Goal: Task Accomplishment & Management: Complete application form

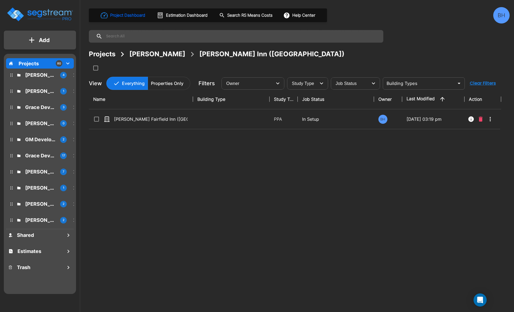
scroll to position [2, 0]
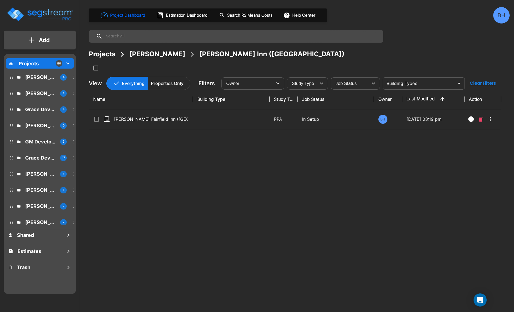
click at [71, 64] on icon "mailbox folders" at bounding box center [67, 63] width 7 height 7
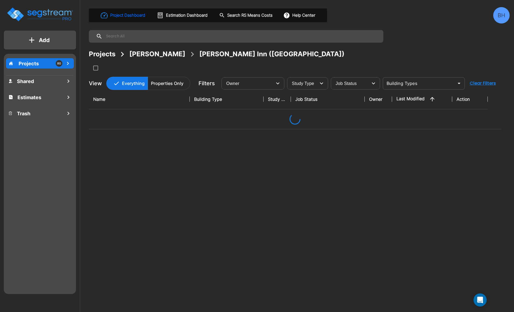
click at [71, 64] on icon "mailbox folders" at bounding box center [67, 63] width 7 height 7
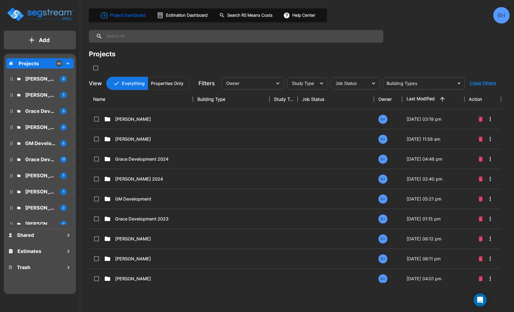
click at [44, 40] on p "Add" at bounding box center [44, 40] width 11 height 8
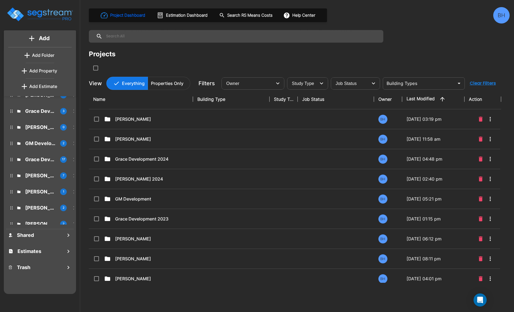
click at [40, 53] on p "Add Folder" at bounding box center [43, 55] width 22 height 7
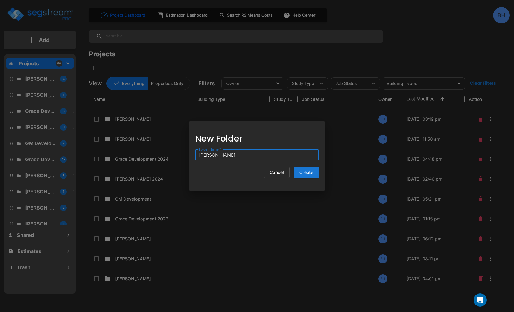
type input "[PERSON_NAME]"
click at [294, 167] on button "Create" at bounding box center [306, 172] width 25 height 11
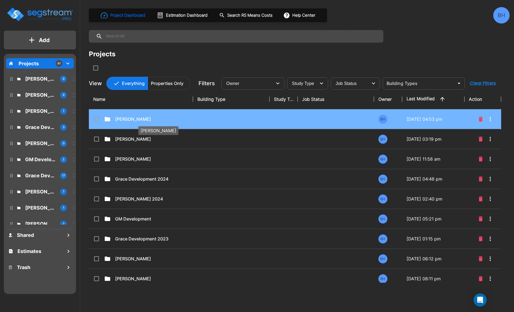
click at [125, 119] on p "[PERSON_NAME]" at bounding box center [151, 119] width 73 height 7
checkbox input "true"
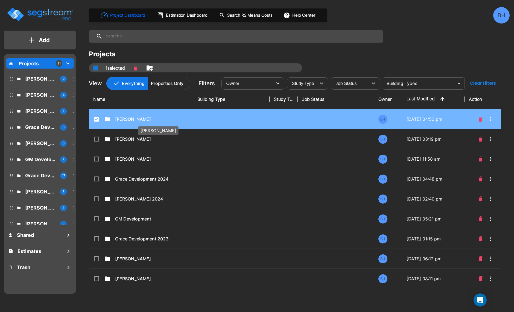
click at [124, 120] on p "[PERSON_NAME]" at bounding box center [151, 119] width 73 height 7
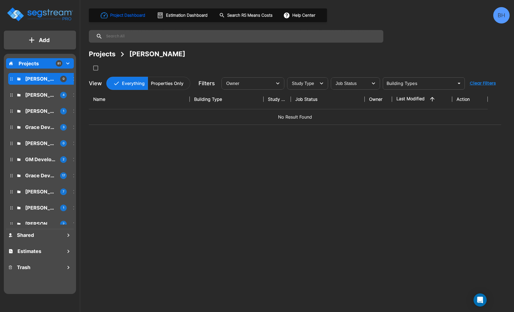
click at [48, 36] on p "Add" at bounding box center [44, 40] width 11 height 8
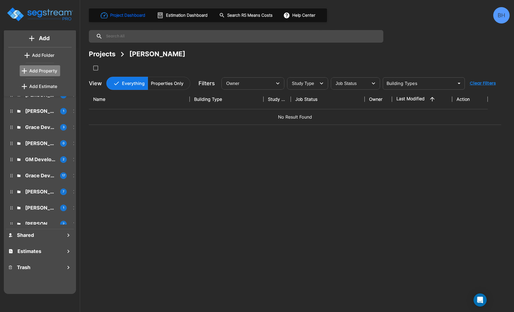
click at [45, 73] on p "Add Property" at bounding box center [43, 70] width 28 height 7
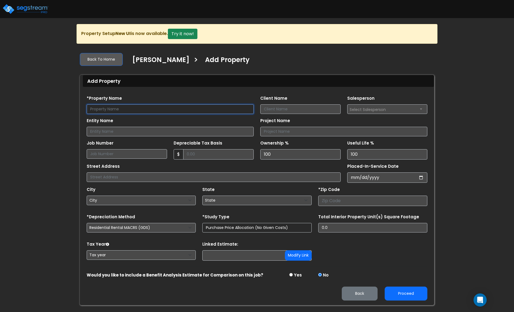
click at [119, 108] on input "text" at bounding box center [170, 109] width 167 height 10
type input "WCCP 90 Mtn View Office ([GEOGRAPHIC_DATA])"
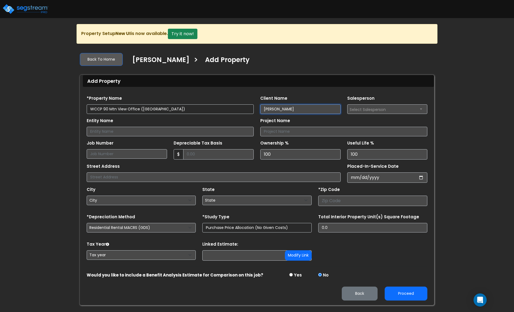
type input "[PERSON_NAME]"
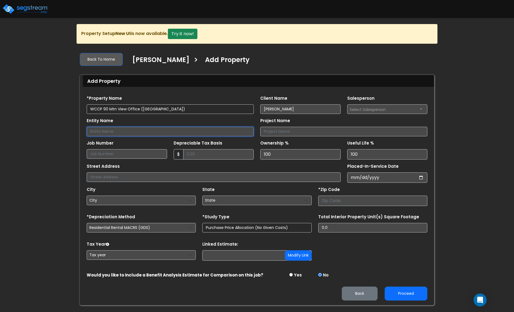
type input "E"
type input "WCCP 90 Moutain View, LLC"
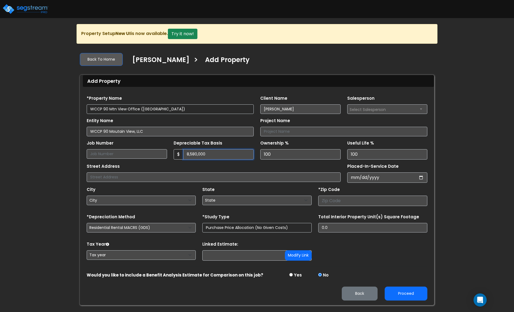
type input "8,580,000"
click at [331, 204] on input "number" at bounding box center [372, 201] width 109 height 10
click at [114, 179] on input "text" at bounding box center [214, 177] width 254 height 10
type input "[STREET_ADDRESS]"
type input "0020-07-11"
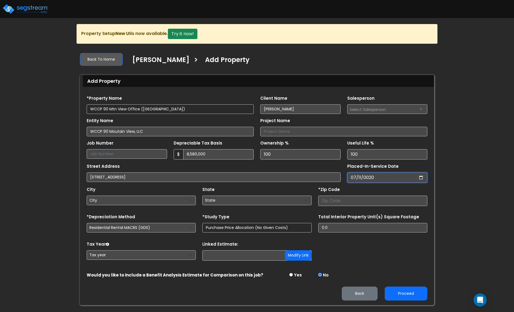
select select "20"
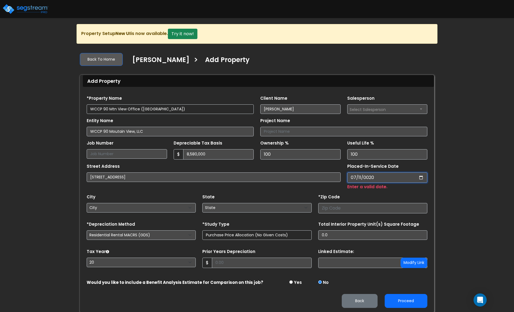
type input "0202-07-11"
select select "202"
type input "[DATE]"
select select "2024"
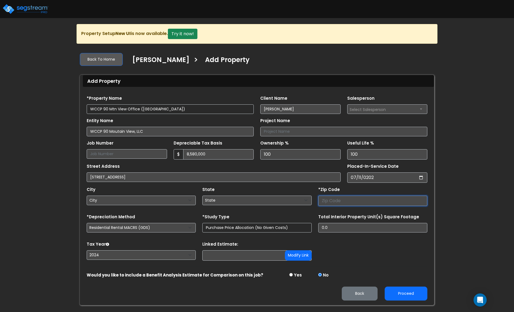
select select "National Average"
type input "85"
select select "CO"
type input "852"
select select "AZ"
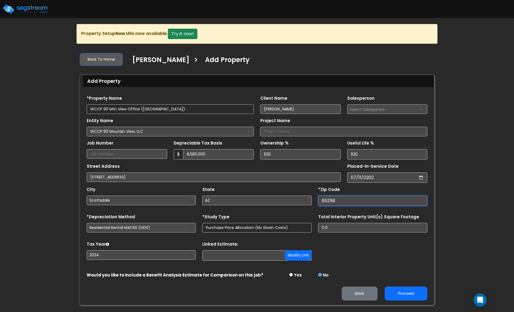
type input "85258"
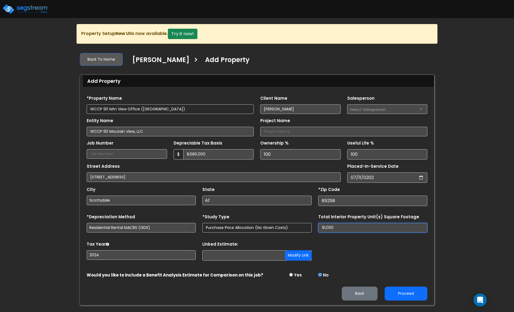
type input "91,000"
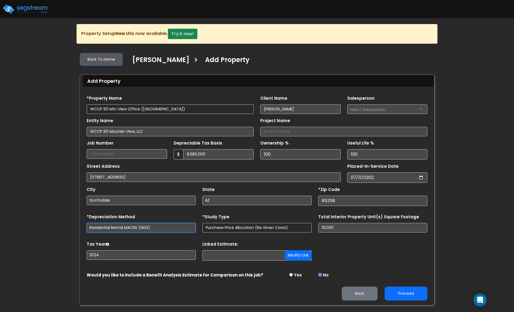
click at [149, 227] on select "Residential Rental MACRS (GDS) Commercial MACRS (GDS) Commercial MACRS (GDS) QIP" at bounding box center [141, 228] width 109 height 10
select select "CM(_35"
click at [416, 297] on button "Proceed" at bounding box center [405, 294] width 43 height 14
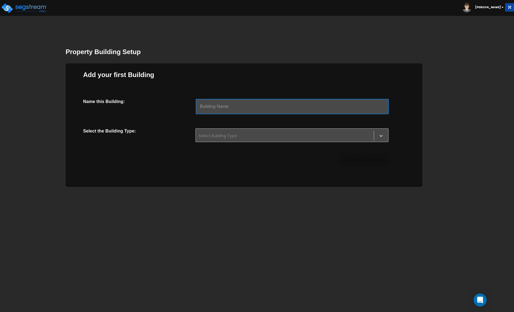
click at [274, 110] on input "text" at bounding box center [292, 106] width 193 height 15
type input "M"
type input "Office Building"
click at [266, 136] on div at bounding box center [284, 135] width 172 height 7
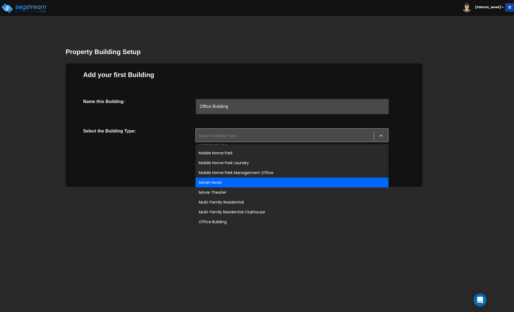
scroll to position [323, 0]
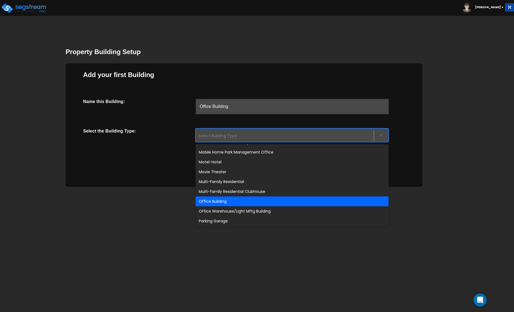
click at [213, 202] on div "Office Building" at bounding box center [291, 201] width 193 height 10
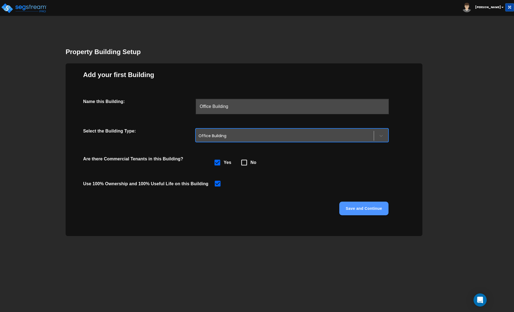
click at [370, 207] on button "Save and Continue" at bounding box center [363, 209] width 49 height 14
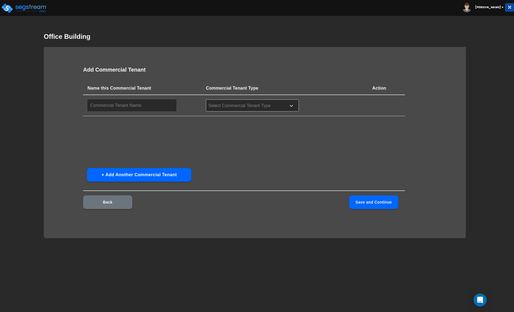
click at [142, 107] on input "text" at bounding box center [131, 105] width 89 height 12
click at [229, 105] on div at bounding box center [245, 105] width 75 height 7
click at [124, 142] on div "Name this Commercial Tenant Commercial Tenant Type Action ​ Select Commercial T…" at bounding box center [244, 123] width 322 height 82
drag, startPoint x: 27, startPoint y: 9, endPoint x: 33, endPoint y: 12, distance: 7.1
click at [27, 9] on img at bounding box center [24, 8] width 46 height 11
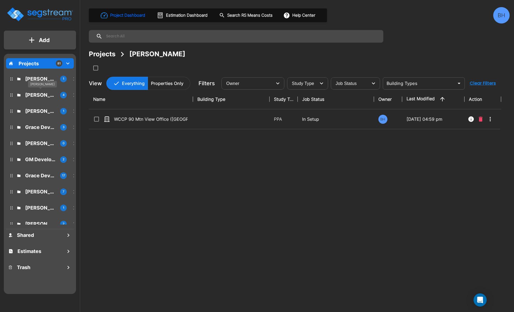
click at [36, 94] on p "Dharmesh Ahir" at bounding box center [40, 94] width 31 height 7
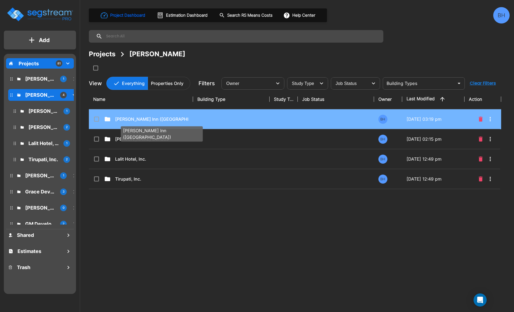
click at [146, 122] on p "Dharmesh Fairfield Inn (WY)" at bounding box center [151, 119] width 73 height 7
checkbox input "true"
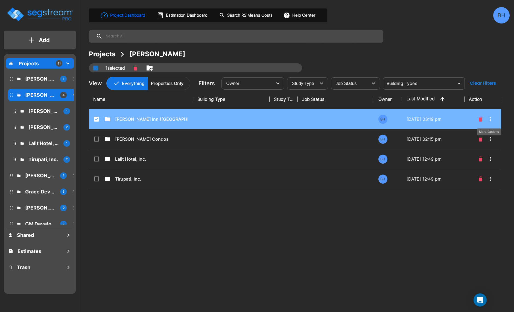
click at [490, 120] on icon "More-Options" at bounding box center [489, 119] width 1 height 4
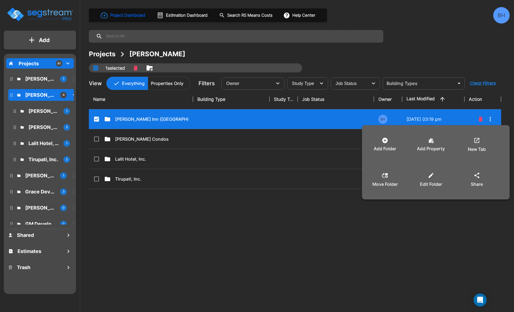
click at [188, 122] on div at bounding box center [257, 156] width 514 height 312
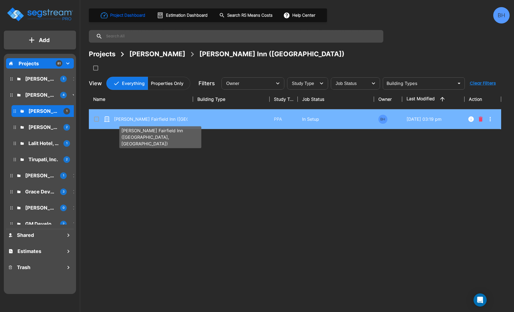
click at [160, 120] on p "[PERSON_NAME] Fairfield Inn ([GEOGRAPHIC_DATA], [GEOGRAPHIC_DATA])" at bounding box center [150, 119] width 73 height 7
checkbox input "true"
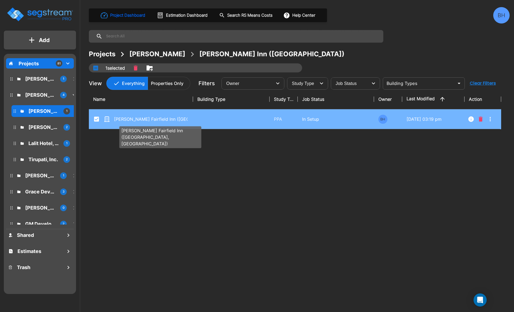
click at [160, 120] on p "[PERSON_NAME] Fairfield Inn ([GEOGRAPHIC_DATA], [GEOGRAPHIC_DATA])" at bounding box center [150, 119] width 73 height 7
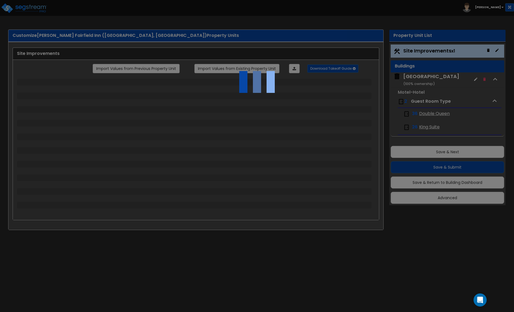
click at [451, 204] on div at bounding box center [257, 156] width 514 height 312
click at [448, 199] on div at bounding box center [257, 156] width 514 height 312
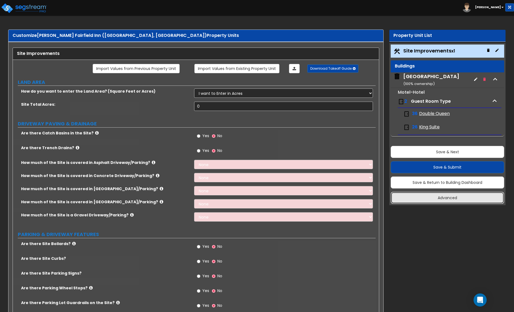
click at [458, 201] on button "Advanced" at bounding box center [446, 198] width 113 height 12
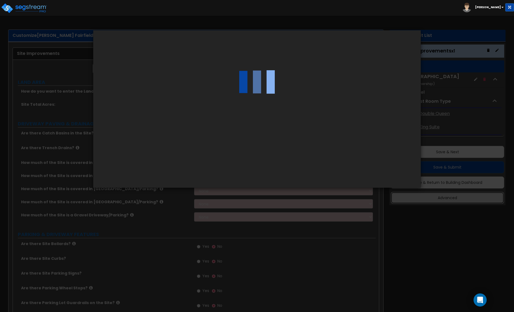
select select "WY"
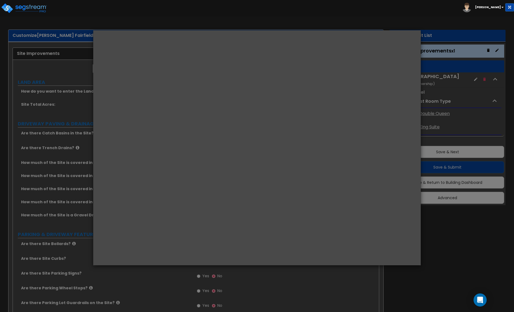
select select "2024"
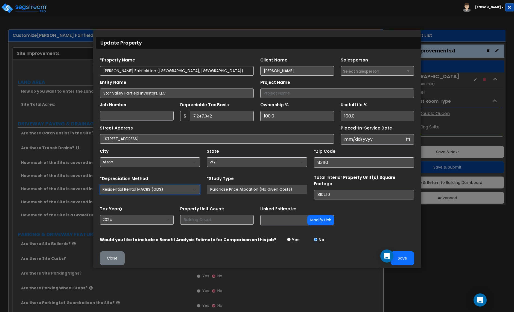
click at [144, 191] on select "Residential Rental MACRS (GDS) Commercial MACRS (GDS) Commercial MACRS (GDS) QIP" at bounding box center [150, 190] width 100 height 10
select select "CM(_35"
click at [406, 258] on button "Save" at bounding box center [401, 258] width 23 height 14
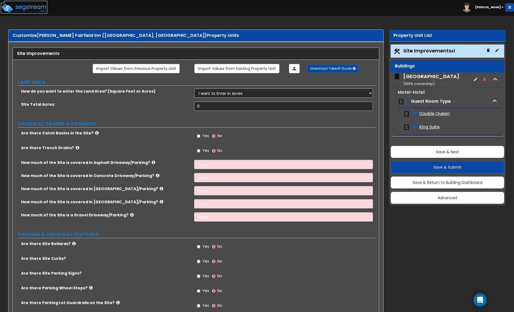
click at [23, 9] on img at bounding box center [24, 8] width 46 height 11
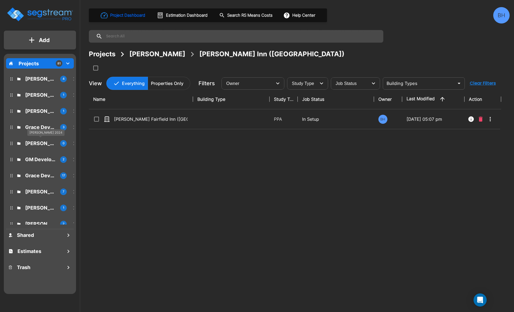
click at [36, 145] on p "[PERSON_NAME] 2024" at bounding box center [40, 143] width 31 height 7
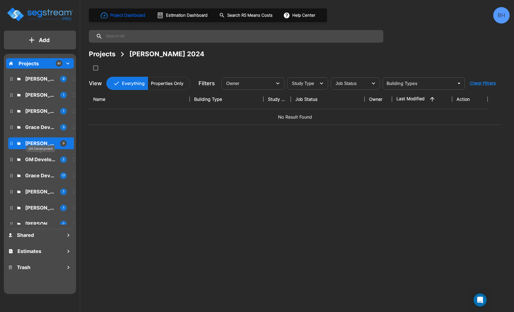
click at [36, 159] on p "GM Development" at bounding box center [40, 159] width 31 height 7
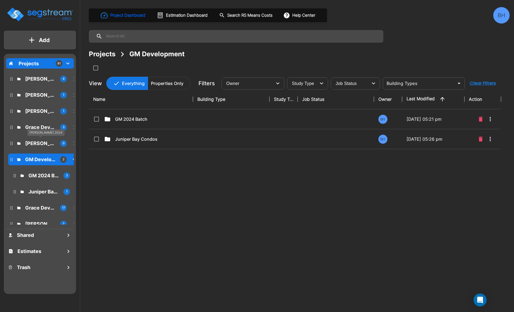
click at [38, 146] on p "[PERSON_NAME] 2024" at bounding box center [40, 143] width 31 height 7
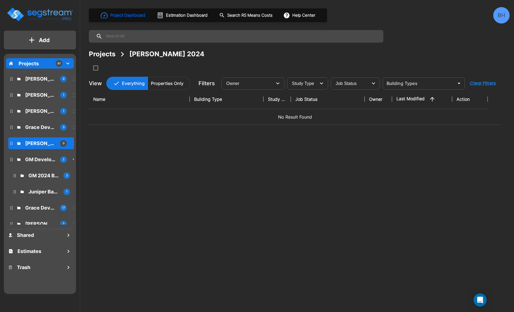
click at [42, 11] on img "mailbox folders" at bounding box center [39, 15] width 67 height 16
click at [37, 145] on p "[PERSON_NAME] 2024" at bounding box center [40, 143] width 31 height 7
click at [32, 11] on img "mailbox folders" at bounding box center [39, 15] width 67 height 16
click at [40, 11] on img "mailbox folders" at bounding box center [39, 15] width 67 height 16
click at [38, 12] on img "mailbox folders" at bounding box center [39, 15] width 67 height 16
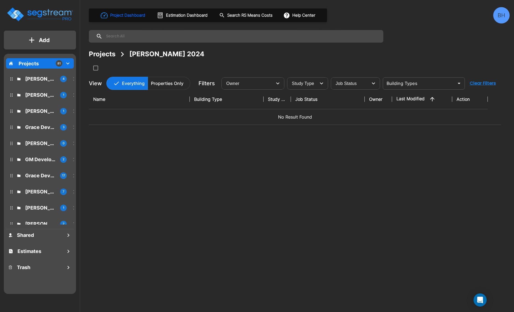
click at [505, 17] on div "BH" at bounding box center [501, 15] width 16 height 16
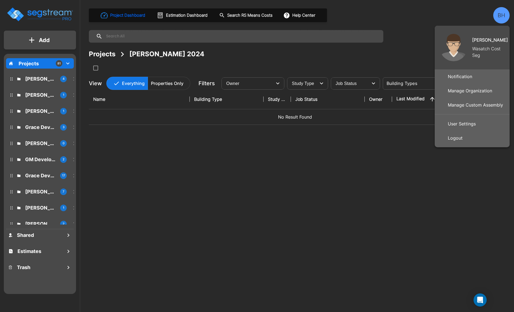
click at [462, 135] on p "Logout" at bounding box center [454, 137] width 19 height 11
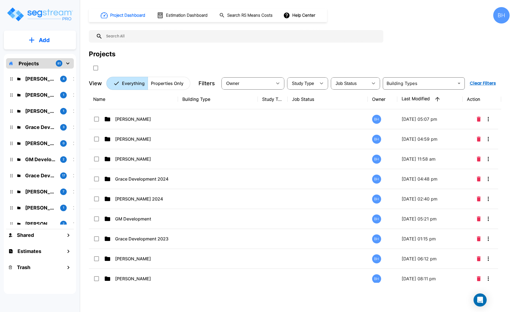
click at [505, 18] on div "BH" at bounding box center [501, 15] width 16 height 16
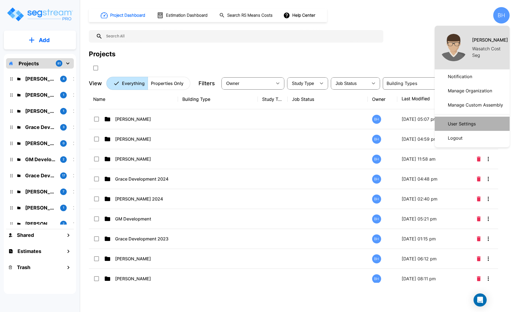
click at [458, 123] on p "User Settings" at bounding box center [461, 123] width 32 height 11
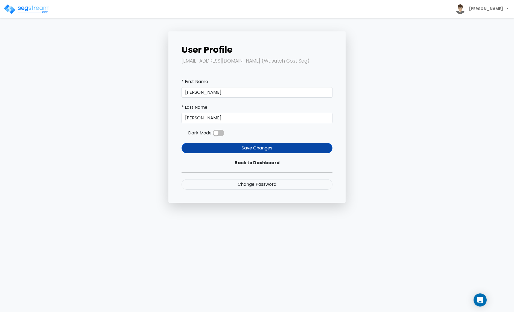
click at [454, 75] on body "Brett" at bounding box center [257, 101] width 514 height 203
click at [30, 36] on body "[PERSON_NAME]" at bounding box center [257, 101] width 514 height 203
click at [27, 4] on img at bounding box center [26, 9] width 46 height 11
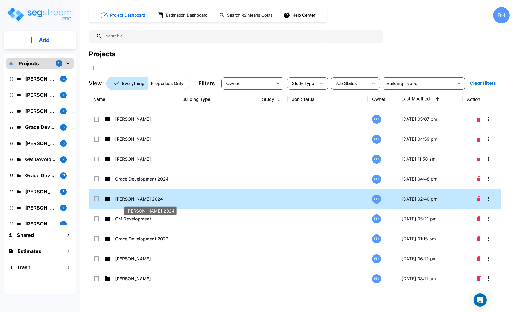
click at [131, 198] on p "[PERSON_NAME] 2024" at bounding box center [142, 199] width 55 height 7
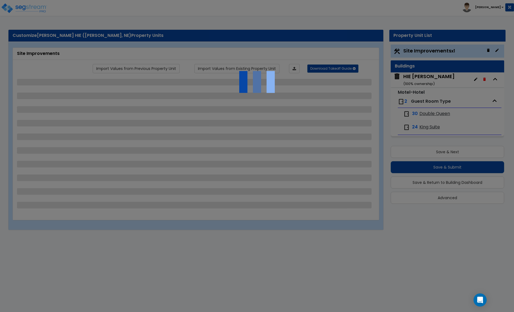
select select "2"
select select "1"
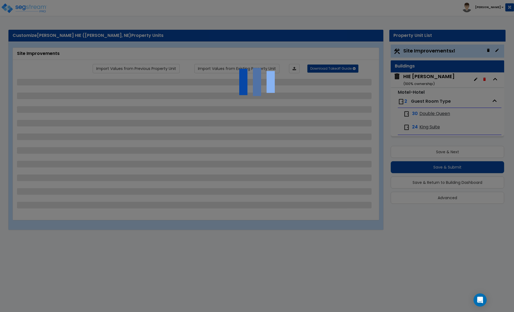
select select "2"
select select "1"
select select "2"
select select "1"
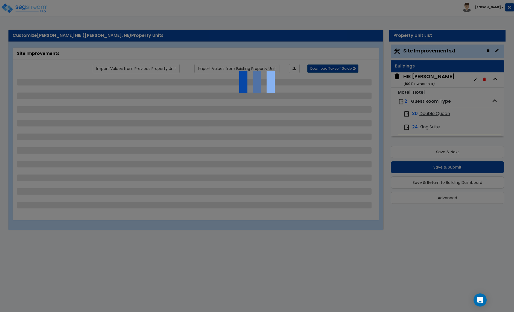
select select "1"
select select "2"
select select "3"
select select "1"
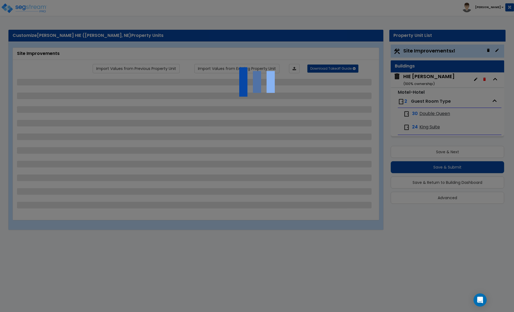
select select "2"
select select "10"
select select "3"
select select "2"
select select "4"
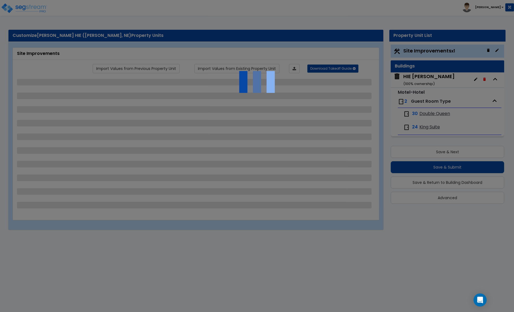
select select "6"
select select "1"
select select "5"
select select "1"
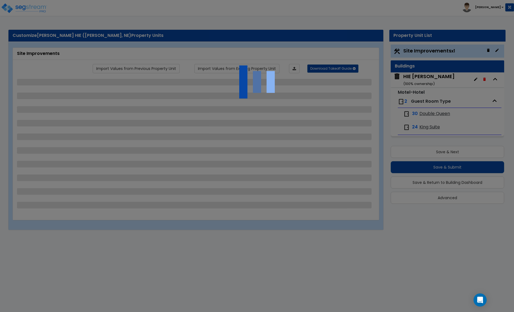
select select "1"
select select "4"
select select "2"
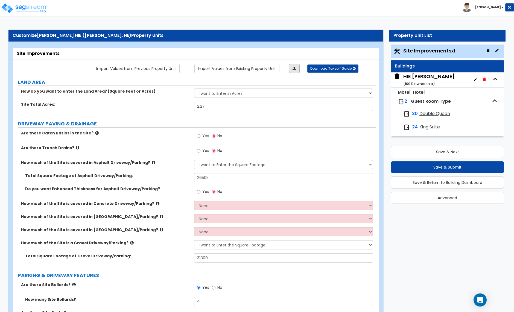
click at [291, 69] on link at bounding box center [294, 68] width 11 height 9
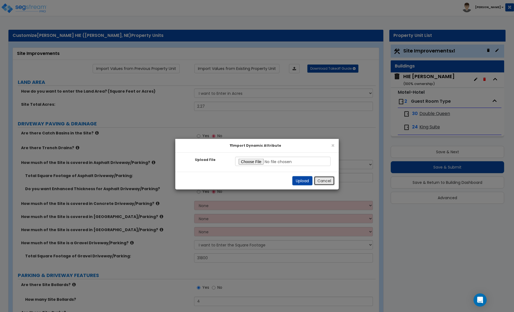
click at [318, 180] on button "Cancel" at bounding box center [324, 180] width 21 height 9
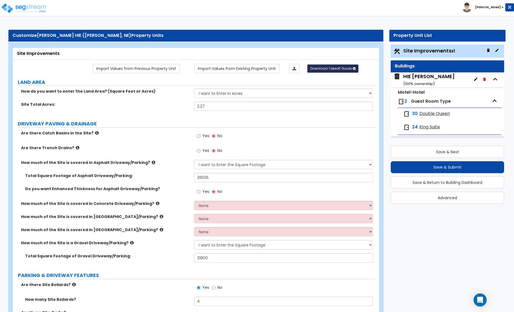
click at [332, 69] on span "Download Takeoff Guide" at bounding box center [330, 68] width 41 height 5
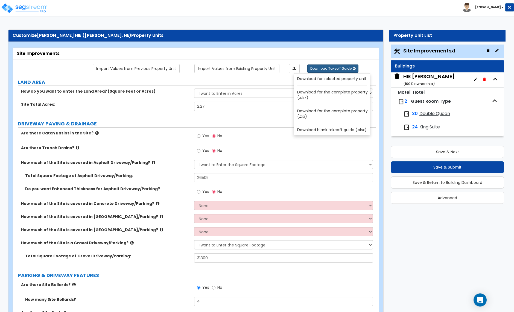
click at [323, 94] on link "Download for the complete property (.xlsx)" at bounding box center [333, 94] width 74 height 13
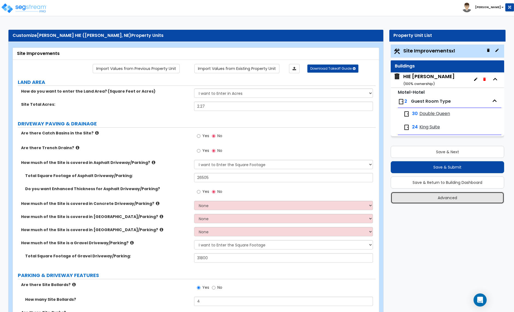
click at [445, 195] on button "Advanced" at bounding box center [446, 198] width 113 height 12
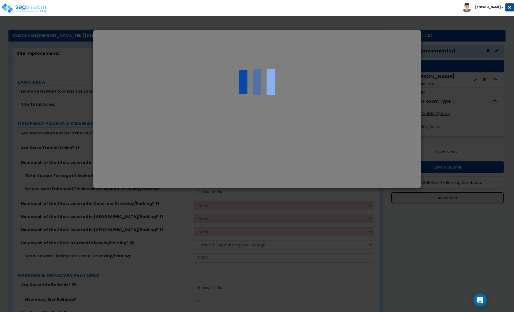
select select "NE"
type input "466,249.0"
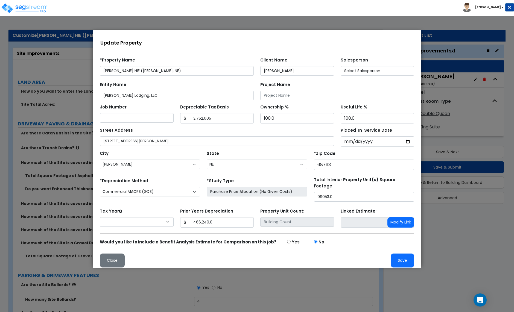
select select "2024"
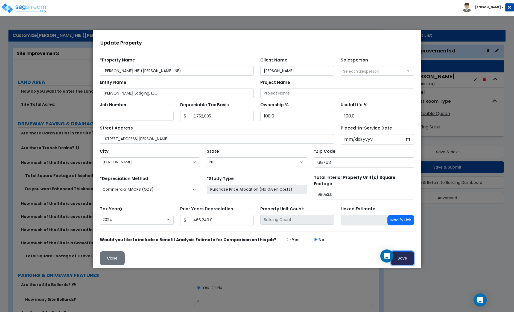
click at [405, 256] on button "Save" at bounding box center [401, 258] width 23 height 14
type input "466249"
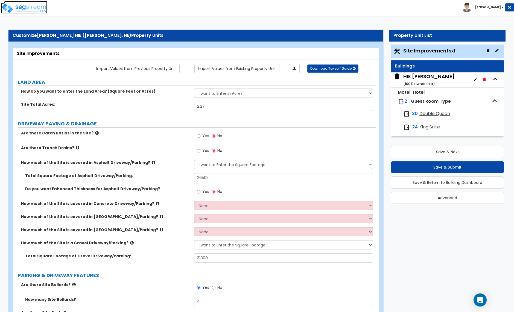
click at [14, 7] on img at bounding box center [24, 8] width 46 height 11
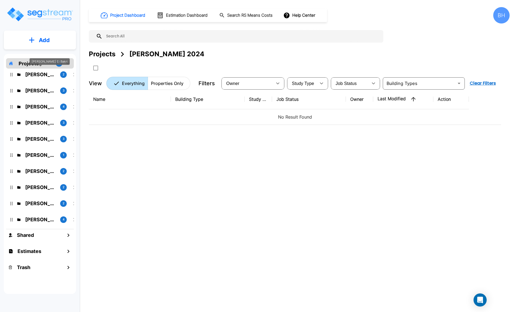
scroll to position [361, 0]
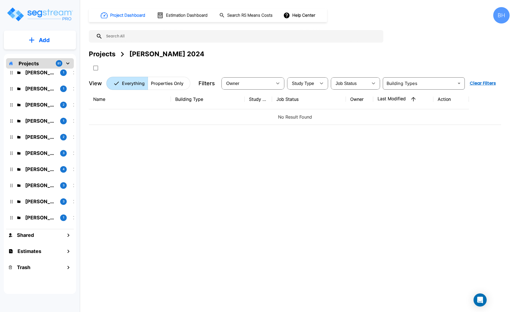
click at [39, 63] on div "Projects 81" at bounding box center [40, 63] width 68 height 10
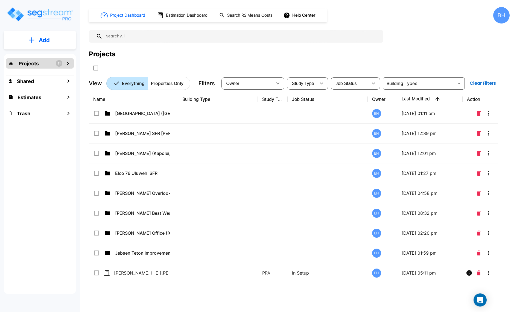
scroll to position [1489, 0]
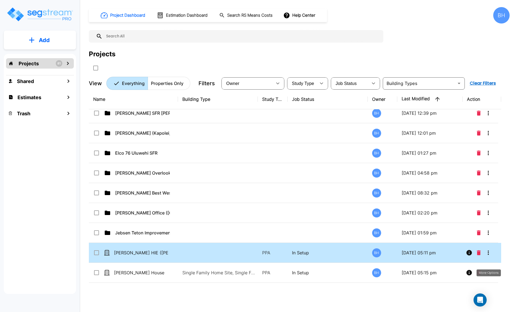
click at [488, 252] on icon "More-Options" at bounding box center [488, 252] width 7 height 7
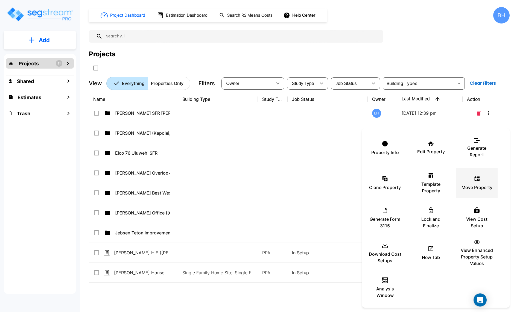
click at [470, 182] on div "Move Property" at bounding box center [476, 182] width 33 height 27
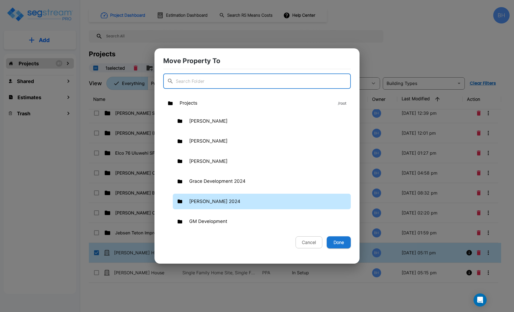
click at [200, 199] on p "[PERSON_NAME] 2024" at bounding box center [214, 201] width 51 height 7
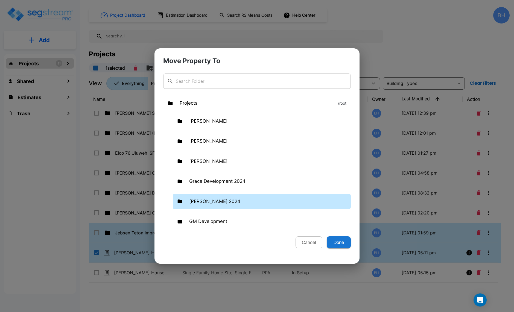
click at [335, 242] on button "Done" at bounding box center [338, 242] width 24 height 12
checkbox input "false"
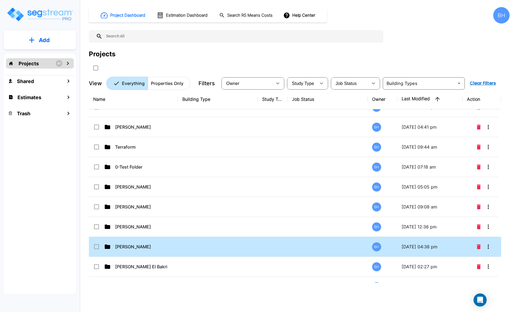
scroll to position [0, 0]
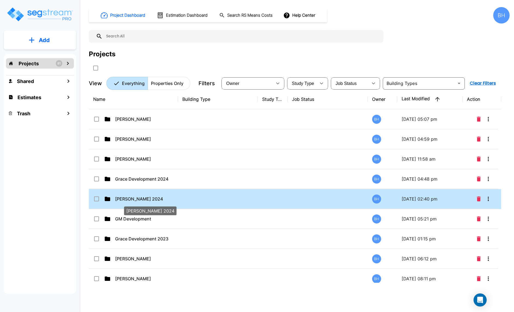
click at [118, 199] on p "[PERSON_NAME] 2024" at bounding box center [142, 199] width 55 height 7
checkbox input "true"
click at [118, 199] on p "[PERSON_NAME] 2024" at bounding box center [142, 199] width 55 height 7
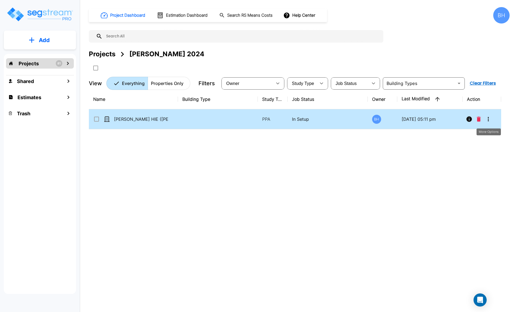
click at [485, 121] on icon "More-Options" at bounding box center [488, 119] width 7 height 7
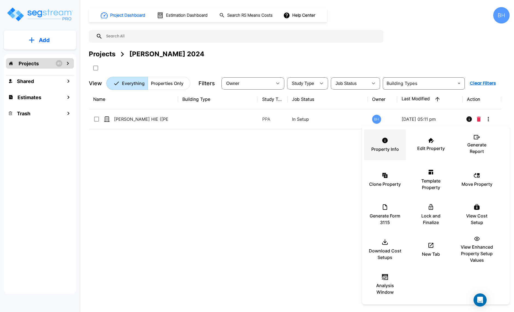
click at [385, 143] on icon at bounding box center [384, 140] width 7 height 7
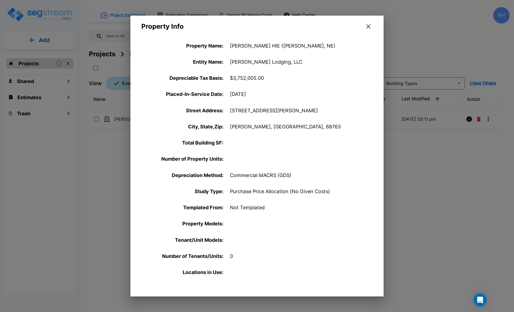
click at [367, 27] on icon "button" at bounding box center [368, 26] width 4 height 4
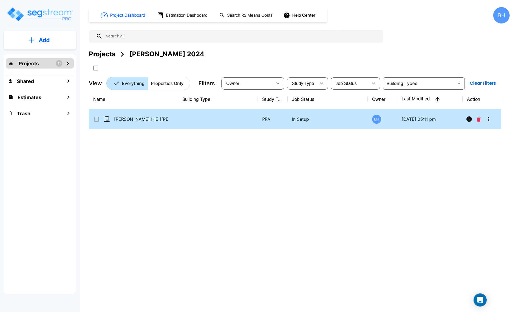
click at [205, 122] on td at bounding box center [218, 119] width 80 height 20
checkbox input "true"
click at [205, 122] on td at bounding box center [218, 119] width 80 height 20
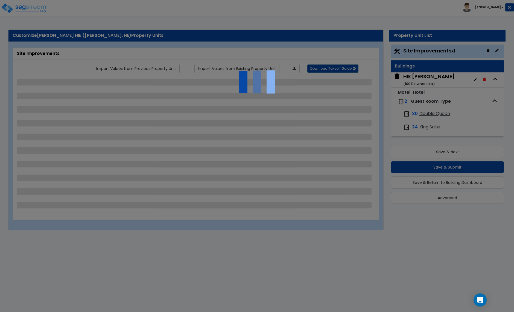
select select "2"
select select "1"
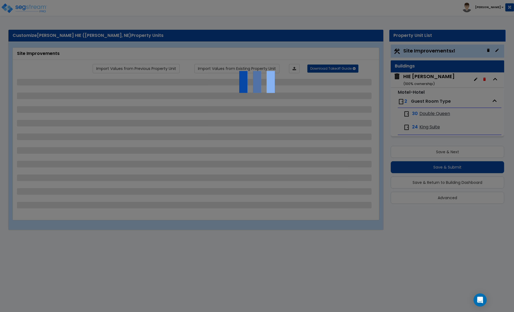
select select "2"
select select "1"
select select "2"
select select "1"
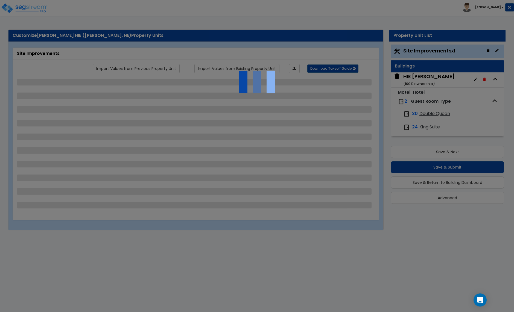
select select "1"
select select "2"
select select "3"
select select "1"
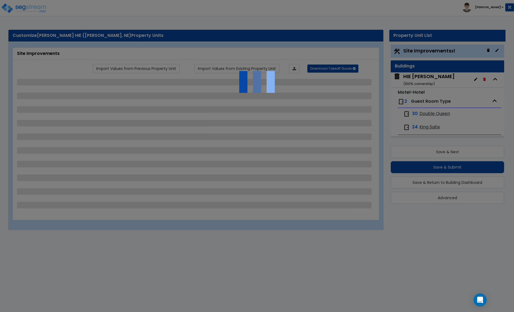
select select "2"
select select "10"
select select "3"
select select "2"
select select "4"
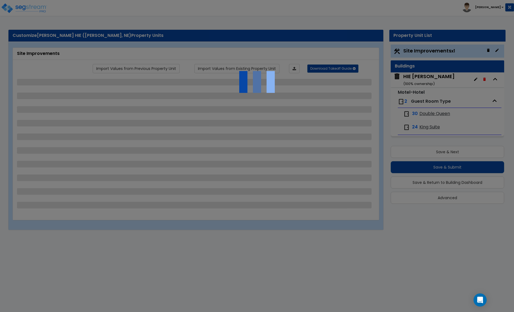
select select "6"
select select "1"
select select "5"
select select "1"
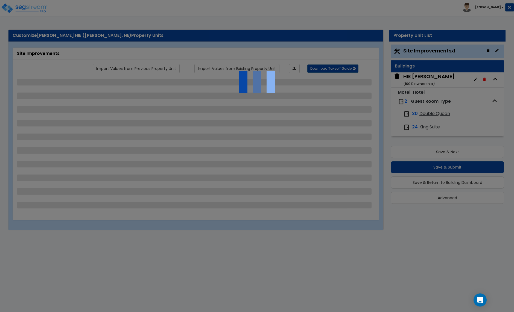
select select "1"
select select "4"
select select "2"
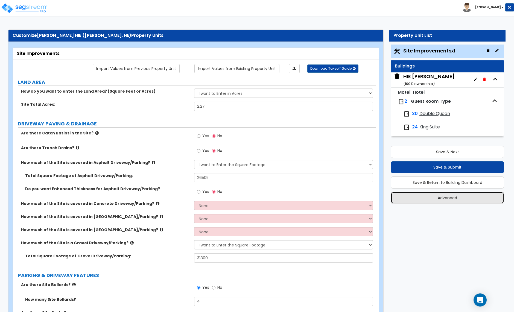
click at [450, 198] on button "Advanced" at bounding box center [446, 198] width 113 height 12
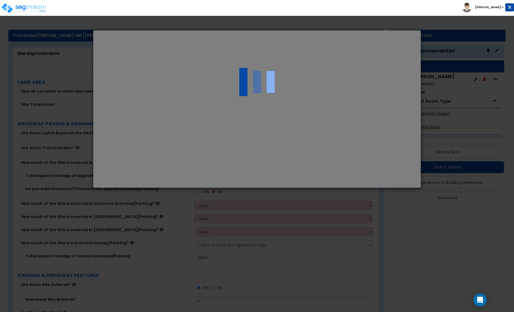
select select "NE"
select select "2024"
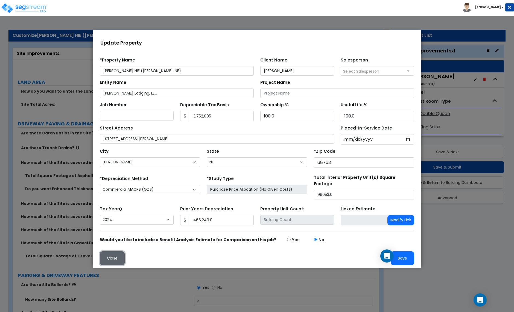
click at [110, 256] on button "Close" at bounding box center [112, 258] width 25 height 14
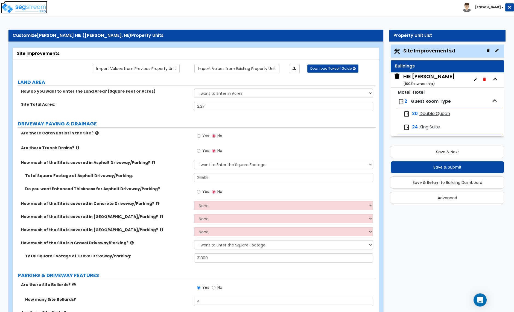
click at [25, 8] on img at bounding box center [24, 8] width 46 height 11
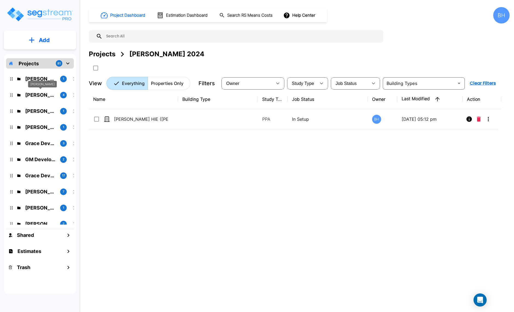
drag, startPoint x: 39, startPoint y: 93, endPoint x: 208, endPoint y: 83, distance: 169.4
click at [39, 93] on p "[PERSON_NAME]" at bounding box center [40, 94] width 31 height 7
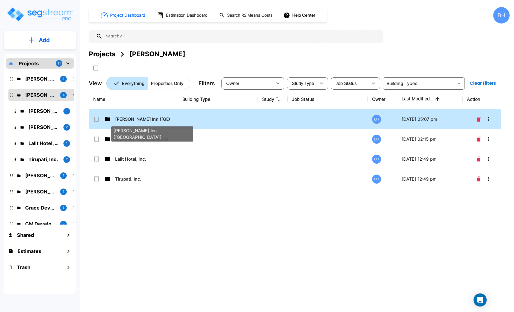
click at [141, 118] on p "[PERSON_NAME] Inn ([GEOGRAPHIC_DATA])" at bounding box center [142, 119] width 55 height 7
checkbox input "true"
click at [141, 118] on p "[PERSON_NAME] Inn ([GEOGRAPHIC_DATA])" at bounding box center [142, 119] width 55 height 7
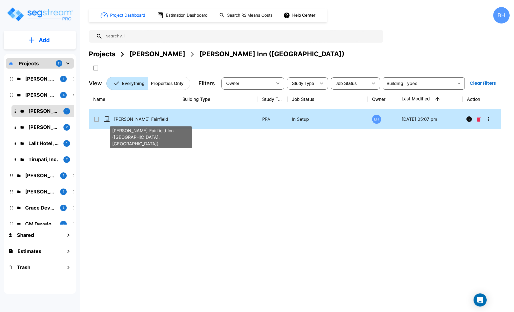
click at [163, 120] on p "[PERSON_NAME] Fairfield Inn ([GEOGRAPHIC_DATA], [GEOGRAPHIC_DATA])" at bounding box center [141, 119] width 55 height 7
checkbox input "true"
drag, startPoint x: 163, startPoint y: 120, endPoint x: 170, endPoint y: 120, distance: 7.4
click at [163, 120] on p "[PERSON_NAME] Fairfield Inn ([GEOGRAPHIC_DATA], [GEOGRAPHIC_DATA])" at bounding box center [141, 119] width 55 height 7
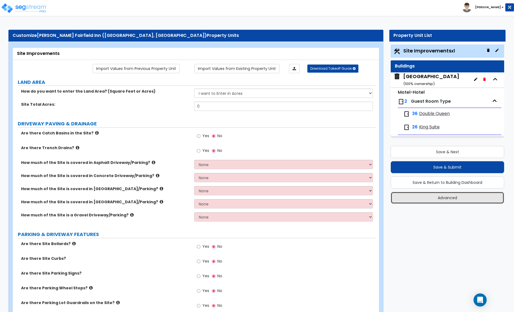
click at [450, 201] on button "Advanced" at bounding box center [446, 198] width 113 height 12
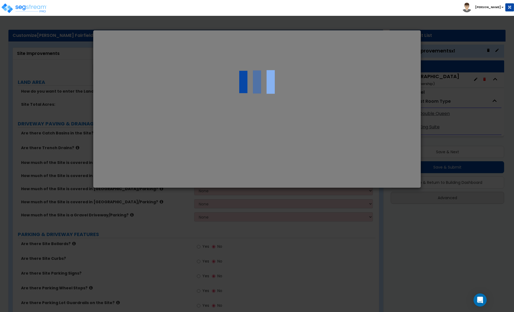
select select "WY"
select select "2024"
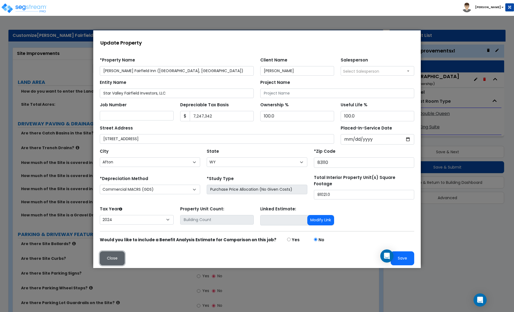
click at [112, 260] on button "Close" at bounding box center [112, 258] width 25 height 14
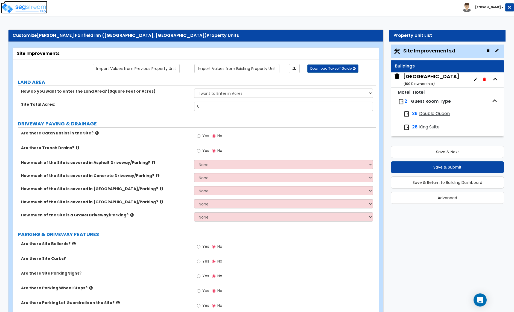
drag, startPoint x: 33, startPoint y: 10, endPoint x: 36, endPoint y: 10, distance: 2.8
click at [33, 10] on img at bounding box center [24, 8] width 46 height 11
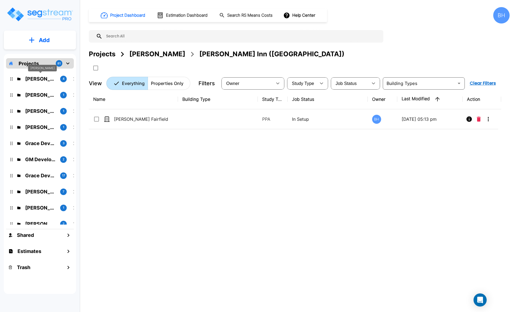
click at [45, 78] on p "[PERSON_NAME]" at bounding box center [40, 78] width 31 height 7
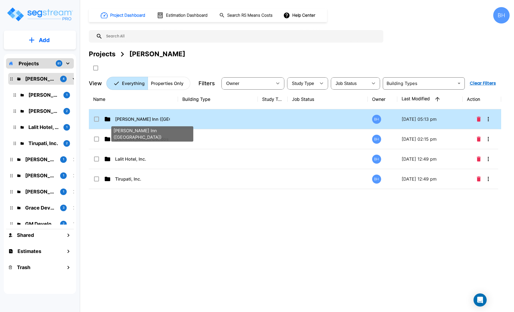
click at [133, 120] on p "[PERSON_NAME] Inn ([GEOGRAPHIC_DATA])" at bounding box center [142, 119] width 55 height 7
checkbox input "true"
click at [133, 120] on p "[PERSON_NAME] Inn ([GEOGRAPHIC_DATA])" at bounding box center [142, 119] width 55 height 7
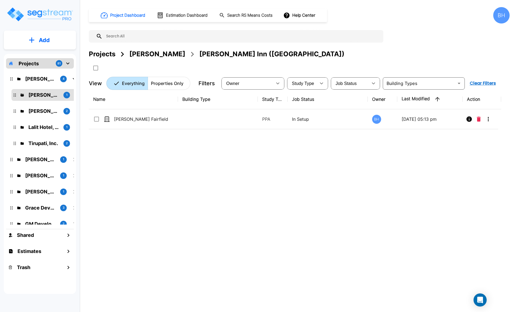
drag, startPoint x: 37, startPoint y: 61, endPoint x: 61, endPoint y: 62, distance: 24.3
click at [37, 61] on p "Projects" at bounding box center [29, 63] width 20 height 7
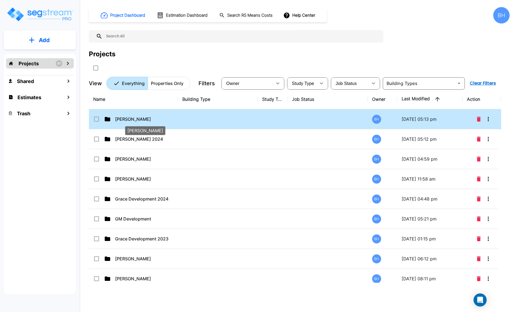
click at [127, 120] on p "[PERSON_NAME]" at bounding box center [142, 119] width 55 height 7
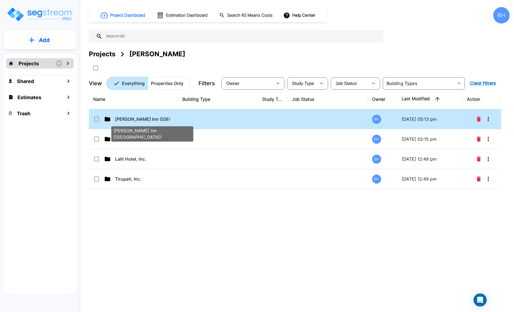
click at [149, 119] on p "[PERSON_NAME] Inn ([GEOGRAPHIC_DATA])" at bounding box center [142, 119] width 55 height 7
checkbox input "true"
click at [149, 119] on p "Dharmesh Fairfield Inn (WY)" at bounding box center [142, 119] width 55 height 7
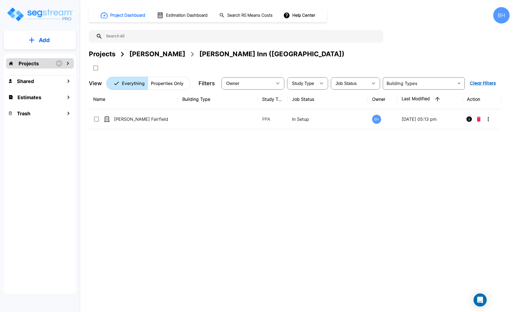
click at [185, 156] on div "Name Building Type Study Type Job Status Owner Last Modified Action Ahir Fairfi…" at bounding box center [295, 185] width 412 height 193
click at [28, 66] on p "Projects" at bounding box center [29, 63] width 20 height 7
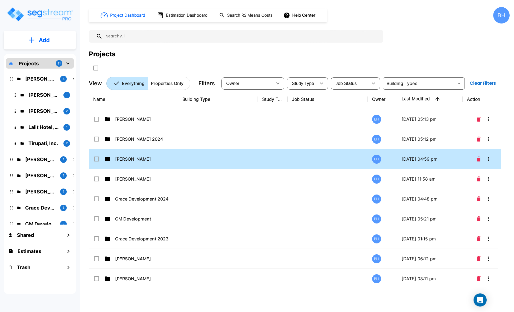
click at [172, 156] on div "Bill Metzler" at bounding box center [134, 159] width 82 height 7
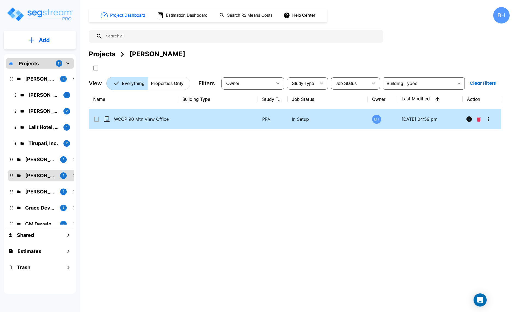
click at [196, 119] on td at bounding box center [218, 119] width 80 height 20
checkbox input "true"
click at [196, 119] on td at bounding box center [218, 119] width 80 height 20
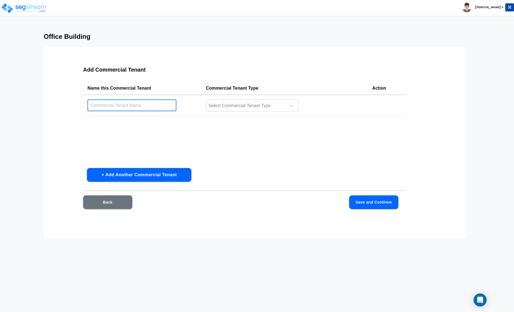
drag, startPoint x: 107, startPoint y: 105, endPoint x: 110, endPoint y: 104, distance: 3.1
click at [107, 105] on input "text" at bounding box center [131, 105] width 89 height 12
type input "Innova Payroll"
click at [251, 105] on div at bounding box center [245, 105] width 75 height 7
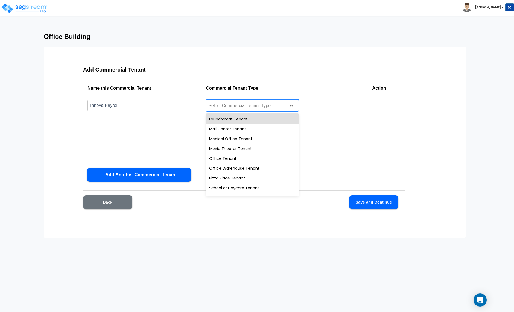
scroll to position [188, 0]
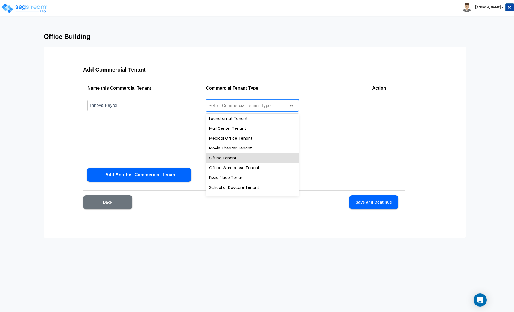
click at [227, 158] on div "Office Tenant" at bounding box center [252, 158] width 93 height 10
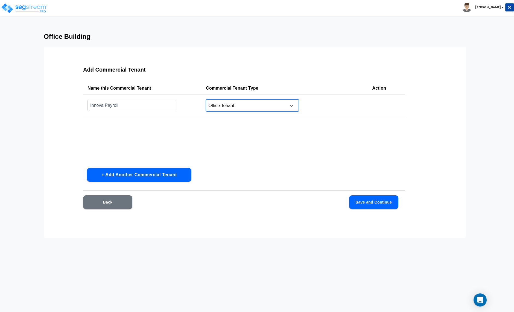
click at [161, 175] on button "+ Add Another Commercial Tenant" at bounding box center [139, 175] width 104 height 14
click at [151, 174] on button "+ Add Another Commercial Tenant" at bounding box center [139, 175] width 104 height 14
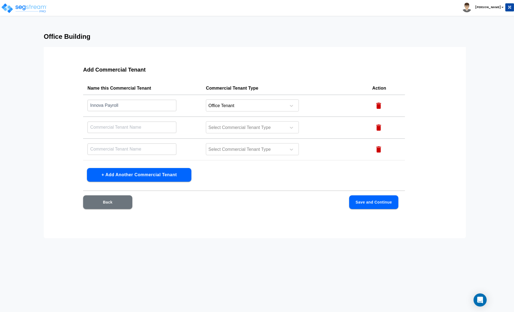
click at [151, 174] on button "+ Add Another Commercial Tenant" at bounding box center [139, 175] width 104 height 14
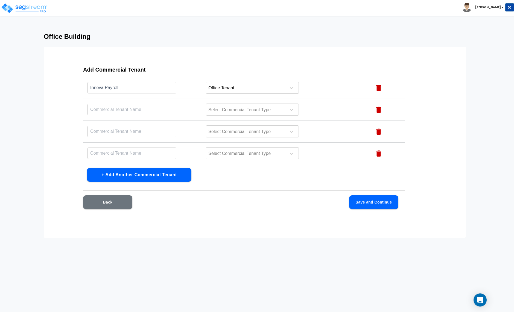
click at [151, 174] on button "+ Add Another Commercial Tenant" at bounding box center [139, 175] width 104 height 14
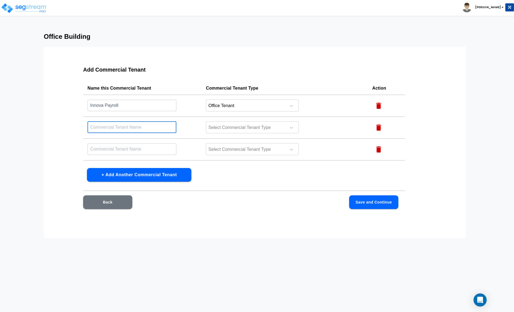
click at [105, 130] on input "text" at bounding box center [131, 127] width 89 height 12
type input "Audiology of Scottsdale"
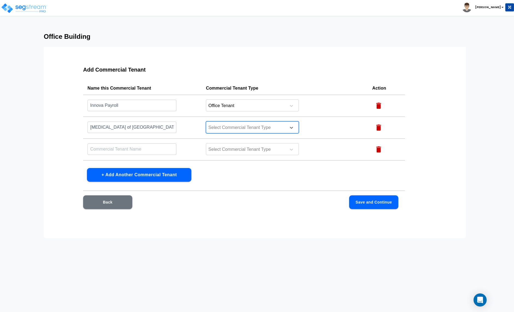
click at [250, 131] on div at bounding box center [245, 127] width 75 height 7
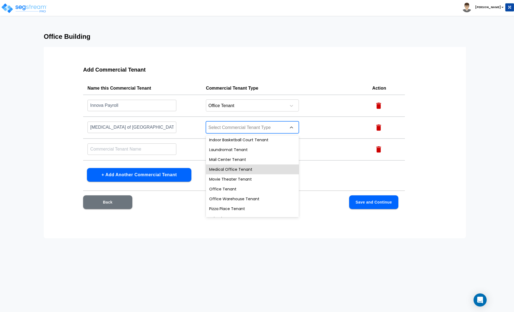
scroll to position [179, 0]
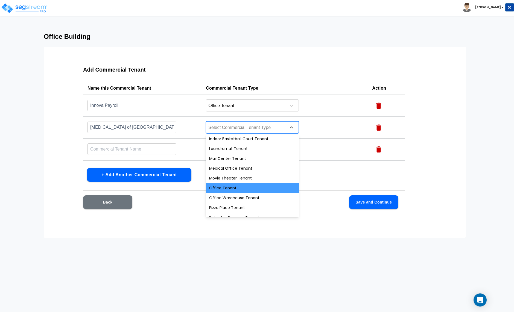
click at [229, 187] on div "Office Tenant" at bounding box center [252, 188] width 93 height 10
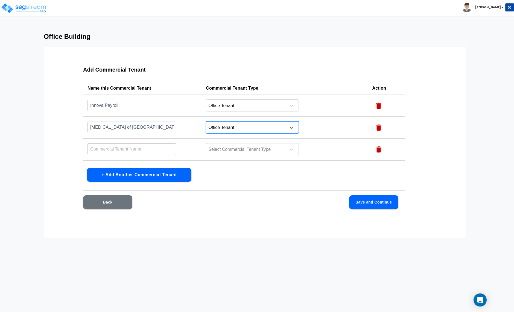
click at [257, 130] on div at bounding box center [245, 127] width 75 height 7
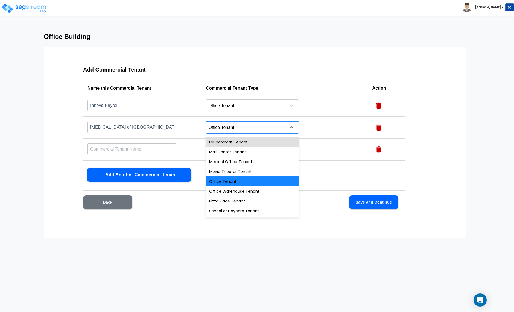
scroll to position [205, 0]
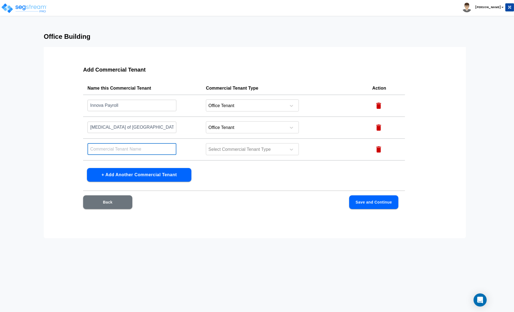
click at [130, 152] on input "text" at bounding box center [131, 149] width 89 height 12
type input "Fairway Mortgage"
click at [227, 152] on div at bounding box center [245, 149] width 75 height 7
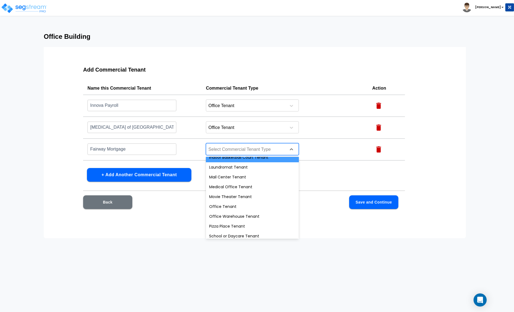
scroll to position [190, 0]
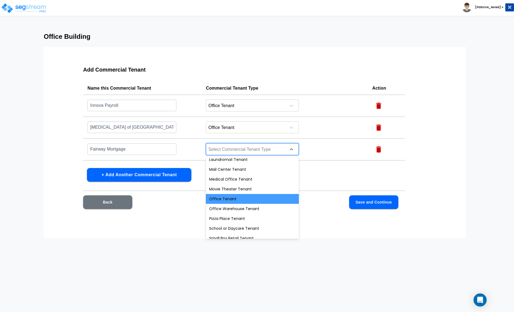
click at [228, 200] on div "Office Tenant" at bounding box center [252, 199] width 93 height 10
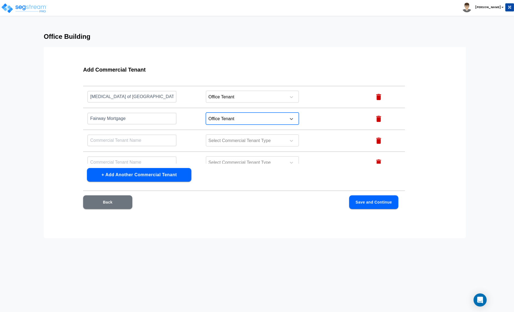
scroll to position [32, 0]
click at [120, 79] on input "text" at bounding box center [131, 73] width 89 height 12
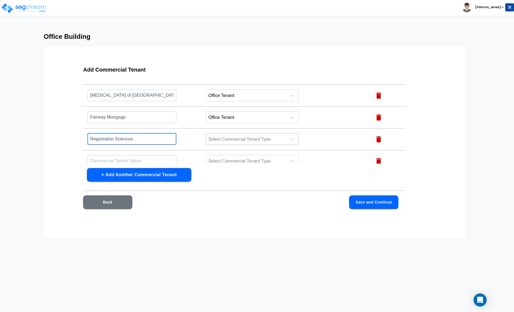
type input "Registration Sciences"
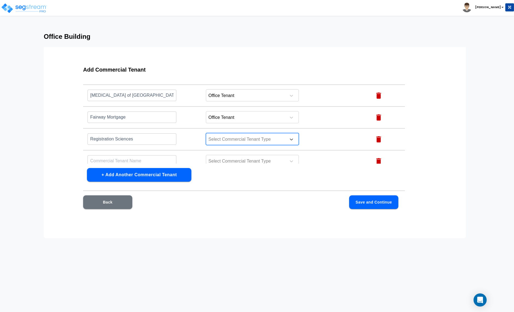
click at [241, 140] on div at bounding box center [245, 139] width 75 height 7
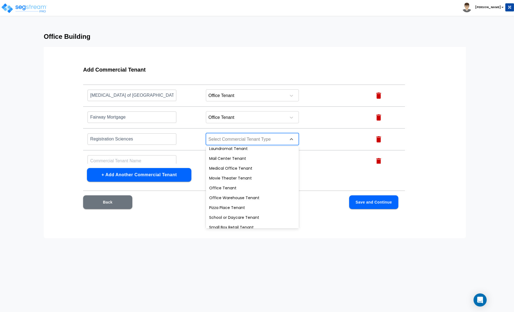
scroll to position [193, 0]
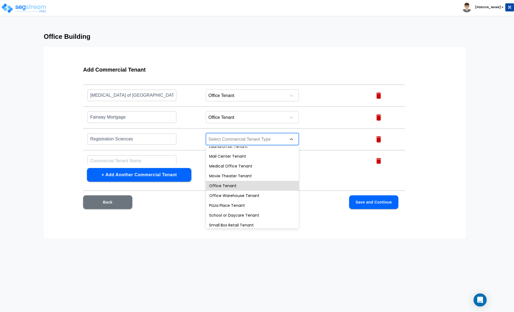
click at [226, 182] on div "Office Tenant" at bounding box center [252, 186] width 93 height 10
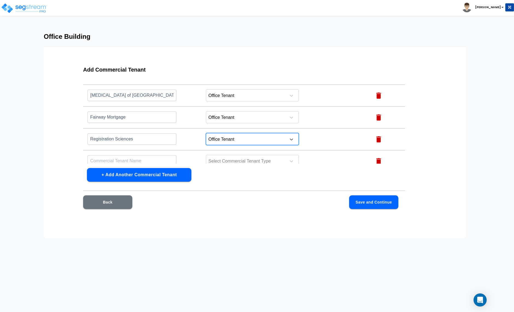
scroll to position [39, 0]
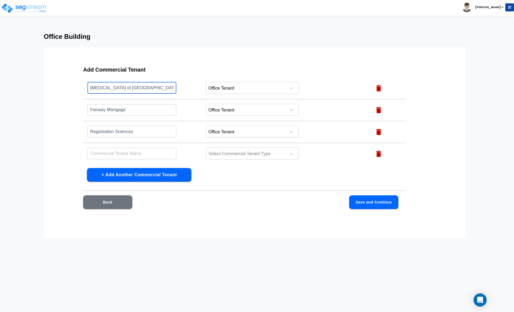
click at [142, 88] on input "Audiology of Scottsdale" at bounding box center [131, 88] width 89 height 12
type input "Audiology of Scottsdale 125"
click at [143, 107] on input "Fairway Mortgage" at bounding box center [131, 110] width 89 height 12
type input "Fairway Mortgage/KBE 150"
click at [147, 72] on input "Registration Sciences" at bounding box center [131, 66] width 89 height 12
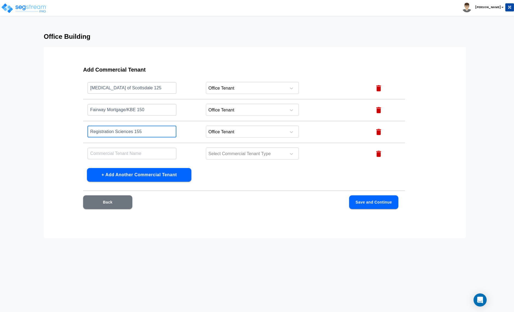
type input "Registration Sciences 155"
click at [123, 152] on input "text" at bounding box center [131, 154] width 89 height 12
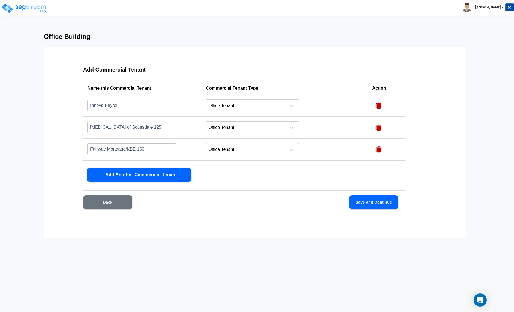
click at [144, 108] on input "Innova Payroll" at bounding box center [131, 105] width 89 height 12
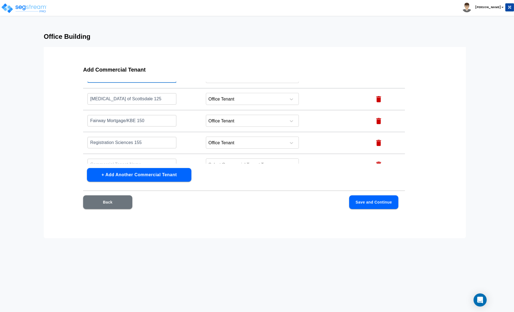
scroll to position [39, 0]
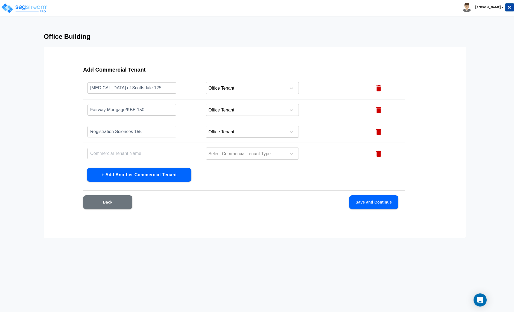
type input "Innova Payroll 100"
click at [114, 154] on input "text" at bounding box center [131, 154] width 89 height 12
type input "Sonntag Counseling 165"
click at [222, 153] on div at bounding box center [245, 153] width 75 height 7
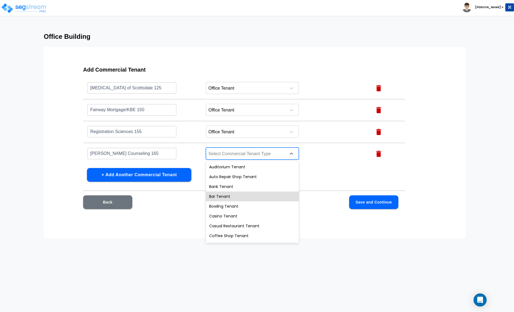
scroll to position [205, 0]
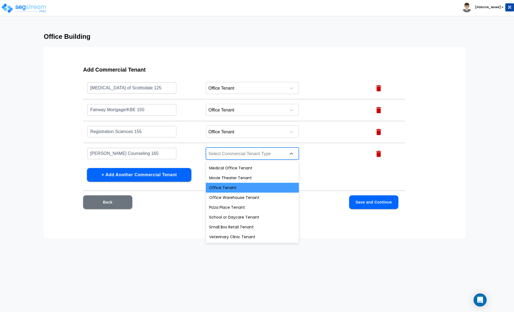
click at [225, 188] on div "Office Tenant" at bounding box center [252, 188] width 93 height 10
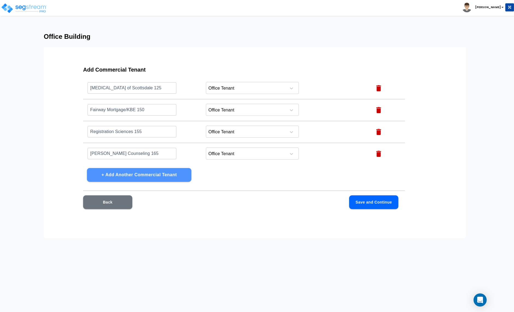
drag, startPoint x: 158, startPoint y: 180, endPoint x: 155, endPoint y: 180, distance: 3.0
click at [158, 180] on button "+ Add Another Commercial Tenant" at bounding box center [139, 175] width 104 height 14
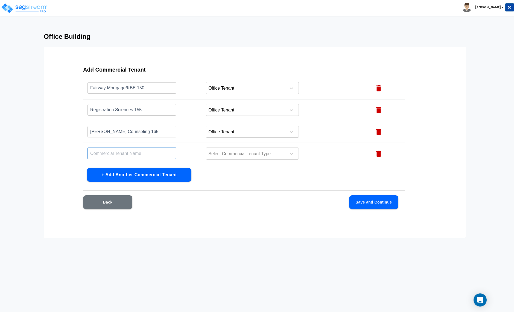
click at [101, 151] on input "text" at bounding box center [131, 154] width 89 height 12
click at [125, 154] on input "text" at bounding box center [131, 154] width 89 height 12
type input "m"
type input "MCS Biotech 175"
click at [245, 152] on div at bounding box center [245, 153] width 75 height 7
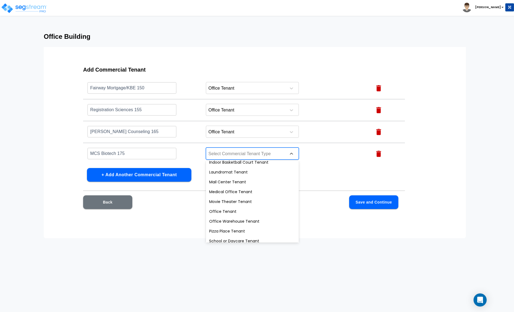
scroll to position [186, 0]
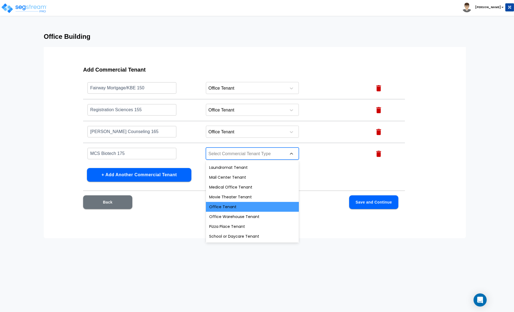
click at [228, 207] on div "Office Tenant" at bounding box center [252, 207] width 93 height 10
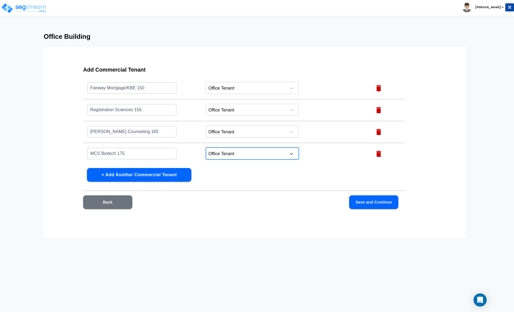
click at [126, 170] on button "+ Add Another Commercial Tenant" at bounding box center [139, 175] width 104 height 14
click at [110, 28] on input "text" at bounding box center [131, 22] width 89 height 12
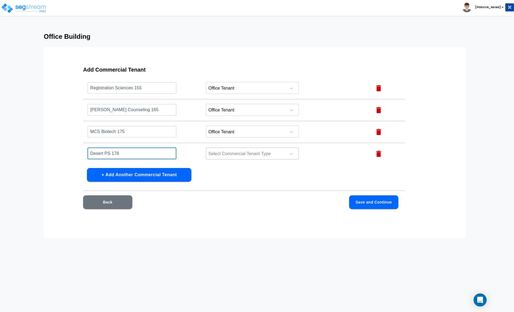
type input "Desert PS 178"
click at [249, 154] on div at bounding box center [245, 153] width 75 height 7
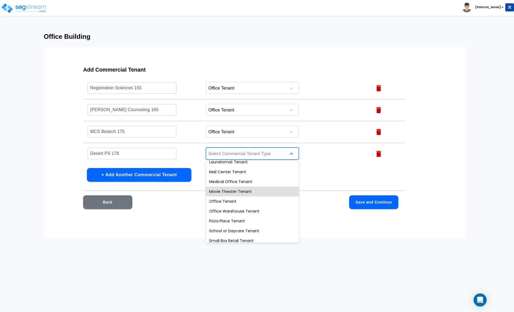
scroll to position [205, 0]
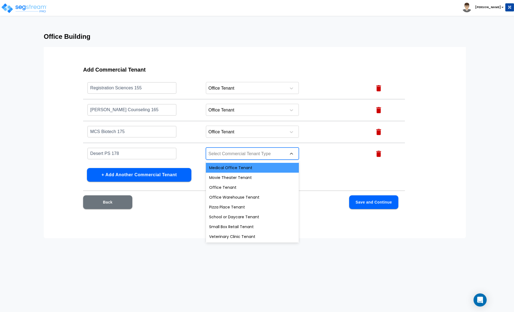
click at [227, 169] on div "Medical Office Tenant" at bounding box center [252, 168] width 93 height 10
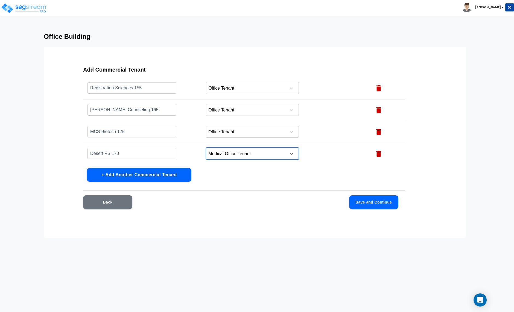
click at [137, 178] on button "+ Add Another Commercial Tenant" at bounding box center [139, 175] width 104 height 14
click at [105, 7] on input "text" at bounding box center [131, 1] width 89 height 12
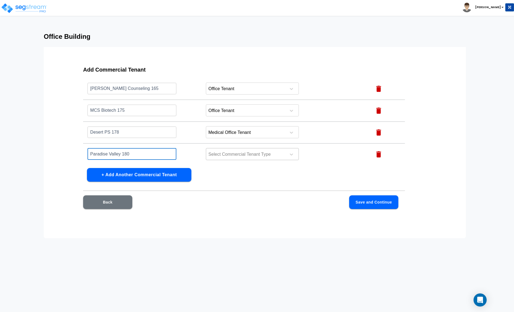
type input "Paradise Valley 180"
click at [237, 157] on div "Select Commercial Tenant Type" at bounding box center [252, 154] width 93 height 12
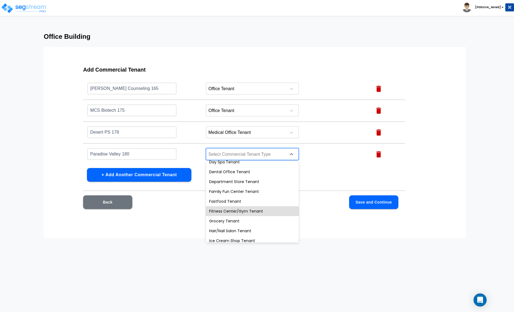
scroll to position [161, 0]
drag, startPoint x: 234, startPoint y: 213, endPoint x: 242, endPoint y: 213, distance: 8.0
click at [234, 213] on div "Medical Office Tenant" at bounding box center [252, 212] width 93 height 10
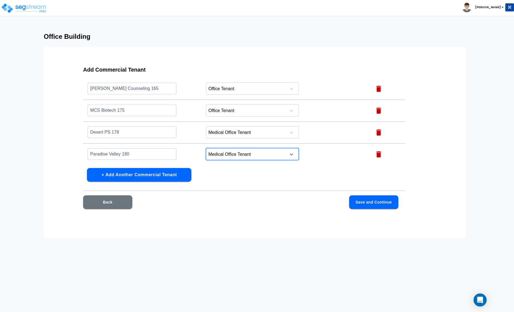
click at [125, 172] on button "+ Add Another Commercial Tenant" at bounding box center [139, 175] width 104 height 14
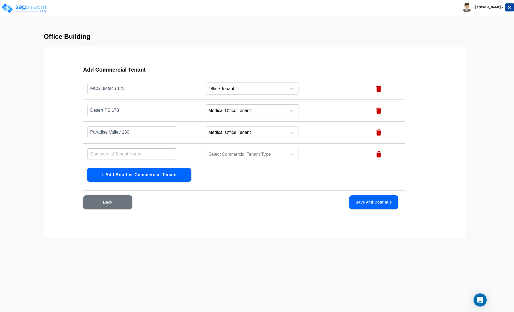
type input "Ineight"
click at [233, 154] on div at bounding box center [245, 154] width 75 height 7
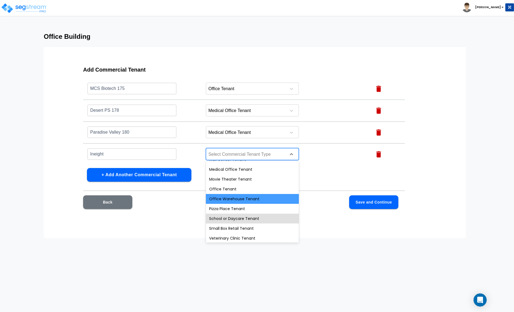
scroll to position [205, 0]
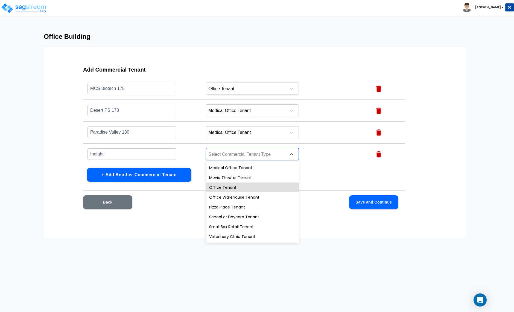
drag, startPoint x: 223, startPoint y: 189, endPoint x: 218, endPoint y: 189, distance: 4.6
click at [223, 189] on div "Office Tenant" at bounding box center [252, 187] width 93 height 10
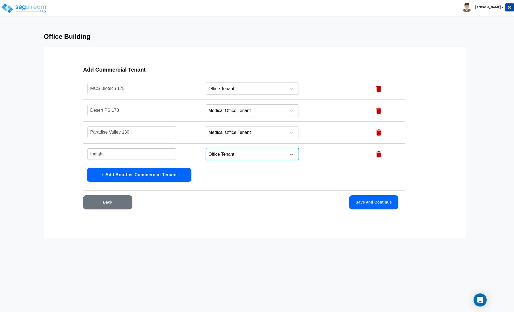
click at [135, 176] on button "+ Add Another Commercial Tenant" at bounding box center [139, 175] width 104 height 14
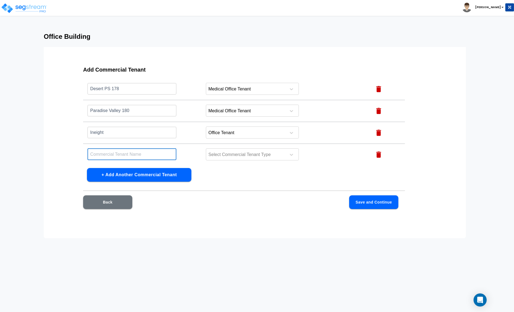
click at [99, 152] on input "text" at bounding box center [131, 154] width 89 height 12
type input "Oxygen 4 Life 300"
click at [131, 177] on button "+ Add Another Commercial Tenant" at bounding box center [139, 175] width 104 height 14
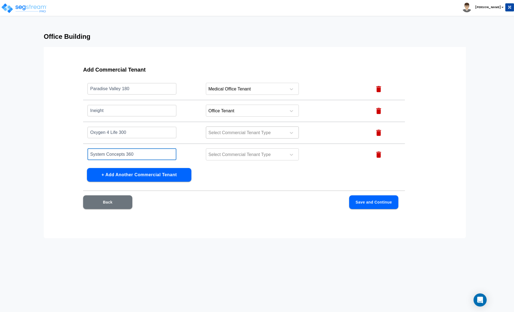
type input "System Concepts 360"
click at [232, 133] on div at bounding box center [245, 132] width 75 height 7
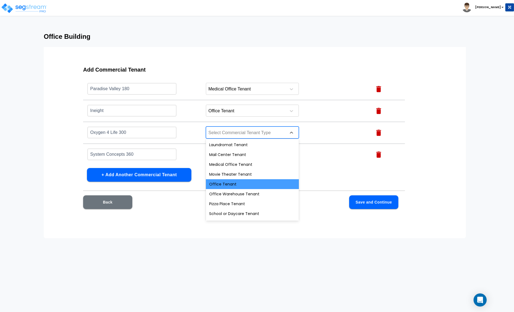
scroll to position [187, 0]
drag, startPoint x: 225, startPoint y: 186, endPoint x: 231, endPoint y: 164, distance: 23.2
click at [225, 186] on div "Office Tenant" at bounding box center [252, 184] width 93 height 10
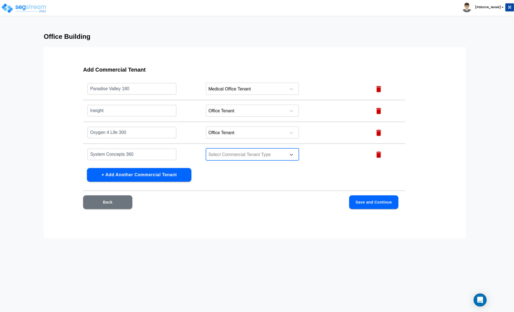
click at [225, 155] on div at bounding box center [245, 154] width 75 height 7
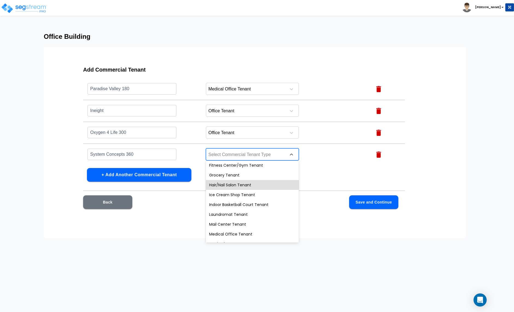
scroll to position [205, 0]
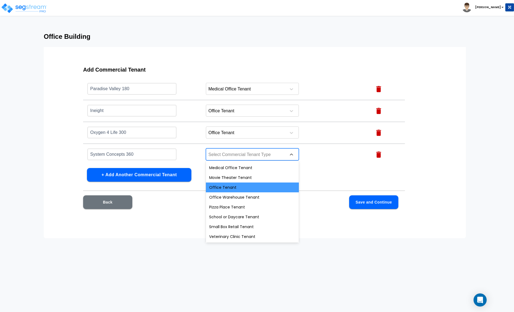
click at [226, 189] on div "Office Tenant" at bounding box center [252, 187] width 93 height 10
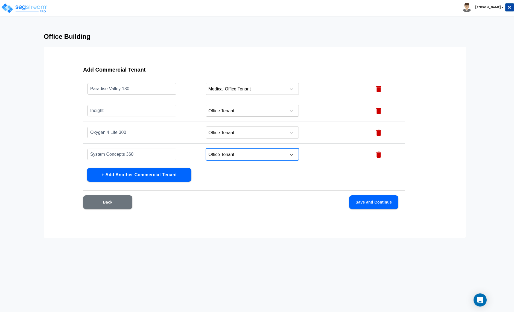
click at [120, 177] on button "+ Add Another Commercial Tenant" at bounding box center [139, 175] width 104 height 14
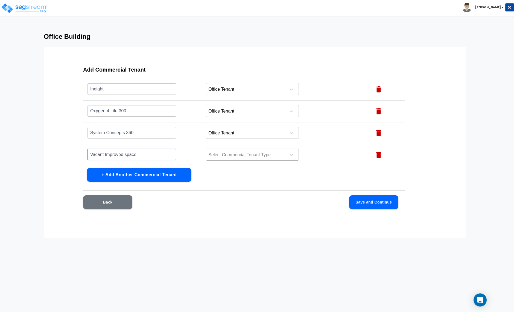
type input "Vacant Improved space"
click at [230, 154] on div at bounding box center [245, 154] width 75 height 7
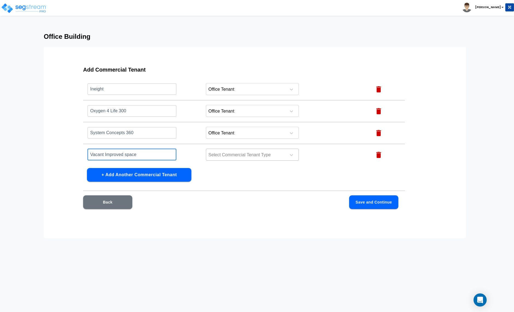
click at [256, 153] on div at bounding box center [245, 154] width 75 height 7
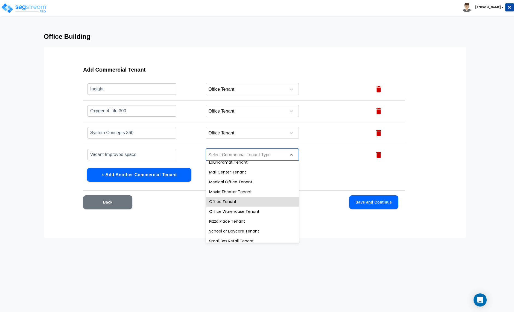
click at [226, 202] on div "Office Tenant" at bounding box center [252, 202] width 93 height 10
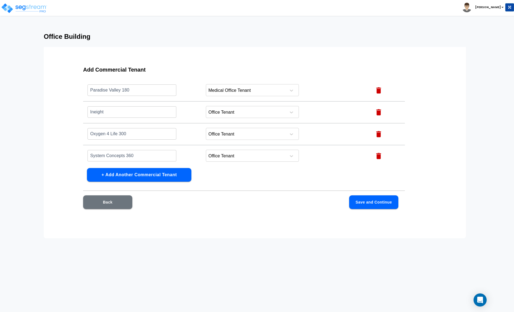
scroll to position [168, 0]
type input "Ineight 250"
drag, startPoint x: 146, startPoint y: 153, endPoint x: 126, endPoint y: 152, distance: 19.7
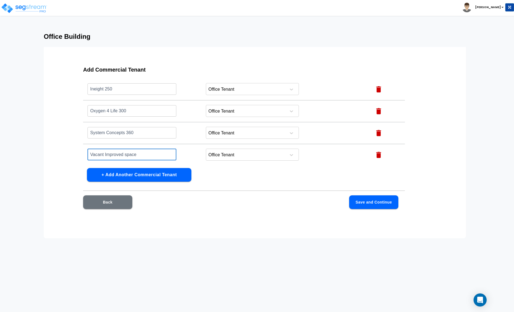
click at [126, 152] on input "Vacant Improved space" at bounding box center [131, 155] width 89 height 12
drag, startPoint x: 143, startPoint y: 153, endPoint x: 86, endPoint y: 153, distance: 57.1
click at [86, 153] on td "Vacant Improved Total ​" at bounding box center [142, 155] width 118 height 22
type input "R"
click at [143, 153] on input "Vacant Improved Total" at bounding box center [131, 155] width 89 height 12
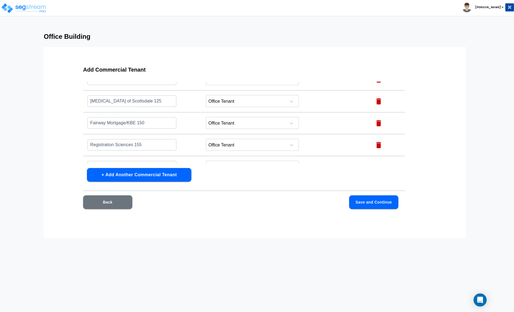
scroll to position [0, 0]
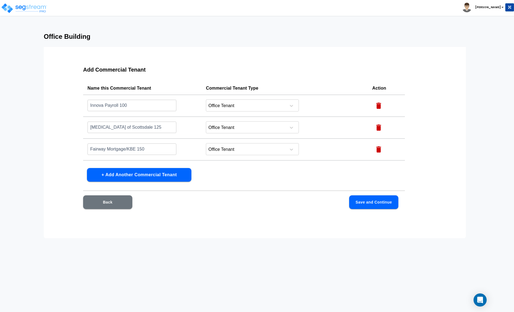
type input "Vacant Improved Combined"
click at [376, 207] on button "Save and Continue" at bounding box center [373, 202] width 49 height 14
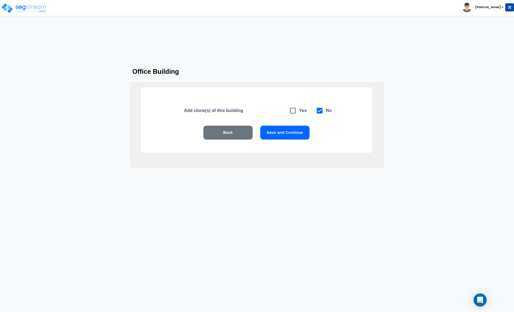
click at [285, 136] on button "Save and Continue" at bounding box center [284, 133] width 49 height 14
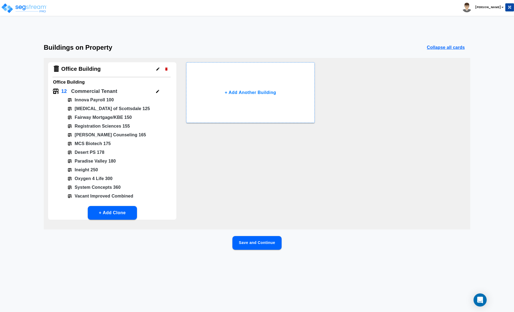
click at [255, 243] on button "Save and Continue" at bounding box center [256, 243] width 49 height 14
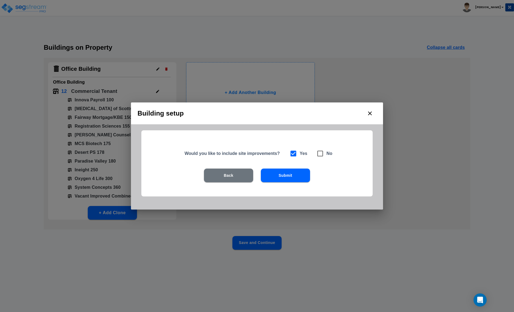
click at [288, 175] on button "Submit" at bounding box center [285, 176] width 49 height 14
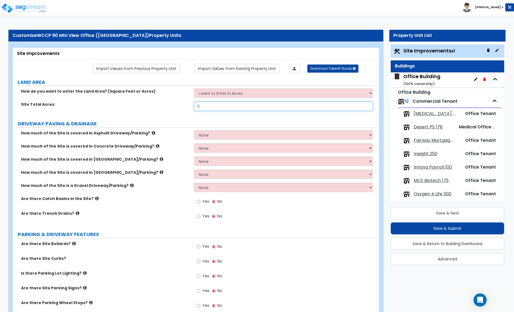
click at [215, 107] on input "0" at bounding box center [283, 106] width 178 height 9
type input "3.7"
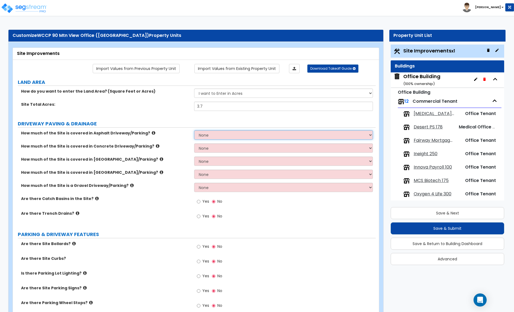
click at [213, 134] on select "None I want to Enter an Approximate Percentage I want to Enter the Square Foota…" at bounding box center [283, 134] width 178 height 9
click at [211, 137] on select "None I want to Enter an Approximate Percentage I want to Enter the Square Foota…" at bounding box center [283, 134] width 178 height 9
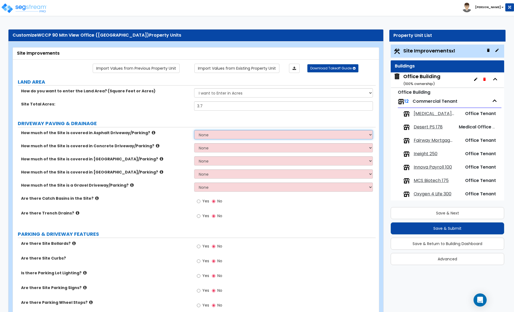
scroll to position [1, 0]
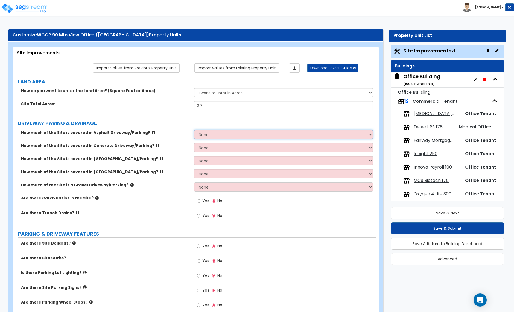
select select "2"
click at [194, 130] on select "None I want to Enter an Approximate Percentage I want to Enter the Square Foota…" at bounding box center [283, 134] width 178 height 9
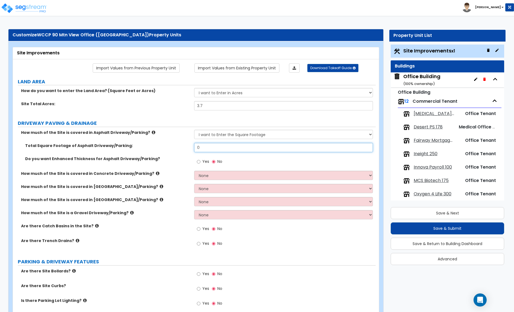
click at [207, 147] on input "0" at bounding box center [283, 147] width 178 height 9
type input "51,098"
drag, startPoint x: 199, startPoint y: 162, endPoint x: 219, endPoint y: 170, distance: 21.8
click at [199, 162] on input "Yes" at bounding box center [199, 162] width 4 height 6
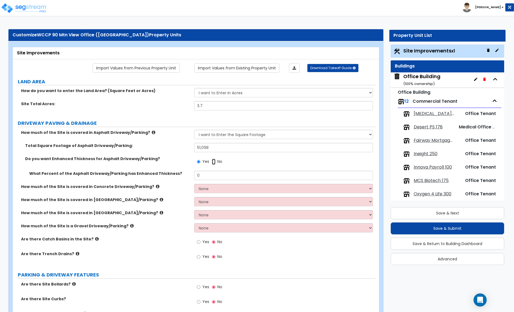
click at [214, 162] on input "No" at bounding box center [214, 162] width 4 height 6
radio input "false"
radio input "true"
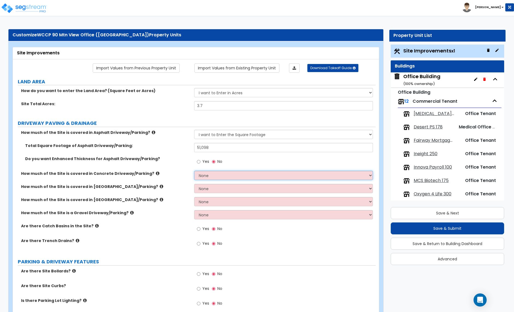
click at [237, 178] on select "None I want to Enter an Approximate Percentage I want to Enter the Square Foota…" at bounding box center [283, 175] width 178 height 9
click at [211, 180] on select "None I want to Enter an Approximate Percentage I want to Enter the Square Foota…" at bounding box center [283, 175] width 178 height 9
select select "2"
click at [194, 171] on select "None I want to Enter an Approximate Percentage I want to Enter the Square Foota…" at bounding box center [283, 175] width 178 height 9
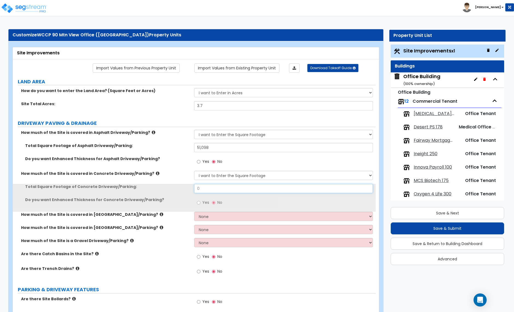
click at [212, 191] on input "0" at bounding box center [283, 188] width 178 height 9
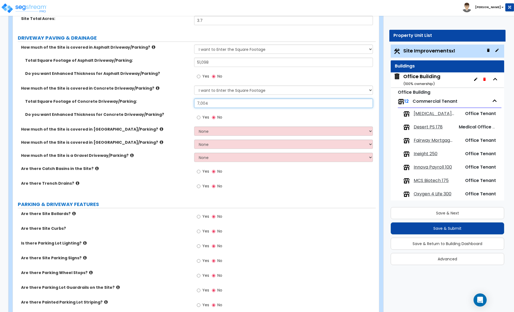
scroll to position [87, 0]
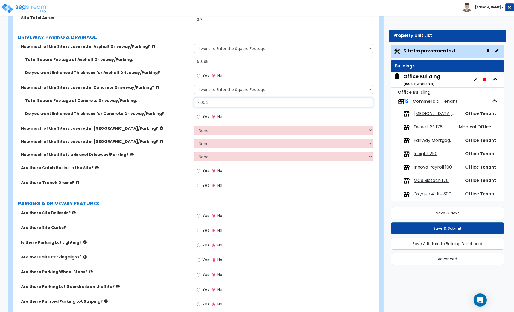
type input "7,004"
click at [199, 172] on input "Yes" at bounding box center [199, 171] width 4 height 6
radio input "true"
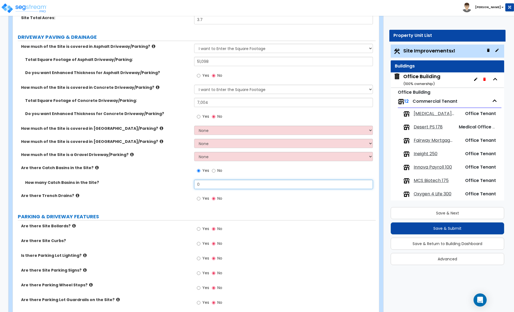
click at [207, 187] on input "0" at bounding box center [283, 184] width 178 height 9
type input "2"
click at [198, 199] on input "Yes" at bounding box center [199, 199] width 4 height 6
radio input "true"
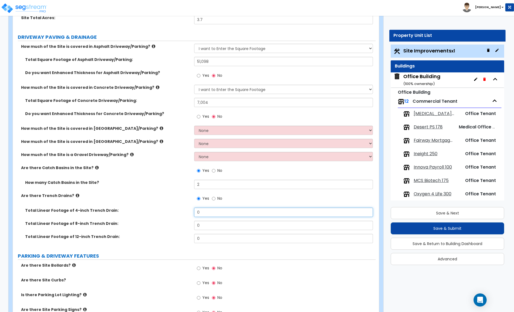
click at [202, 214] on input "0" at bounding box center [283, 212] width 178 height 9
click at [203, 212] on input "0" at bounding box center [283, 212] width 178 height 9
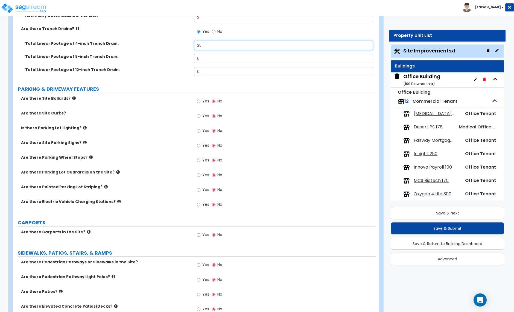
scroll to position [254, 0]
type input "25"
click at [198, 101] on input "Yes" at bounding box center [199, 101] width 4 height 6
radio input "true"
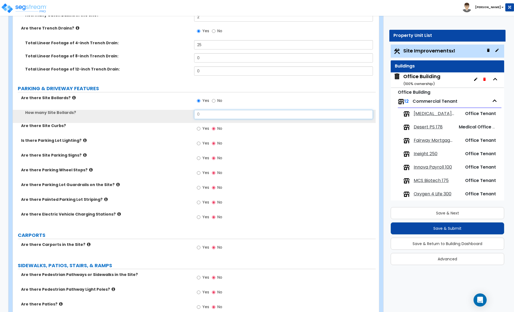
click at [210, 114] on input "0" at bounding box center [283, 114] width 178 height 9
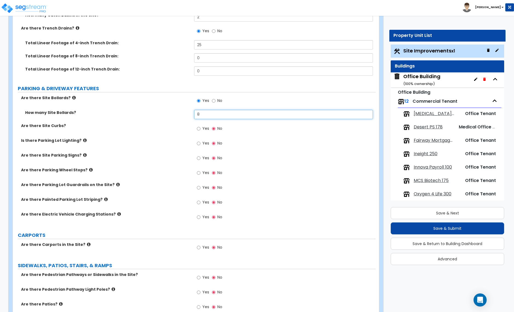
type input "8"
click at [199, 130] on input "Yes" at bounding box center [199, 129] width 4 height 6
radio input "true"
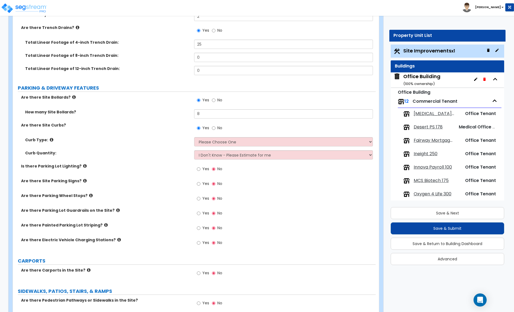
click at [51, 140] on icon at bounding box center [52, 140] width 4 height 4
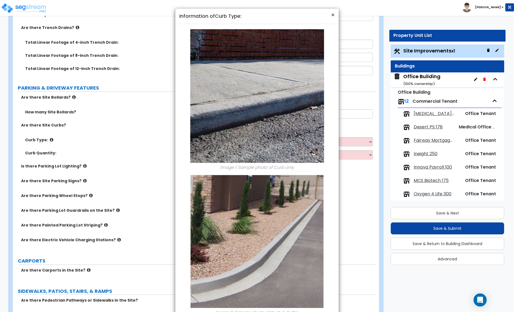
click at [333, 15] on span "×" at bounding box center [333, 15] width 4 height 8
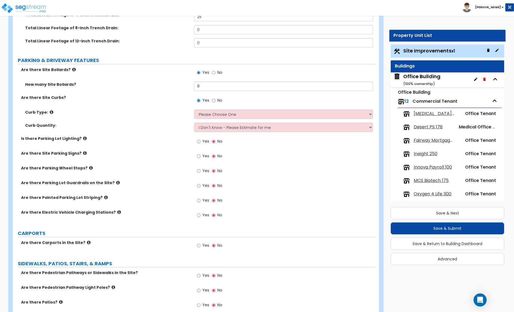
scroll to position [284, 0]
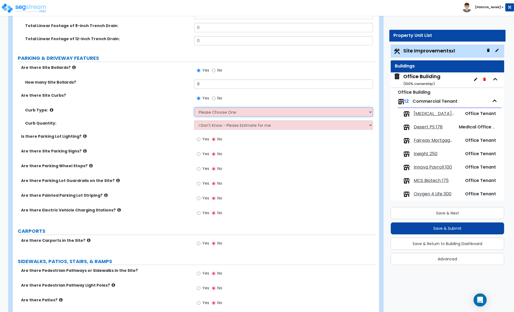
click at [216, 114] on select "Please Choose One Curb (Only) Curb & Gutter Asphalt Berm" at bounding box center [283, 111] width 178 height 9
click at [219, 111] on select "Please Choose One Curb (Only) Curb & Gutter Asphalt Berm" at bounding box center [283, 111] width 178 height 9
click at [217, 113] on select "Please Choose One Curb (Only) Curb & Gutter Asphalt Berm" at bounding box center [283, 111] width 178 height 9
select select "1"
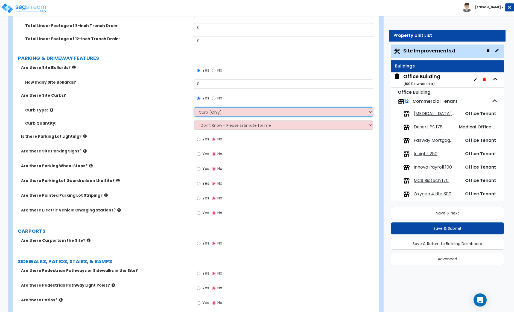
click at [194, 108] on select "Please Choose One Curb (Only) Curb & Gutter Asphalt Berm" at bounding box center [283, 111] width 178 height 9
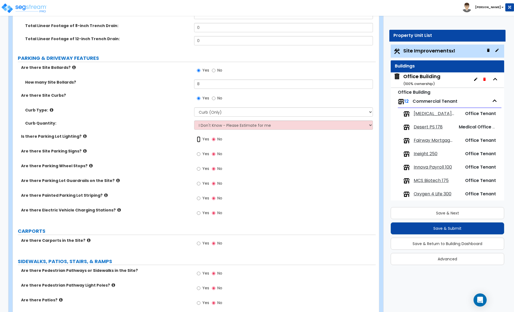
click at [198, 139] on input "Yes" at bounding box center [199, 139] width 4 height 6
radio input "true"
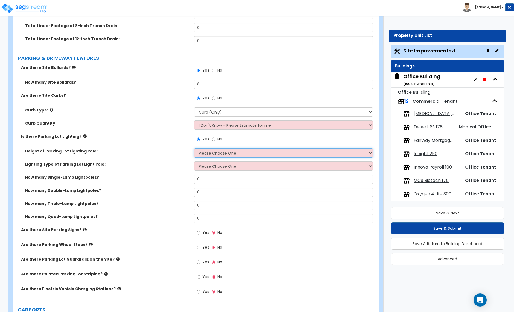
click at [208, 153] on select "Please Choose One 20' high 30' high 40' high" at bounding box center [283, 152] width 178 height 9
click at [226, 154] on select "Please Choose One 20' high 30' high 40' high" at bounding box center [283, 152] width 178 height 9
click at [194, 149] on select "Please Choose One 20' high 30' high 40' high" at bounding box center [283, 152] width 178 height 9
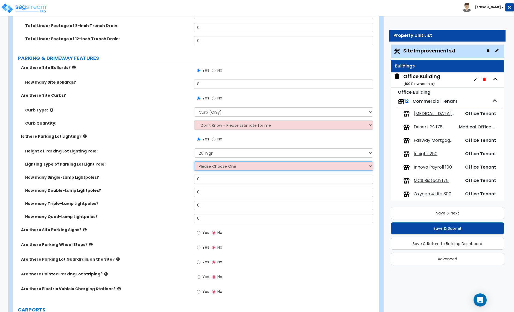
click at [210, 163] on select "Please Choose One LED Metal Halide High Pressure Sodium Please Choose for me" at bounding box center [283, 165] width 178 height 9
click at [214, 154] on select "Please Choose One 20' high 30' high 40' high" at bounding box center [283, 152] width 178 height 9
select select "2"
click at [194, 149] on select "Please Choose One 20' high 30' high 40' high" at bounding box center [283, 152] width 178 height 9
click at [213, 167] on select "Please Choose One LED Metal Halide High Pressure Sodium Please Choose for me" at bounding box center [283, 165] width 178 height 9
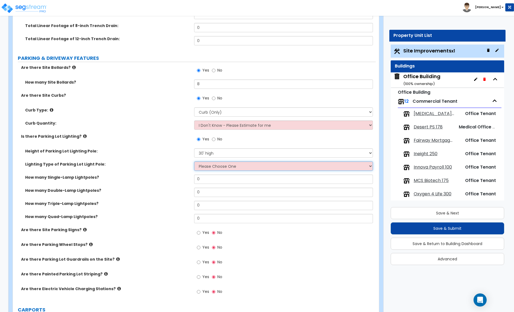
select select "1"
click at [194, 162] on select "Please Choose One LED Metal Halide High Pressure Sodium Please Choose for me" at bounding box center [283, 165] width 178 height 9
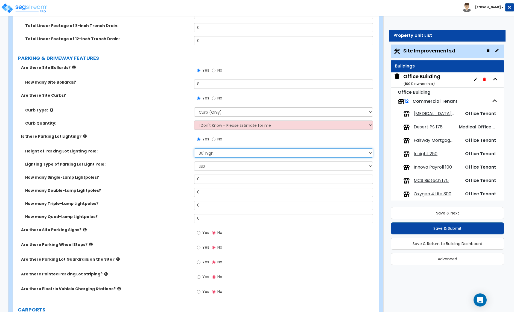
click at [222, 154] on select "Please Choose One 20' high 30' high 40' high" at bounding box center [283, 152] width 178 height 9
select select "1"
click at [194, 149] on select "Please Choose One 20' high 30' high 40' high" at bounding box center [283, 152] width 178 height 9
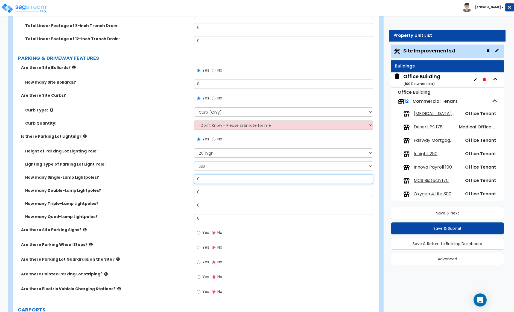
click at [207, 180] on input "0" at bounding box center [283, 179] width 178 height 9
type input "6"
click at [199, 248] on input "Yes" at bounding box center [199, 247] width 4 height 6
radio input "true"
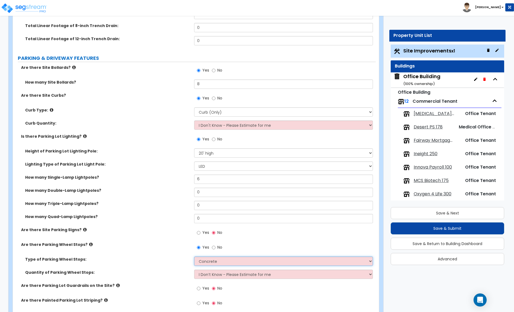
click at [211, 262] on select "Concrete Rubber/Plastic" at bounding box center [283, 261] width 178 height 9
click at [194, 257] on select "Concrete Rubber/Plastic" at bounding box center [283, 261] width 178 height 9
click at [213, 272] on select "I Don’t Know - Please Estimate for me I Want to Enter the Number of Wheel Stops" at bounding box center [283, 274] width 178 height 9
click at [194, 270] on select "I Don’t Know - Please Estimate for me I Want to Enter the Number of Wheel Stops" at bounding box center [283, 274] width 178 height 9
click at [212, 275] on select "I Don’t Know - Please Estimate for me I Want to Enter the Number of Wheel Stops" at bounding box center [283, 274] width 178 height 9
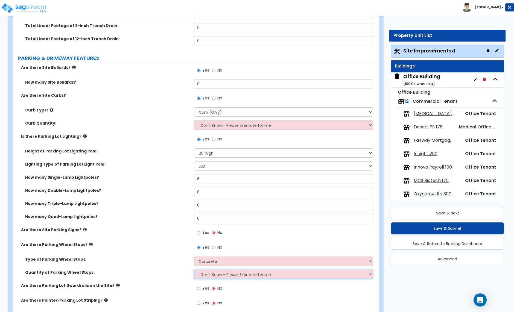
select select "1"
click at [194, 270] on select "I Don’t Know - Please Estimate for me I Want to Enter the Number of Wheel Stops" at bounding box center [283, 274] width 178 height 9
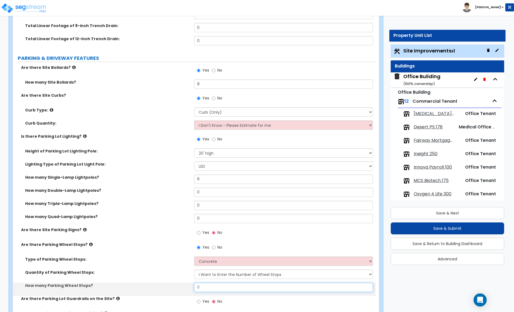
click at [202, 289] on input "0" at bounding box center [283, 287] width 178 height 9
type input "20"
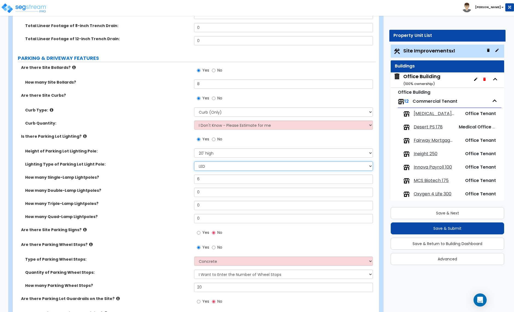
click at [232, 169] on select "Please Choose One LED Metal Halide High Pressure Sodium Please Choose for me" at bounding box center [283, 165] width 178 height 9
select select "3"
click at [194, 162] on select "Please Choose One LED Metal Halide High Pressure Sodium Please Choose for me" at bounding box center [283, 165] width 178 height 9
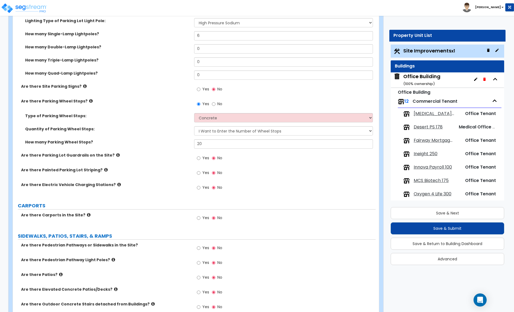
scroll to position [430, 0]
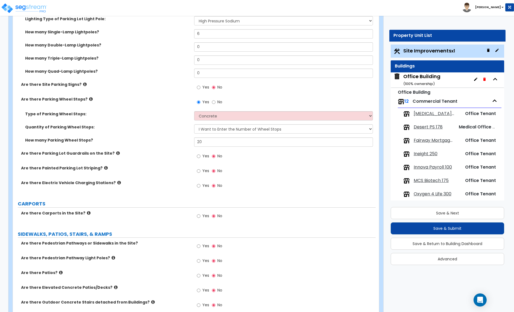
click at [116, 154] on icon at bounding box center [118, 153] width 4 height 4
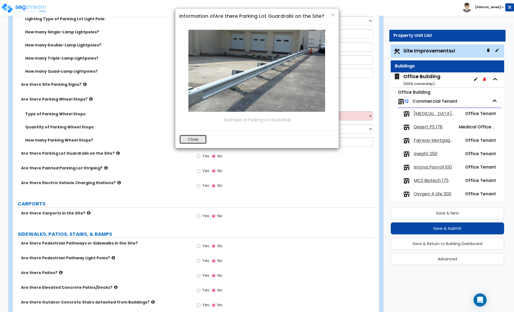
click at [189, 142] on button "Close" at bounding box center [192, 139] width 27 height 9
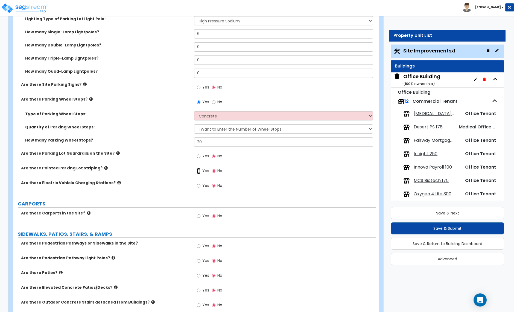
click at [199, 173] on input "Yes" at bounding box center [199, 171] width 4 height 6
radio input "true"
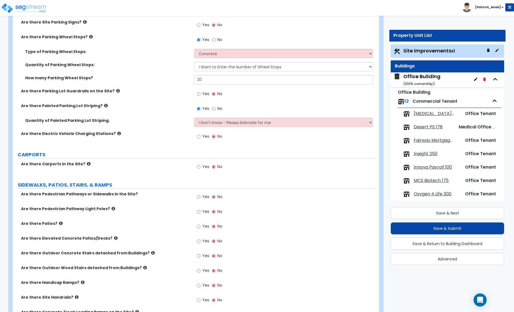
scroll to position [497, 0]
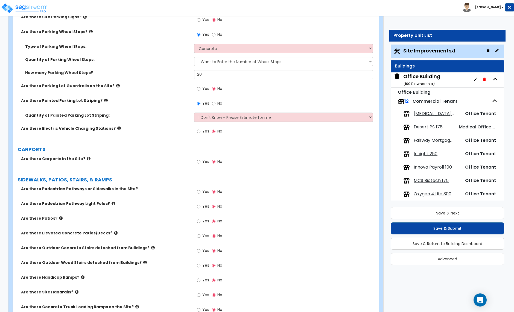
click at [87, 159] on icon at bounding box center [89, 159] width 4 height 4
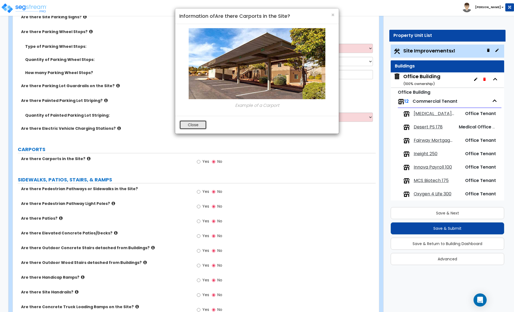
click at [193, 125] on button "Close" at bounding box center [192, 124] width 27 height 9
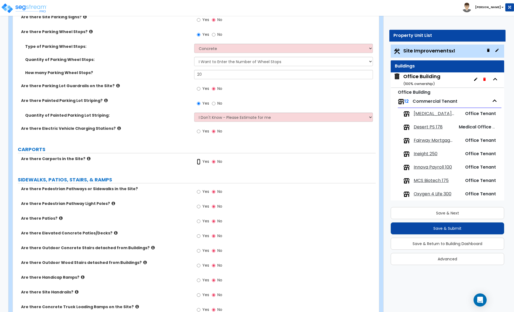
click at [199, 162] on input "Yes" at bounding box center [199, 162] width 4 height 6
radio input "true"
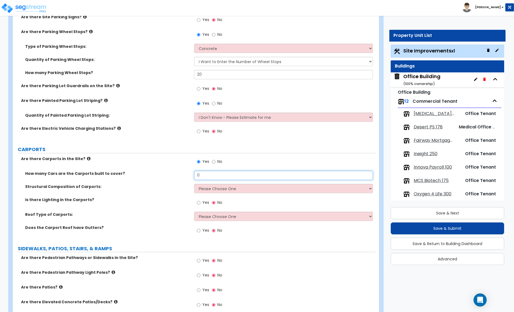
click at [204, 178] on input "0" at bounding box center [283, 175] width 178 height 9
type input "15"
click at [200, 190] on select "Please Choose One Steel Wood" at bounding box center [283, 188] width 178 height 9
select select "1"
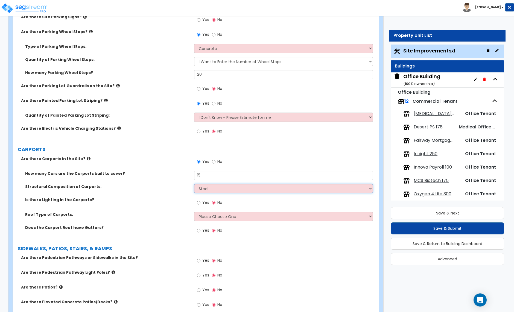
click at [194, 184] on select "Please Choose One Steel Wood" at bounding box center [283, 188] width 178 height 9
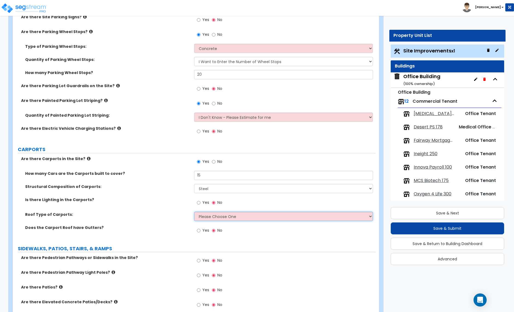
click at [207, 218] on select "Please Choose One Gabled Roof Flat Roof" at bounding box center [283, 216] width 178 height 9
select select "2"
click at [194, 212] on select "Please Choose One Gabled Roof Flat Roof" at bounding box center [283, 216] width 178 height 9
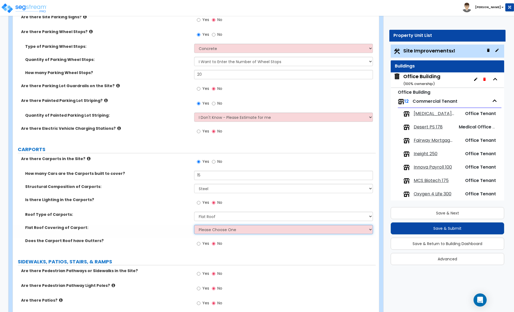
click at [211, 232] on select "Please Choose One Rolled Asphalt Plastic Membrane Asphalt Flood Coat Standing S…" at bounding box center [283, 229] width 178 height 9
select select "4"
click at [194, 225] on select "Please Choose One Rolled Asphalt Plastic Membrane Asphalt Flood Coat Standing S…" at bounding box center [283, 229] width 178 height 9
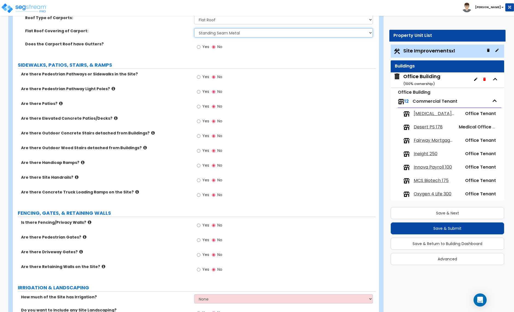
scroll to position [693, 0]
click at [200, 78] on input "Yes" at bounding box center [199, 78] width 4 height 6
radio input "true"
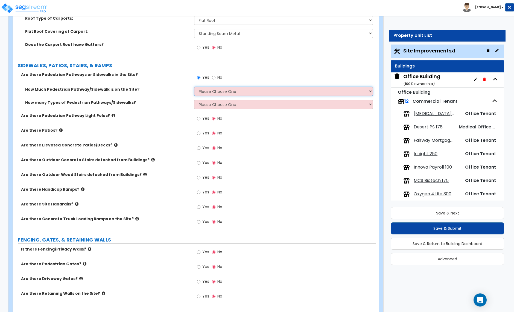
click at [228, 94] on select "Please Choose One I Don't Know, Please Estimate For Me Enter Linear Footage" at bounding box center [283, 91] width 178 height 9
select select "1"
click at [194, 87] on select "Please Choose One I Don't Know, Please Estimate For Me Enter Linear Footage" at bounding box center [283, 91] width 178 height 9
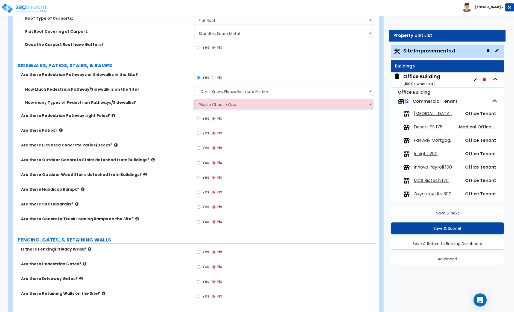
click at [200, 107] on select "Please Choose One 1 2 3" at bounding box center [283, 104] width 178 height 9
select select "1"
click at [194, 101] on select "Please Choose One 1 2 3" at bounding box center [283, 104] width 178 height 9
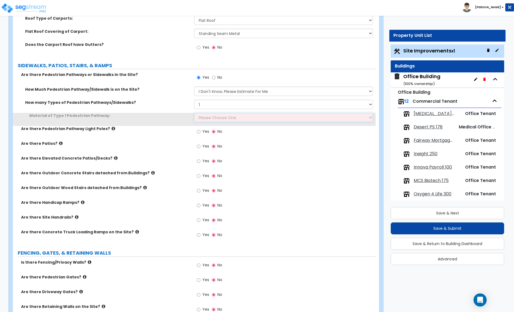
click at [210, 118] on select "Please Choose One Bare Concrete Stamped Concrete Brick Pavers Stone Pavers Wood…" at bounding box center [283, 117] width 178 height 9
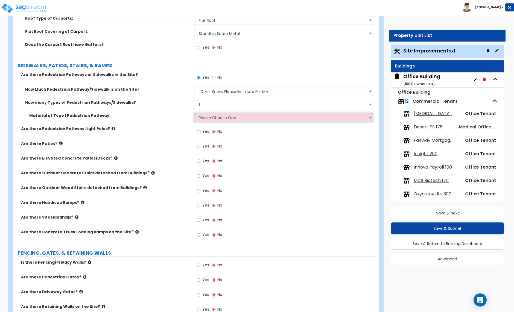
select select "1"
click at [194, 114] on select "Please Choose One Bare Concrete Stamped Concrete Brick Pavers Stone Pavers Wood…" at bounding box center [283, 117] width 178 height 9
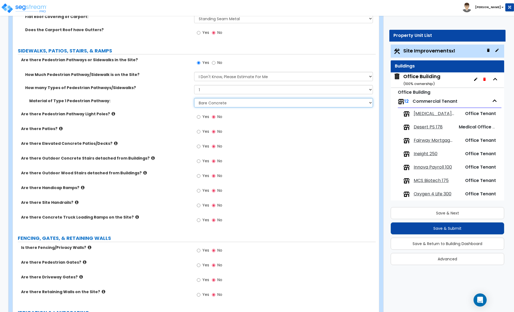
scroll to position [709, 0]
click at [59, 129] on icon at bounding box center [61, 128] width 4 height 4
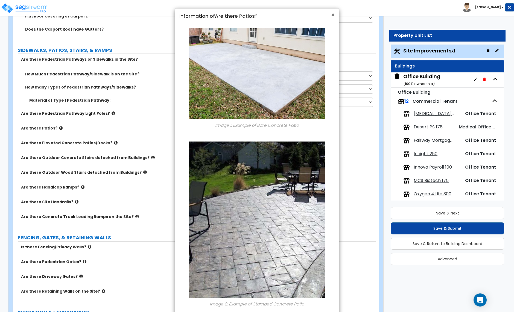
click at [331, 14] on span "×" at bounding box center [333, 15] width 4 height 8
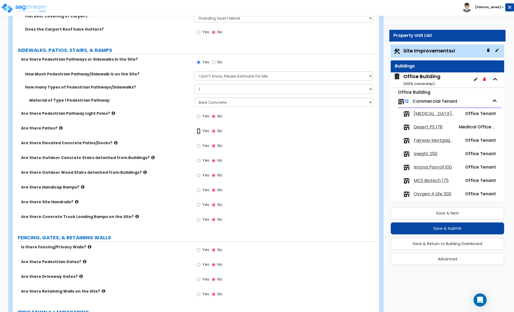
click at [199, 132] on input "Yes" at bounding box center [199, 131] width 4 height 6
radio input "true"
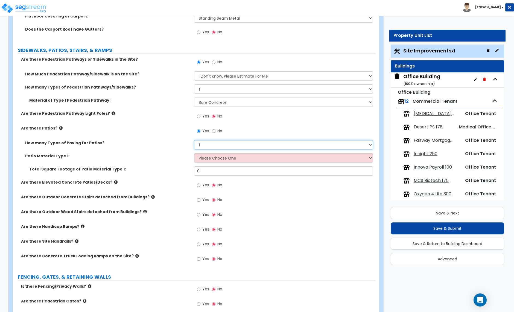
click at [207, 146] on select "1 2 3 4" at bounding box center [283, 144] width 178 height 9
click at [194, 141] on select "1 2 3 4" at bounding box center [283, 144] width 178 height 9
click at [204, 158] on select "Please Choose One Bare Concrete Stamped Concrete Brick Pavers Stone Pavers Tile…" at bounding box center [283, 157] width 178 height 9
select select "1"
click at [194, 154] on select "Please Choose One Bare Concrete Stamped Concrete Brick Pavers Stone Pavers Tile…" at bounding box center [283, 157] width 178 height 9
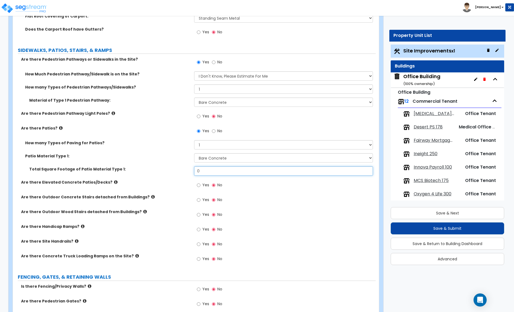
click at [205, 173] on input "0" at bounding box center [283, 170] width 178 height 9
click at [206, 173] on input "0" at bounding box center [283, 170] width 178 height 9
type input "581"
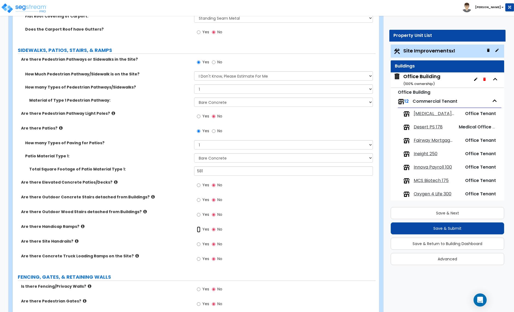
click at [199, 231] on input "Yes" at bounding box center [199, 229] width 4 height 6
radio input "true"
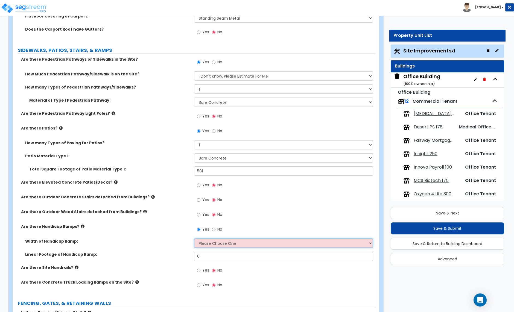
click at [211, 243] on select "Please Choose One 3' width 5' width" at bounding box center [283, 242] width 178 height 9
select select "2"
click at [194, 239] on select "Please Choose One 3' width 5' width" at bounding box center [283, 242] width 178 height 9
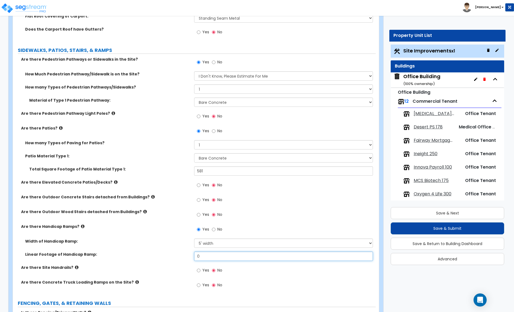
click at [205, 257] on input "0" at bounding box center [283, 256] width 178 height 9
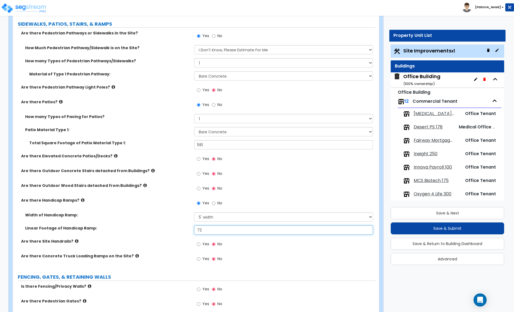
scroll to position [733, 0]
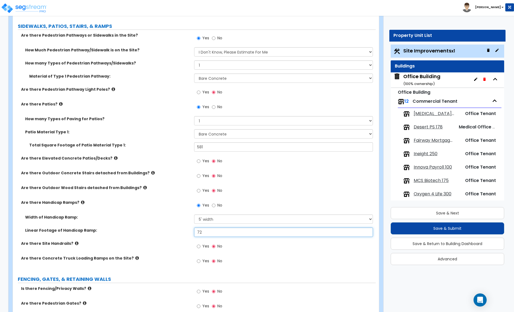
type input "72"
click at [199, 247] on input "Yes" at bounding box center [199, 246] width 4 height 6
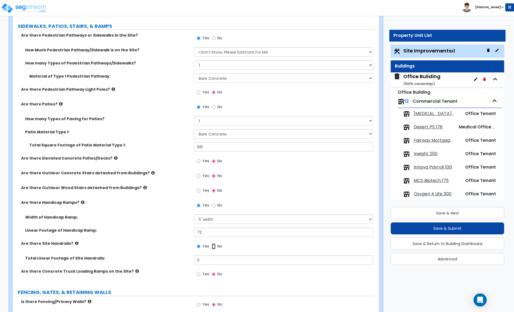
click at [214, 248] on input "No" at bounding box center [214, 246] width 4 height 6
radio input "false"
radio input "true"
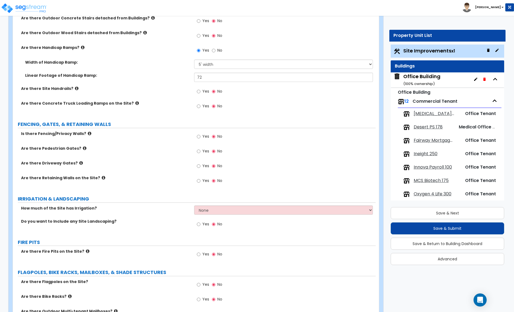
scroll to position [898, 0]
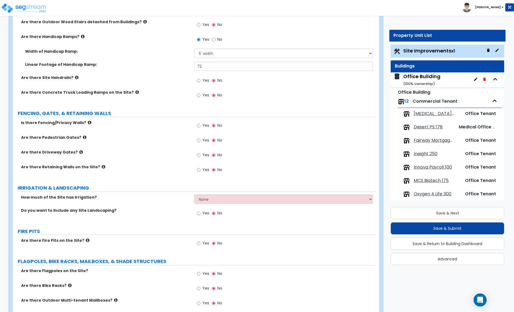
click at [88, 123] on icon at bounding box center [90, 122] width 4 height 4
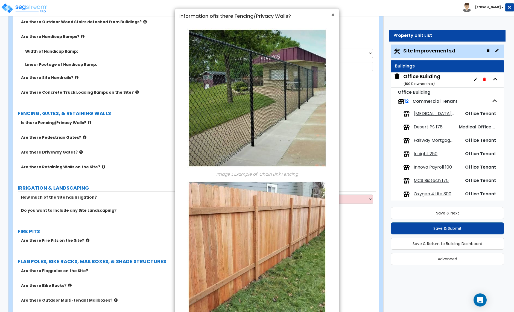
click at [331, 14] on span "×" at bounding box center [333, 15] width 4 height 8
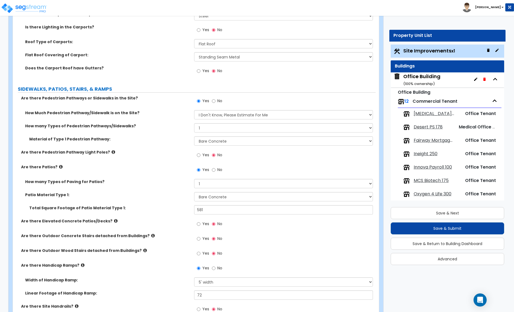
scroll to position [676, 0]
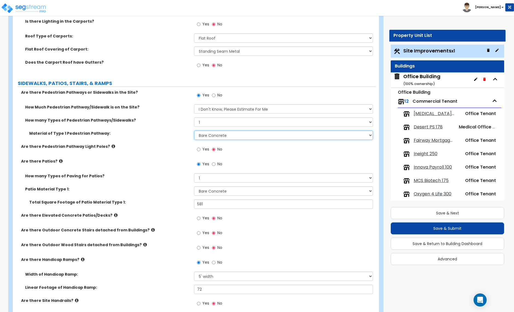
click at [224, 137] on select "Please Choose One Bare Concrete Stamped Concrete Brick Pavers Stone Pavers Wood…" at bounding box center [283, 135] width 178 height 9
click at [194, 131] on select "Please Choose One Bare Concrete Stamped Concrete Brick Pavers Stone Pavers Wood…" at bounding box center [283, 135] width 178 height 9
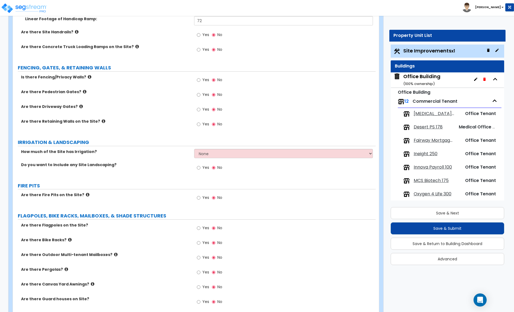
scroll to position [946, 0]
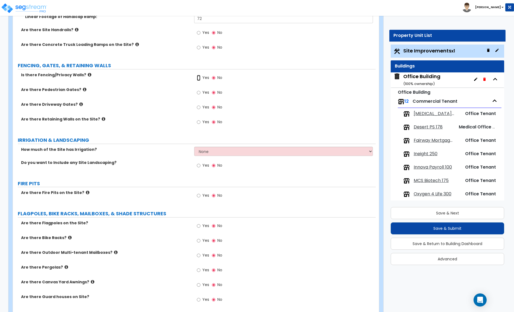
click at [199, 79] on input "Yes" at bounding box center [199, 78] width 4 height 6
radio input "true"
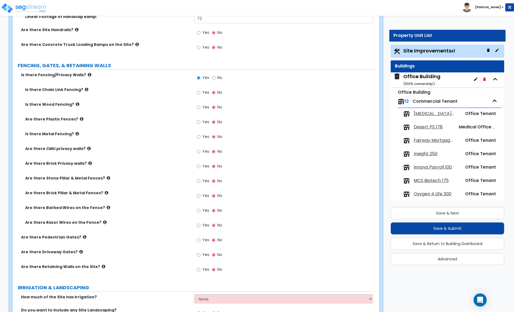
click at [201, 152] on label "Yes" at bounding box center [203, 152] width 12 height 9
click at [200, 152] on input "Yes" at bounding box center [199, 152] width 4 height 6
radio input "true"
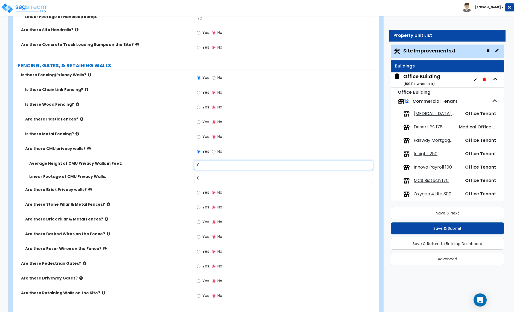
click at [205, 163] on input "0" at bounding box center [283, 165] width 178 height 9
click at [210, 168] on input "4" at bounding box center [283, 165] width 178 height 9
type input "3"
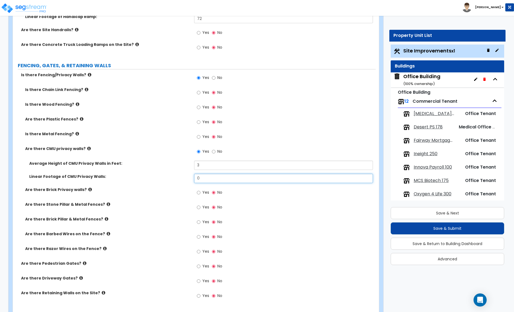
click at [213, 180] on input "0" at bounding box center [283, 178] width 178 height 9
type input "120"
click at [160, 216] on div "Are there Stone Pillar & Metal Fences? Yes No" at bounding box center [194, 209] width 363 height 15
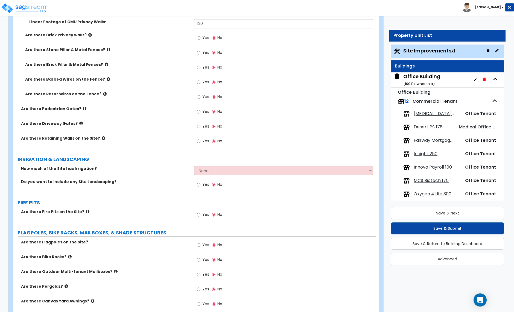
scroll to position [1103, 0]
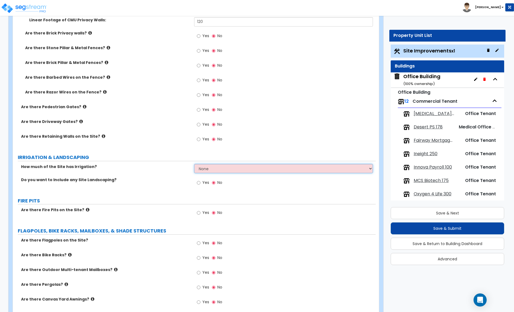
click at [214, 170] on select "None I want to Enter an Approximate Percentage I want to Enter the Square Foota…" at bounding box center [283, 168] width 178 height 9
click at [199, 183] on input "Yes" at bounding box center [199, 183] width 4 height 6
radio input "true"
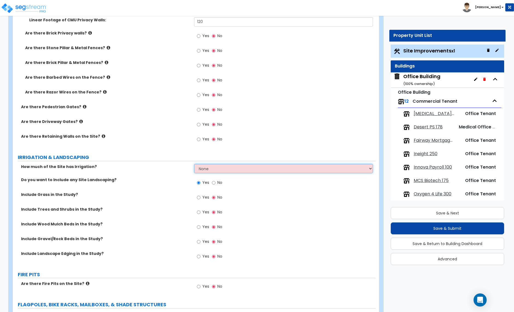
click at [211, 168] on select "None I want to Enter an Approximate Percentage I want to Enter the Square Foota…" at bounding box center [283, 168] width 178 height 9
click at [198, 198] on input "Yes" at bounding box center [199, 198] width 4 height 6
radio input "true"
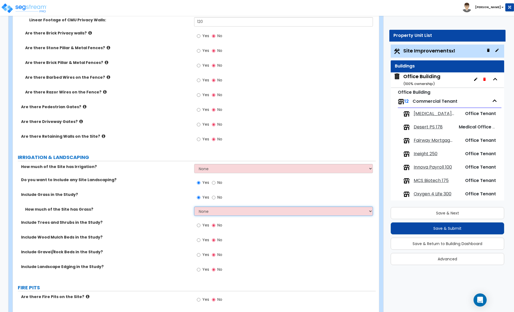
click at [210, 211] on select "None I want to Enter an Approximate Percentage I want to Enter the Square Foota…" at bounding box center [283, 211] width 178 height 9
select select "2"
click at [194, 207] on select "None I want to Enter an Approximate Percentage I want to Enter the Square Foota…" at bounding box center [283, 211] width 178 height 9
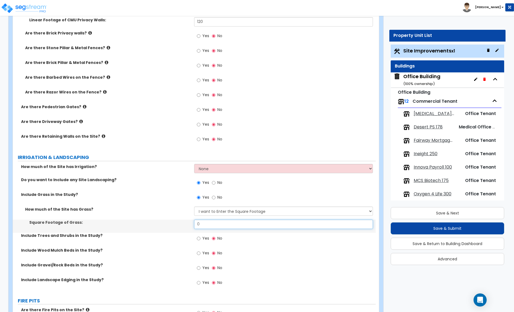
click at [206, 226] on input "0" at bounding box center [283, 224] width 178 height 9
type input "6,139"
click at [199, 268] on input "Yes" at bounding box center [199, 268] width 4 height 6
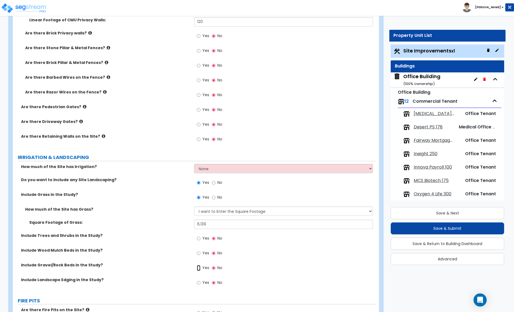
radio input "true"
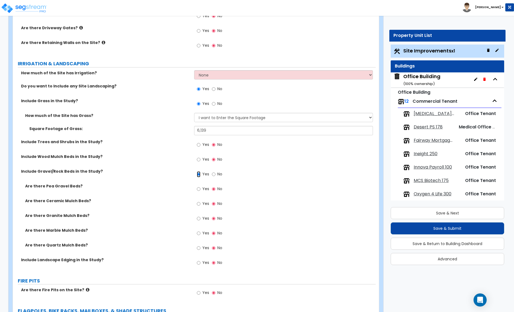
scroll to position [1199, 0]
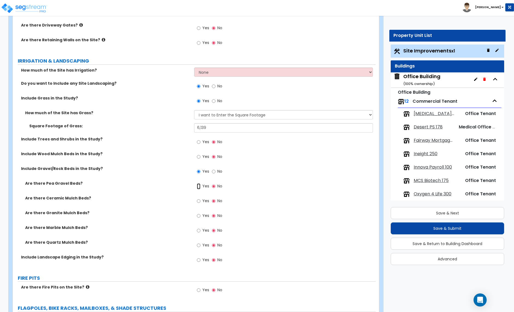
click at [199, 187] on input "Yes" at bounding box center [199, 186] width 4 height 6
radio input "true"
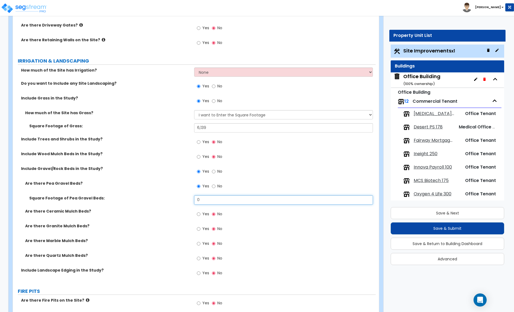
click at [205, 202] on input "0" at bounding box center [283, 199] width 178 height 9
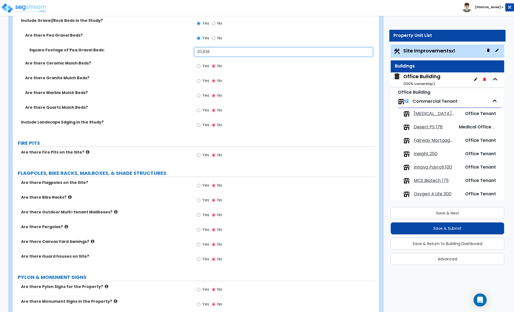
scroll to position [1350, 0]
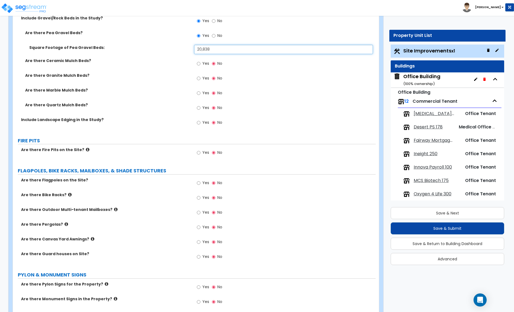
type input "20,838"
click at [199, 199] on input "Yes" at bounding box center [199, 198] width 4 height 6
radio input "true"
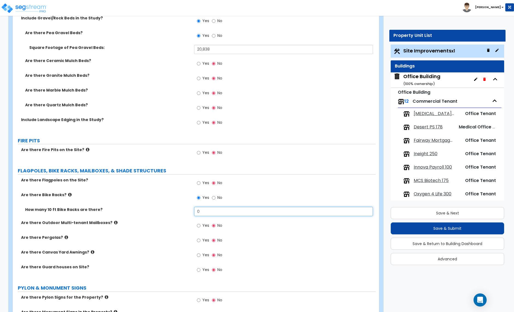
click at [203, 214] on input "0" at bounding box center [283, 211] width 178 height 9
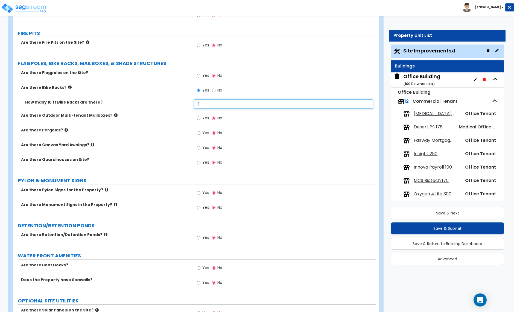
scroll to position [1458, 0]
type input "3"
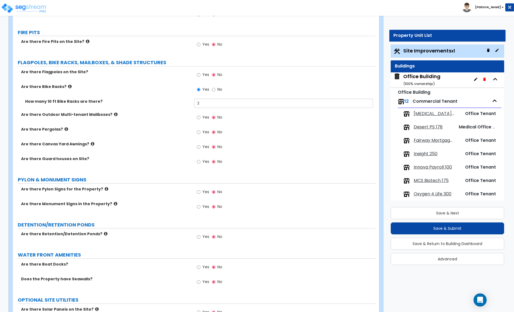
click at [201, 208] on label "Yes" at bounding box center [203, 207] width 12 height 9
click at [200, 208] on input "Yes" at bounding box center [199, 207] width 4 height 6
radio input "true"
click at [201, 208] on label "Yes" at bounding box center [203, 207] width 12 height 9
click at [200, 208] on input "Yes" at bounding box center [199, 207] width 4 height 6
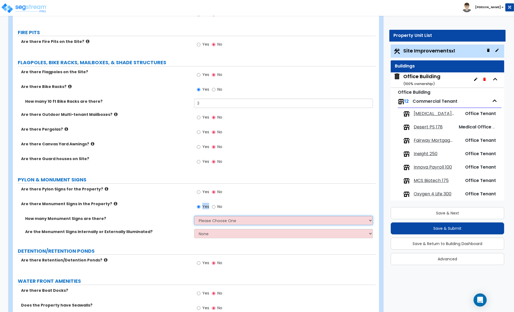
click at [234, 224] on select "Please Choose One 1 2 3" at bounding box center [283, 220] width 178 height 9
select select "2"
click at [194, 217] on select "Please Choose One 1 2 3" at bounding box center [283, 220] width 178 height 9
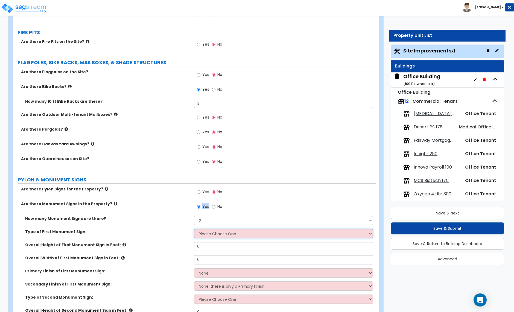
click at [222, 235] on select "Please Choose One Flat Signboard on top of a Base Flat Signboard attached to a …" at bounding box center [283, 233] width 178 height 9
select select "3"
click at [194, 230] on select "Please Choose One Flat Signboard on top of a Base Flat Signboard attached to a …" at bounding box center [283, 233] width 178 height 9
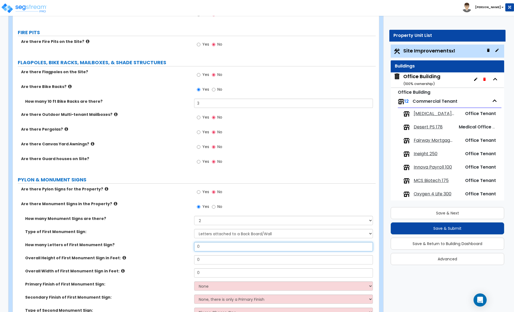
click at [210, 250] on input "0" at bounding box center [283, 246] width 178 height 9
type input "18"
click at [205, 262] on input "0" at bounding box center [283, 259] width 178 height 9
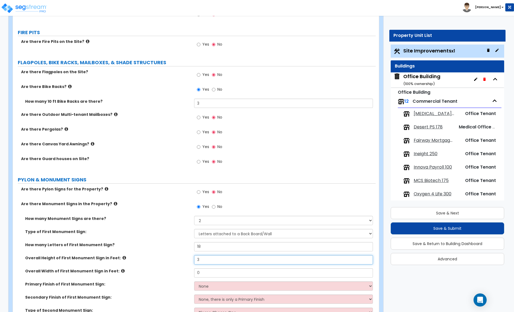
type input "3"
click at [208, 276] on input "0" at bounding box center [283, 272] width 178 height 9
click at [206, 275] on input "0" at bounding box center [283, 272] width 178 height 9
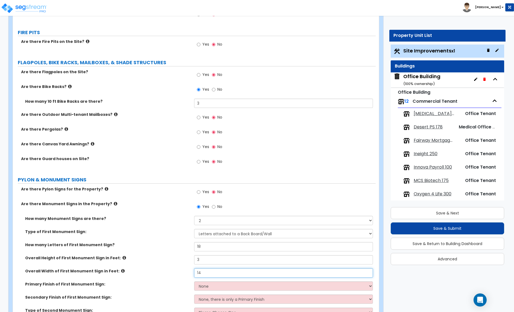
type input "14"
click at [205, 284] on select "None Paint/Stucco Finish Brick Finish Stone Finish Metal Composite Finish Vinyl…" at bounding box center [283, 285] width 178 height 9
select select "3"
click at [194, 282] on select "None Paint/Stucco Finish Brick Finish Stone Finish Metal Composite Finish Vinyl…" at bounding box center [283, 285] width 178 height 9
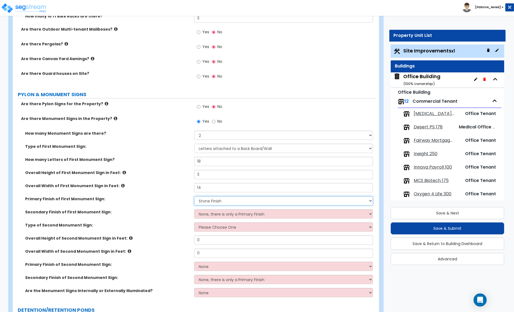
scroll to position [1543, 0]
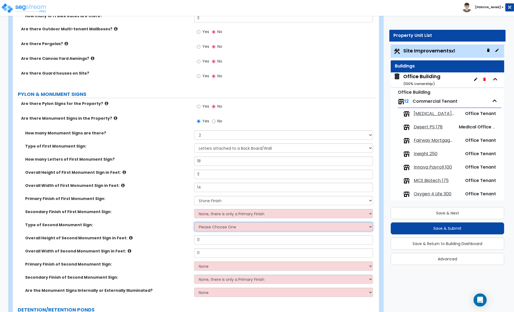
click at [217, 228] on select "Please Choose One Flat Signboard on top of a Base Flat Signboard attached to a …" at bounding box center [283, 226] width 178 height 9
select select "3"
click at [194, 223] on select "Please Choose One Flat Signboard on top of a Base Flat Signboard attached to a …" at bounding box center [283, 226] width 178 height 9
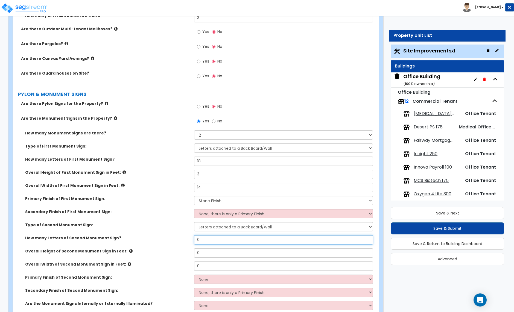
click at [201, 242] on input "0" at bounding box center [283, 239] width 178 height 9
type input "18"
click at [200, 255] on input "0" at bounding box center [283, 252] width 178 height 9
drag, startPoint x: 200, startPoint y: 255, endPoint x: 211, endPoint y: 255, distance: 10.9
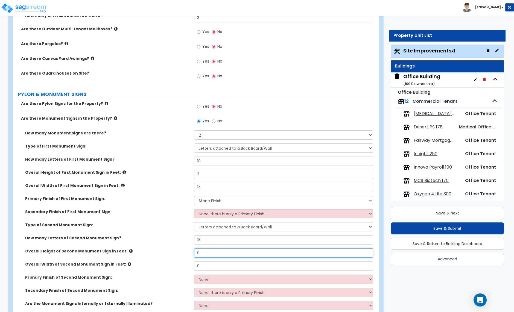
click at [200, 255] on input "0" at bounding box center [283, 252] width 178 height 9
type input "3"
click at [210, 267] on input "0" at bounding box center [283, 265] width 178 height 9
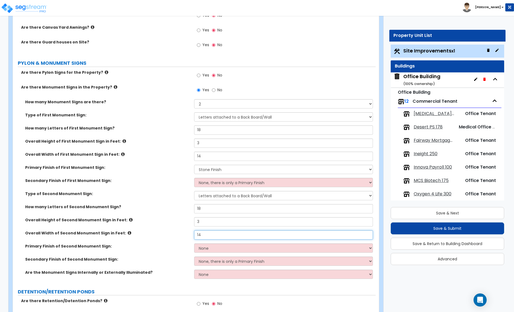
scroll to position [1585, 0]
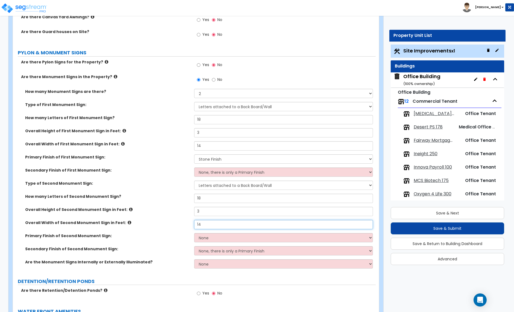
type input "14"
click at [240, 239] on select "None Paint/Stucco Finish Brick Finish Stone Finish Metal Composite Finish Vinyl…" at bounding box center [283, 237] width 178 height 9
select select "1"
click at [194, 234] on select "None Paint/Stucco Finish Brick Finish Stone Finish Metal Composite Finish Vinyl…" at bounding box center [283, 237] width 178 height 9
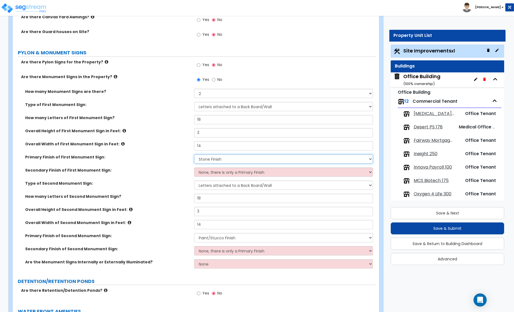
click at [223, 160] on select "None Paint/Stucco Finish Brick Finish Stone Finish Metal Composite Finish Vinyl…" at bounding box center [283, 158] width 178 height 9
select select "1"
click at [194, 155] on select "None Paint/Stucco Finish Brick Finish Stone Finish Metal Composite Finish Vinyl…" at bounding box center [283, 158] width 178 height 9
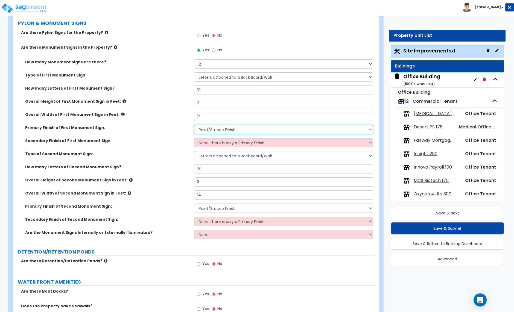
scroll to position [1616, 0]
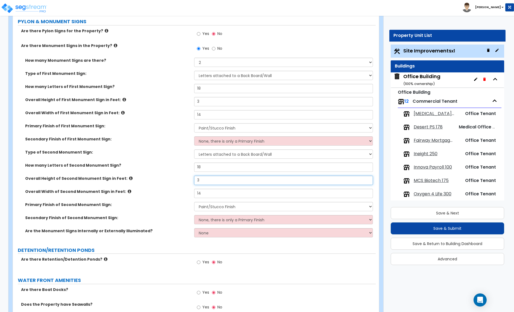
click at [202, 181] on input "3" at bounding box center [283, 180] width 178 height 9
type input "4"
click at [206, 170] on input "18" at bounding box center [283, 167] width 178 height 9
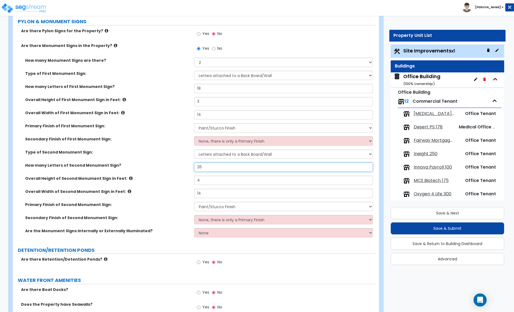
type input "26"
drag, startPoint x: 171, startPoint y: 244, endPoint x: 181, endPoint y: 242, distance: 10.0
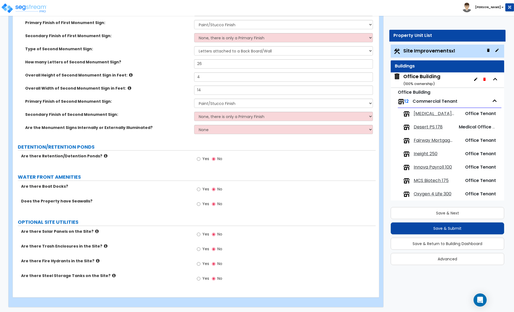
scroll to position [1722, 0]
click at [199, 158] on input "Yes" at bounding box center [199, 158] width 4 height 6
radio input "true"
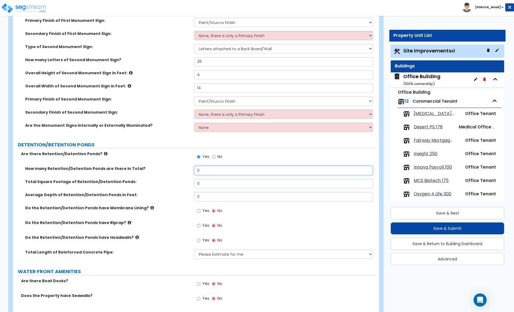
click at [204, 173] on input "0" at bounding box center [283, 170] width 178 height 9
type input "1"
click at [220, 185] on input "0" at bounding box center [283, 183] width 178 height 9
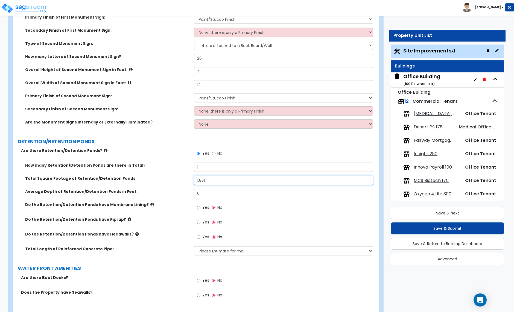
type input "1,831"
click at [209, 197] on input "0" at bounding box center [283, 193] width 178 height 9
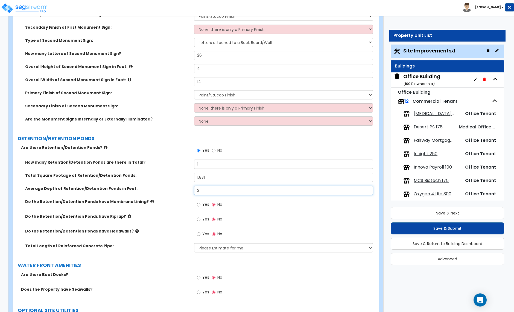
type input "2"
click at [128, 217] on icon at bounding box center [130, 216] width 4 height 4
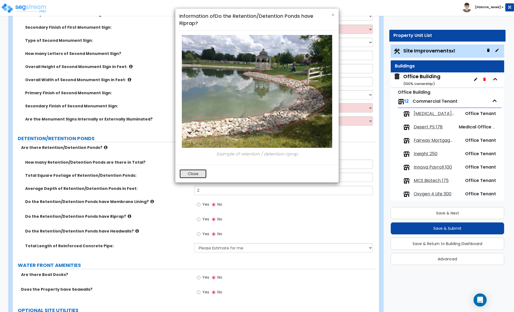
click at [194, 175] on button "Close" at bounding box center [192, 173] width 27 height 9
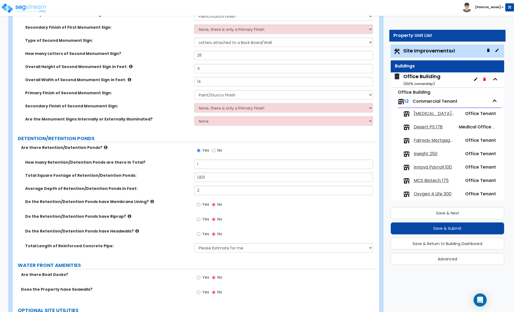
click at [135, 232] on icon at bounding box center [137, 231] width 4 height 4
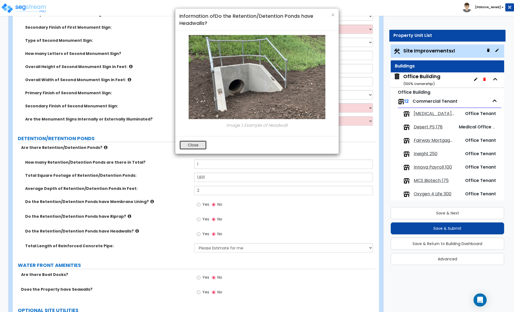
click at [189, 146] on button "Close" at bounding box center [192, 144] width 27 height 9
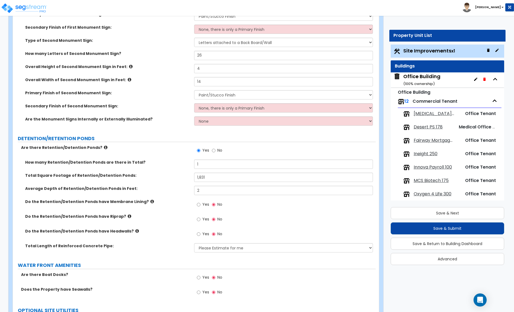
click at [150, 202] on icon at bounding box center [152, 201] width 4 height 4
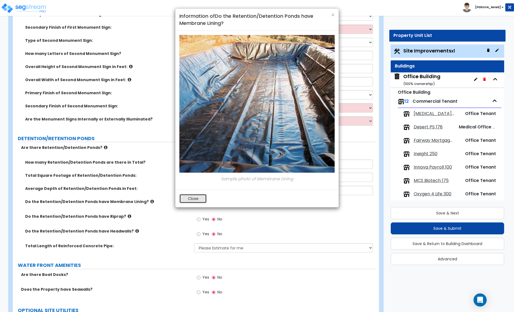
click at [195, 198] on button "Close" at bounding box center [192, 198] width 27 height 9
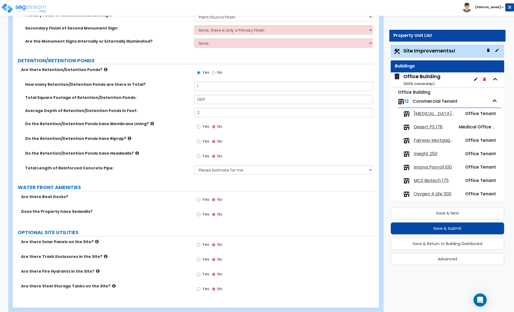
scroll to position [1819, 0]
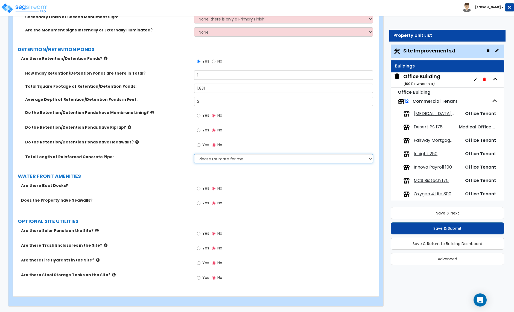
click at [242, 160] on select "Please Estimate for me I want to Enter Linear Footage" at bounding box center [283, 158] width 178 height 9
click at [199, 247] on input "Yes" at bounding box center [199, 248] width 4 height 6
radio input "true"
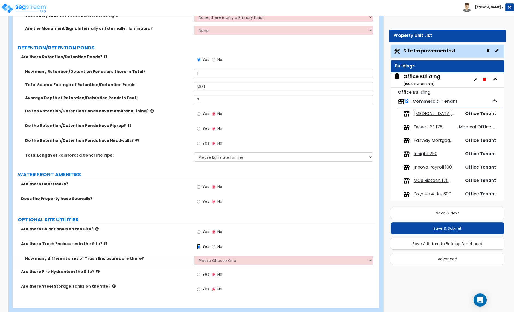
scroll to position [1832, 0]
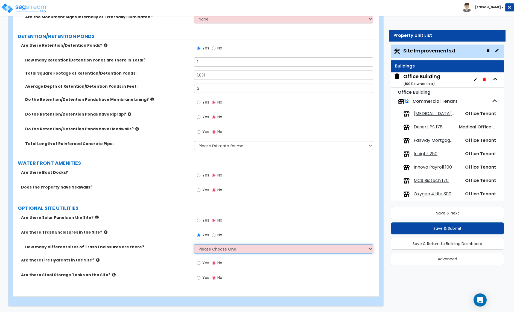
click at [219, 251] on select "Please Choose One 1 2 3" at bounding box center [283, 248] width 178 height 9
click at [194, 244] on select "Please Choose One 1 2 3" at bounding box center [283, 248] width 178 height 9
click at [219, 248] on select "Please Choose One 1 2 3" at bounding box center [283, 248] width 178 height 9
select select "1"
click at [194, 244] on select "Please Choose One 1 2 3" at bounding box center [283, 248] width 178 height 9
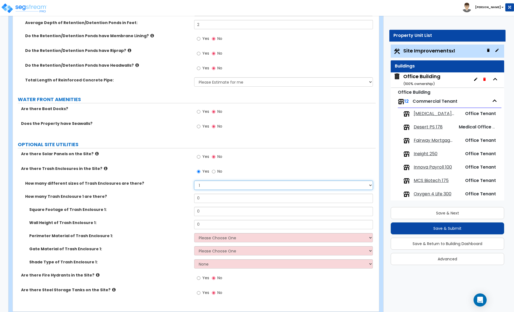
scroll to position [1895, 0]
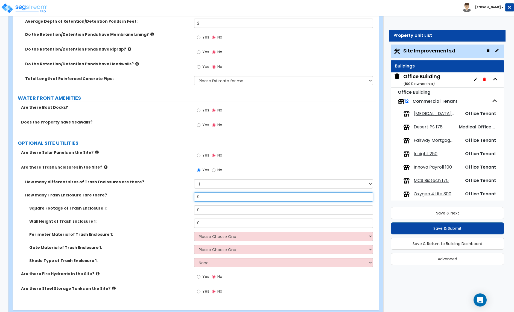
click at [203, 199] on input "0" at bounding box center [283, 196] width 178 height 9
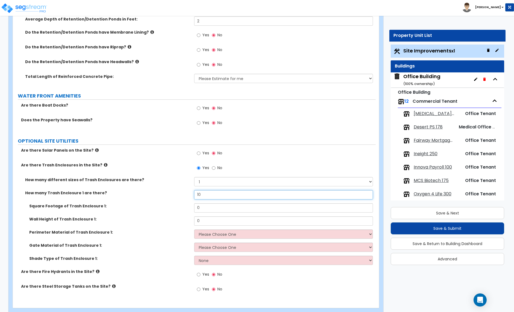
type input "10"
click at [204, 222] on input "0" at bounding box center [283, 220] width 178 height 9
type input "8"
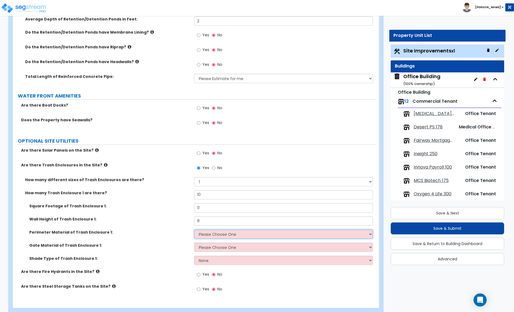
click at [213, 233] on select "Please Choose One Chain Link Wood Metal CMU" at bounding box center [283, 233] width 178 height 9
select select "4"
click at [194, 231] on select "Please Choose One Chain Link Wood Metal CMU" at bounding box center [283, 233] width 178 height 9
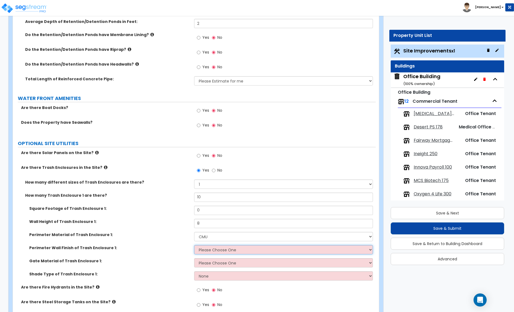
click at [211, 248] on select "Please Choose One Stone Veneer Brick Veneer Stucco Paint" at bounding box center [283, 249] width 178 height 9
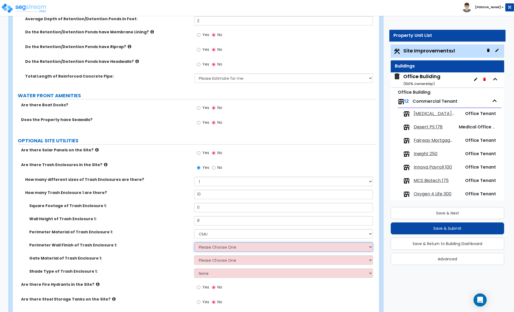
scroll to position [1899, 0]
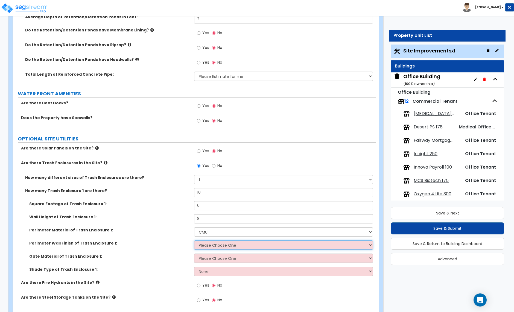
select select "3"
click at [194, 242] on select "Please Choose One Stone Veneer Brick Veneer Stucco Paint" at bounding box center [283, 244] width 178 height 9
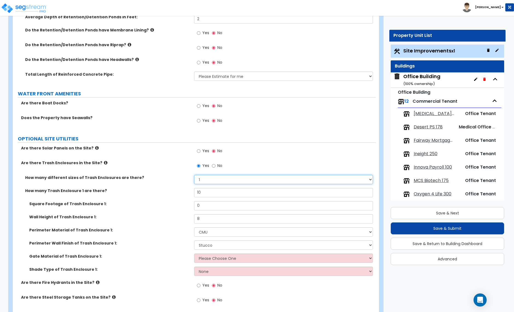
click at [215, 182] on select "Please Choose One 1 2 3" at bounding box center [283, 179] width 178 height 9
click at [194, 176] on select "Please Choose One 1 2 3" at bounding box center [283, 179] width 178 height 9
click at [212, 184] on select "Please Choose One 1 2 3" at bounding box center [283, 179] width 178 height 9
select select "2"
click at [194, 176] on select "Please Choose One 1 2 3" at bounding box center [283, 179] width 178 height 9
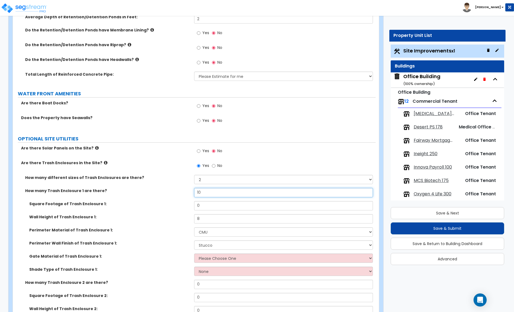
click at [206, 195] on input "10" at bounding box center [283, 192] width 178 height 9
type input "8"
click at [205, 206] on input "0" at bounding box center [283, 205] width 178 height 9
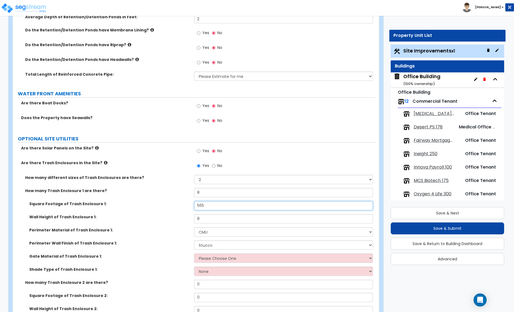
type input "565"
click at [201, 218] on input "8" at bounding box center [283, 218] width 178 height 9
type input "6"
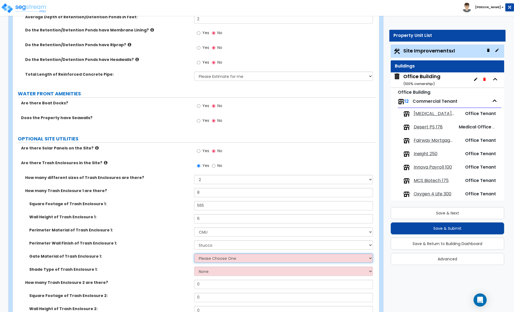
click at [210, 262] on select "Please Choose One Wood Metal" at bounding box center [283, 258] width 178 height 9
select select "2"
click at [194, 255] on select "Please Choose One Wood Metal" at bounding box center [283, 258] width 178 height 9
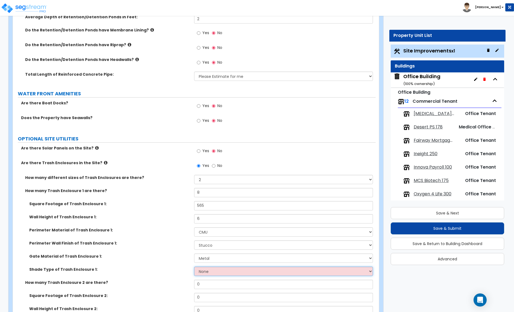
click at [218, 272] on select "None Roof Pergola" at bounding box center [283, 271] width 178 height 9
click at [194, 268] on select "None Roof Pergola" at bounding box center [283, 271] width 178 height 9
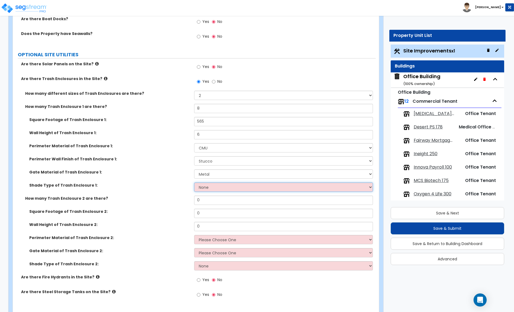
scroll to position [1985, 0]
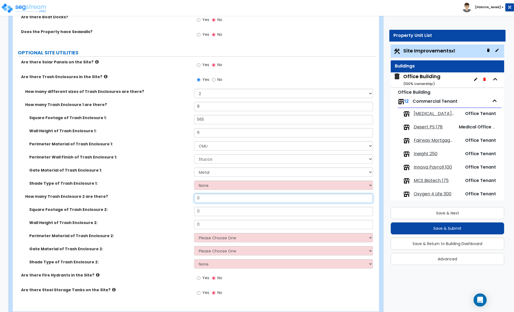
click at [207, 200] on input "0" at bounding box center [283, 198] width 178 height 9
click at [202, 199] on input "0" at bounding box center [283, 198] width 178 height 9
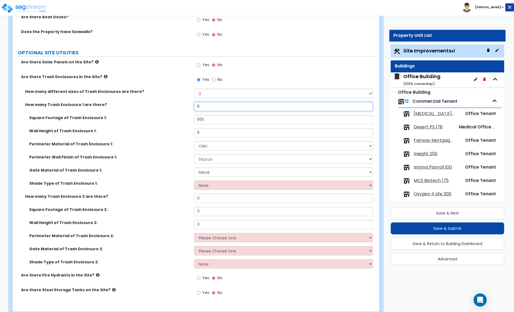
click at [200, 108] on input "8" at bounding box center [283, 106] width 178 height 9
type input "1"
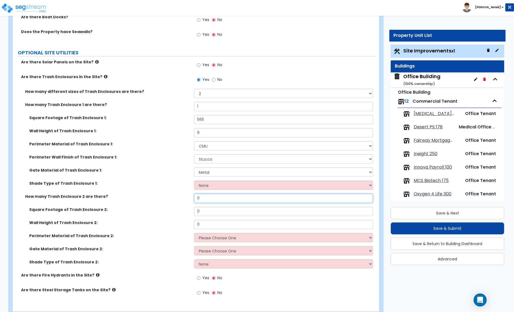
click at [201, 201] on input "0" at bounding box center [283, 198] width 178 height 9
type input "1"
click at [201, 214] on input "0" at bounding box center [283, 211] width 178 height 9
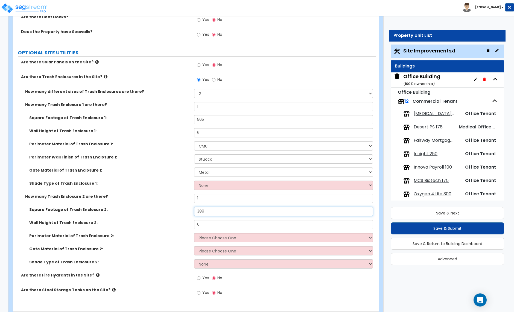
type input "389"
click at [202, 226] on input "0" at bounding box center [283, 224] width 178 height 9
type input "6"
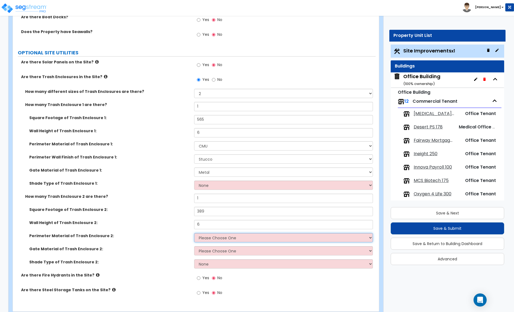
click at [210, 239] on select "Please Choose One Chain Link Wood Metal CMU" at bounding box center [283, 237] width 178 height 9
select select "4"
click at [194, 235] on select "Please Choose One Chain Link Wood Metal CMU" at bounding box center [283, 237] width 178 height 9
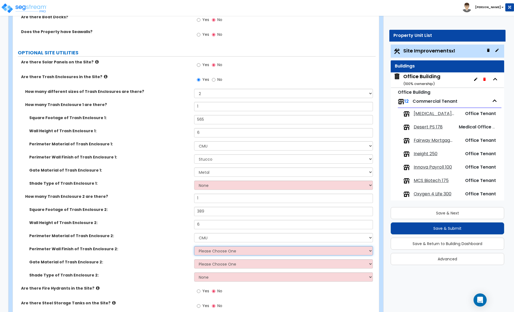
click at [212, 254] on select "Please Choose One Stone Veneer Brick Veneer Stucco Paint" at bounding box center [283, 250] width 178 height 9
select select "3"
click at [194, 248] on select "Please Choose One Stone Veneer Brick Veneer Stucco Paint" at bounding box center [283, 250] width 178 height 9
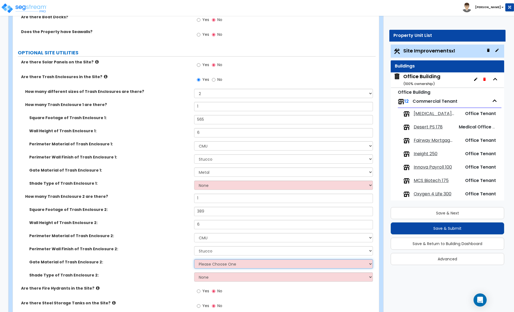
click at [212, 265] on select "Please Choose One Wood Metal" at bounding box center [283, 263] width 178 height 9
select select "2"
click at [194, 261] on select "Please Choose One Wood Metal" at bounding box center [283, 263] width 178 height 9
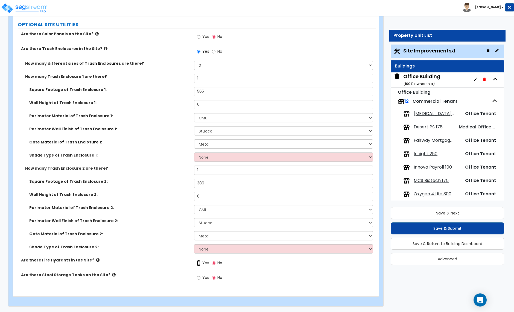
click at [198, 263] on input "Yes" at bounding box center [199, 263] width 4 height 6
radio input "true"
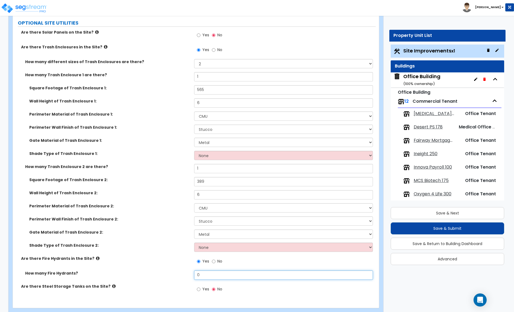
click at [210, 277] on input "0" at bounding box center [283, 274] width 178 height 9
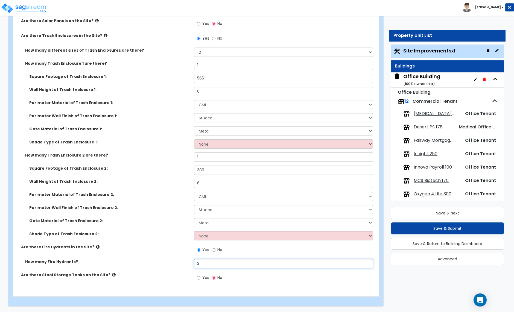
type input "2"
click at [141, 259] on label "How many Fire Hydrants?" at bounding box center [107, 261] width 165 height 5
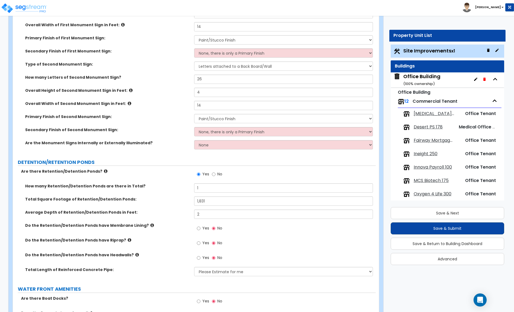
scroll to position [1681, 0]
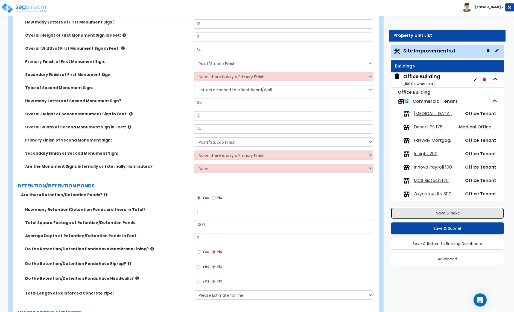
click at [449, 215] on button "Save & Next" at bounding box center [446, 213] width 113 height 12
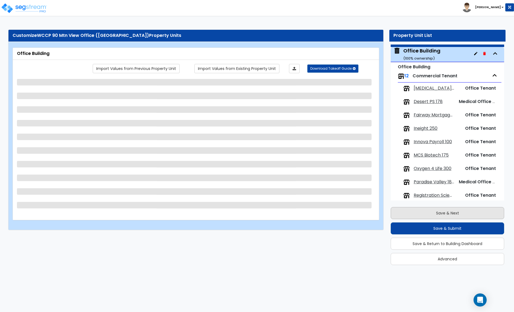
scroll to position [28, 0]
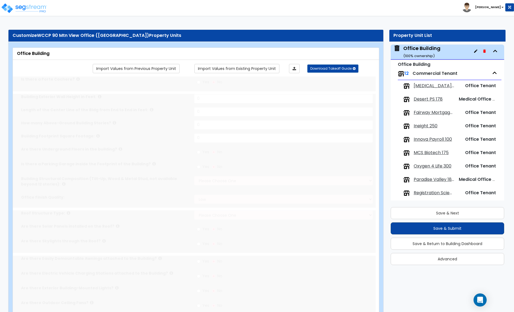
type input "1"
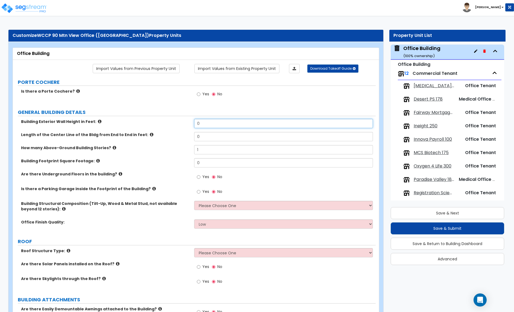
click at [206, 123] on input "0" at bounding box center [283, 123] width 178 height 9
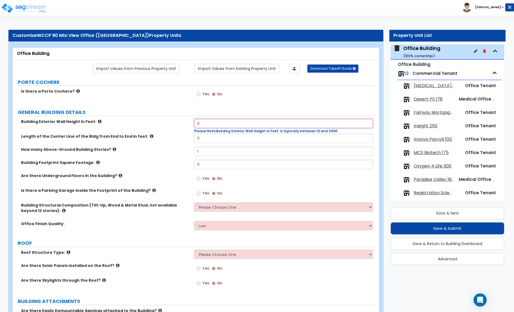
click at [208, 123] on input "0" at bounding box center [283, 123] width 178 height 9
type input "40"
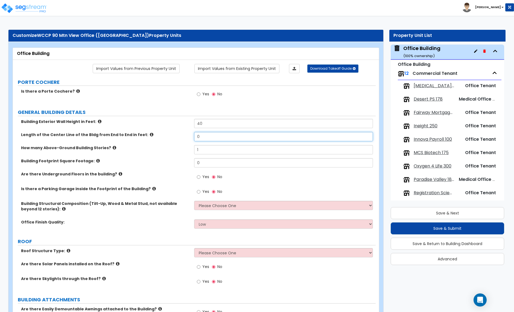
click at [207, 137] on input "0" at bounding box center [283, 136] width 178 height 9
type input "320"
click at [197, 151] on input "1" at bounding box center [283, 149] width 178 height 9
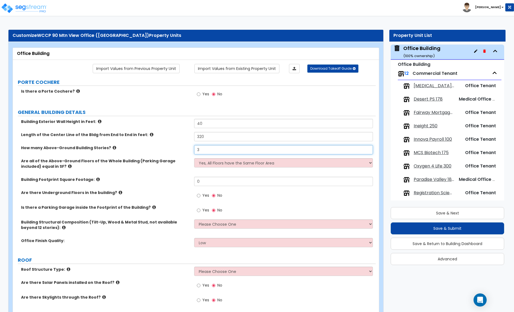
type input "3"
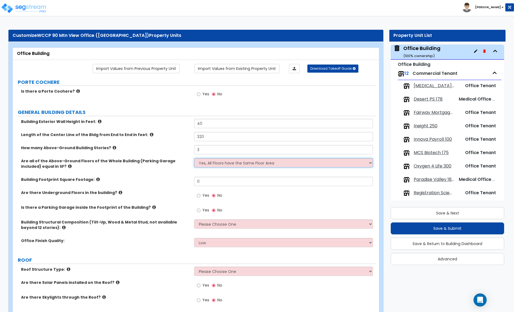
click at [240, 163] on select "Yes, All Floors have the Same Floor Area No, Not All Floor Areas are the Same" at bounding box center [283, 162] width 178 height 9
click at [194, 159] on select "Yes, All Floors have the Same Floor Area No, Not All Floor Areas are the Same" at bounding box center [283, 162] width 178 height 9
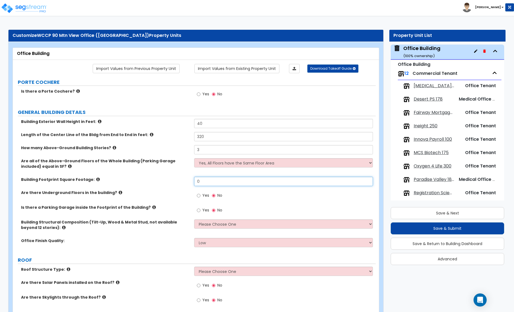
click at [216, 181] on input "0" at bounding box center [283, 181] width 178 height 9
type input "30,360"
drag, startPoint x: 199, startPoint y: 211, endPoint x: 237, endPoint y: 210, distance: 38.0
click at [199, 211] on input "Yes" at bounding box center [199, 210] width 4 height 6
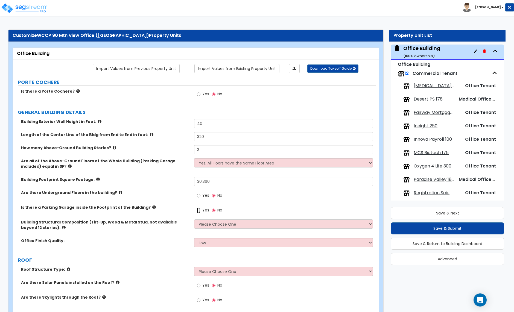
radio input "true"
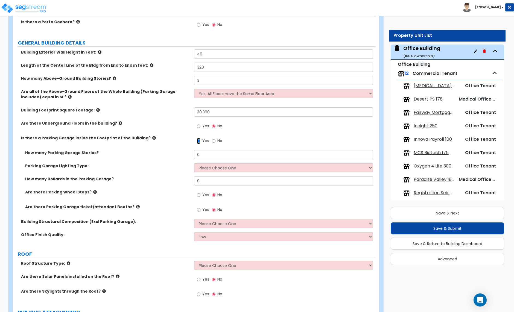
scroll to position [70, 0]
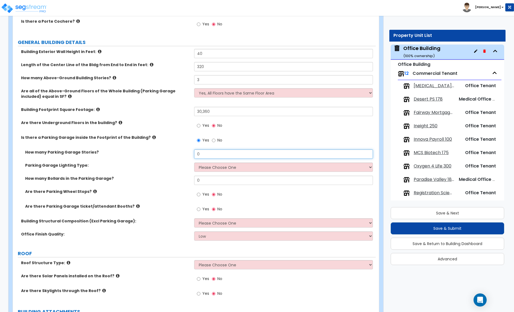
click at [204, 154] on input "0" at bounding box center [283, 153] width 178 height 9
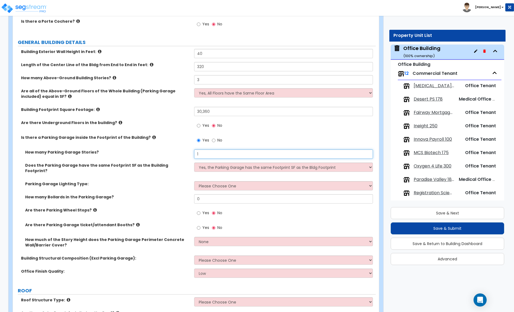
type input "1"
click at [198, 127] on input "Yes" at bounding box center [199, 126] width 4 height 6
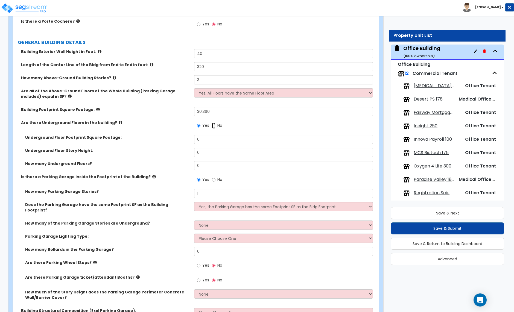
click at [214, 127] on input "No" at bounding box center [214, 126] width 4 height 6
radio input "false"
radio input "true"
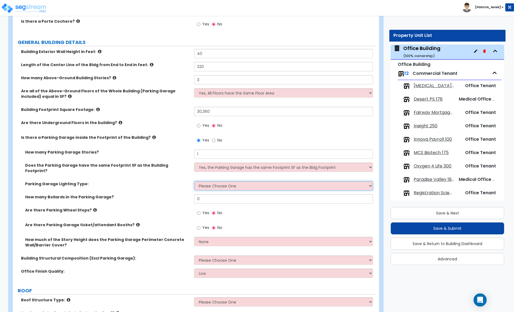
click at [232, 181] on select "Please Choose One Bay Lighting Strip Lighting" at bounding box center [283, 185] width 178 height 9
select select "2"
click at [194, 181] on select "Please Choose One Bay Lighting Strip Lighting" at bounding box center [283, 185] width 178 height 9
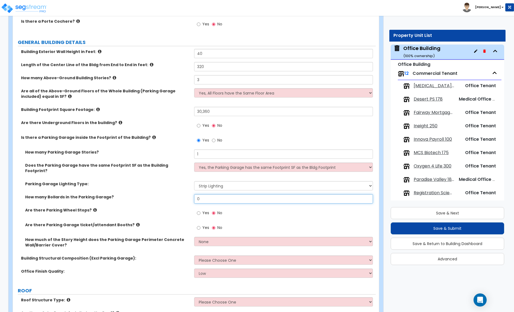
click at [223, 196] on input "0" at bounding box center [283, 198] width 178 height 9
type input "8"
click at [198, 210] on input "Yes" at bounding box center [199, 213] width 4 height 6
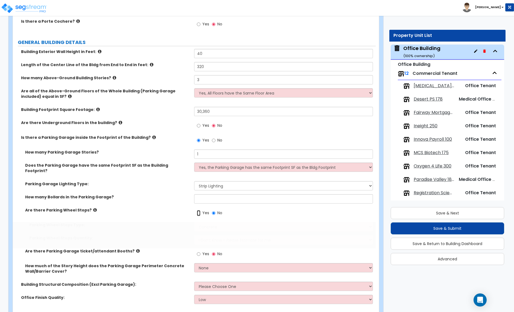
radio input "true"
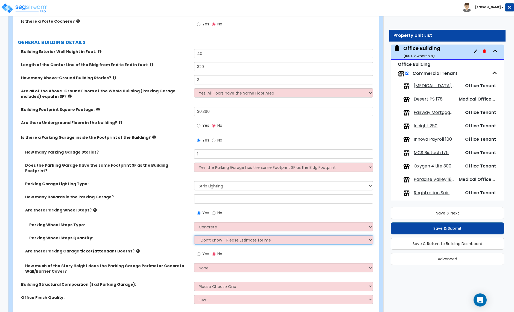
click at [212, 235] on select "I Don’t Know - Please Estimate for me I Want to Enter the Number of Wheel Stops" at bounding box center [283, 239] width 178 height 9
select select "1"
click at [194, 235] on select "I Don’t Know - Please Estimate for me I Want to Enter the Number of Wheel Stops" at bounding box center [283, 239] width 178 height 9
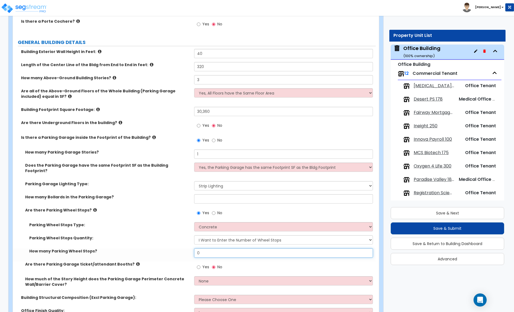
click at [202, 250] on input "0" at bounding box center [283, 252] width 178 height 9
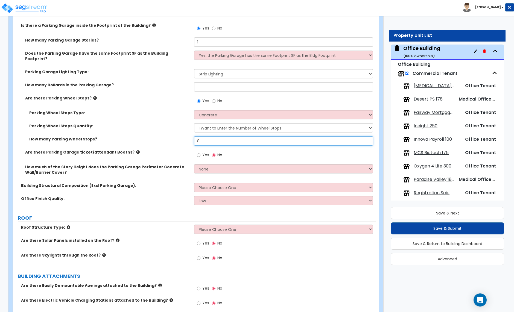
scroll to position [184, 0]
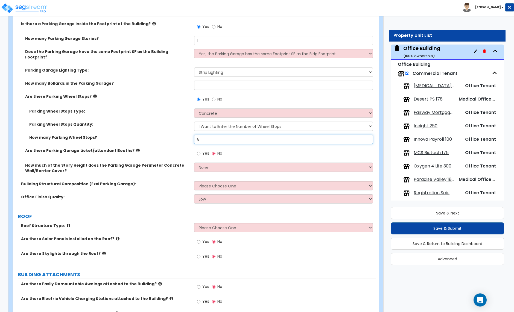
type input "8"
click at [210, 164] on select "None Only About Half of the Story Height Most of the Story Height is Covered Ea…" at bounding box center [283, 167] width 178 height 9
select select "3"
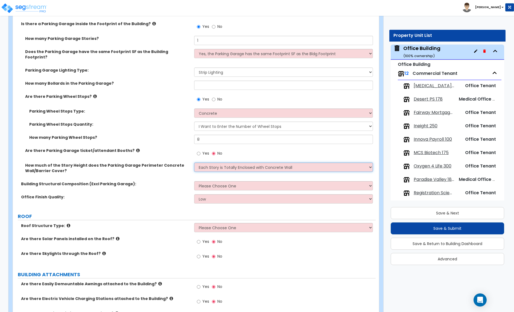
click at [194, 163] on select "None Only About Half of the Story Height Most of the Story Height is Covered Ea…" at bounding box center [283, 167] width 178 height 9
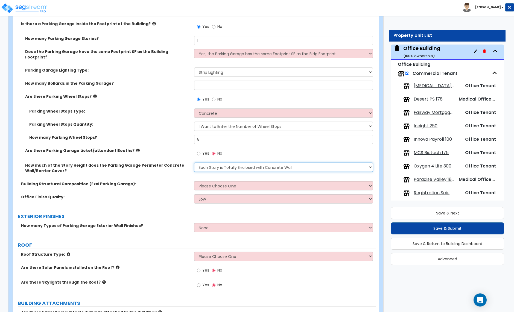
click at [227, 163] on select "None Only About Half of the Story Height Most of the Story Height is Covered Ea…" at bounding box center [283, 167] width 178 height 9
click at [194, 163] on select "None Only About Half of the Story Height Most of the Story Height is Covered Ea…" at bounding box center [283, 167] width 178 height 9
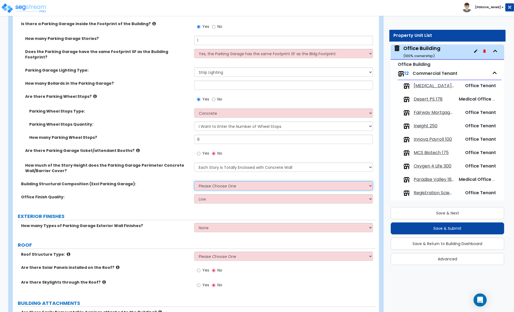
click at [215, 182] on select "Please Choose One Tilt-up Wall Construction Reinforced Concrete Structural Stee…" at bounding box center [283, 185] width 178 height 9
select select "3"
click at [194, 181] on select "Please Choose One Tilt-up Wall Construction Reinforced Concrete Structural Stee…" at bounding box center [283, 185] width 178 height 9
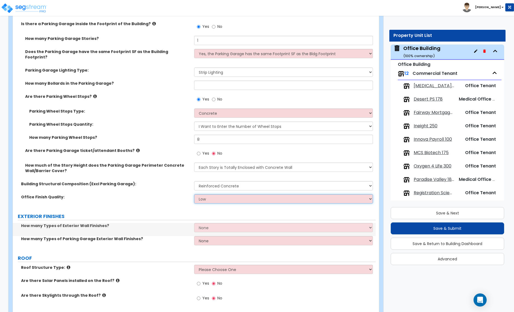
click at [213, 195] on select "Low Average High" at bounding box center [283, 198] width 178 height 9
select select "2"
click at [194, 194] on select "Low Average High" at bounding box center [283, 198] width 178 height 9
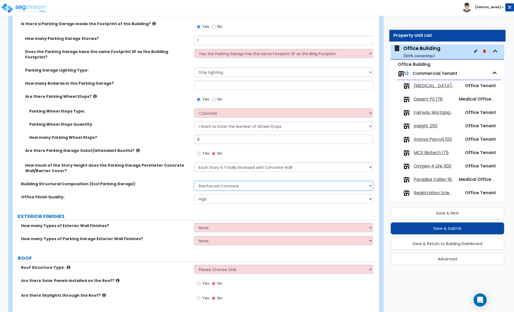
click at [216, 182] on select "Please Choose One Tilt-up Wall Construction Reinforced Concrete Structural Stee…" at bounding box center [283, 185] width 178 height 9
select select "4"
click at [194, 181] on select "Please Choose One Tilt-up Wall Construction Reinforced Concrete Structural Stee…" at bounding box center [283, 185] width 178 height 9
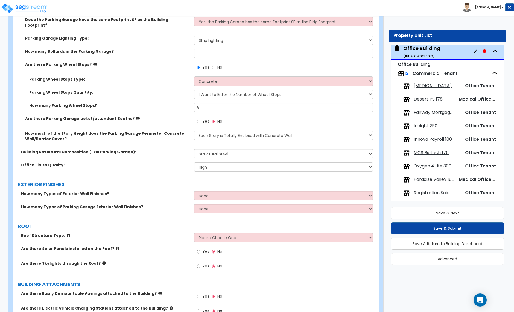
scroll to position [217, 0]
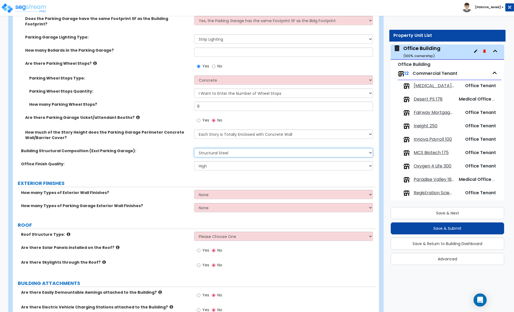
click at [238, 149] on select "Please Choose One Tilt-up Wall Construction Reinforced Concrete Structural Stee…" at bounding box center [283, 152] width 178 height 9
click at [194, 148] on select "Please Choose One Tilt-up Wall Construction Reinforced Concrete Structural Stee…" at bounding box center [283, 152] width 178 height 9
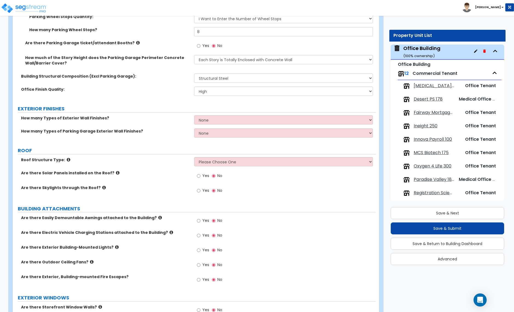
scroll to position [292, 0]
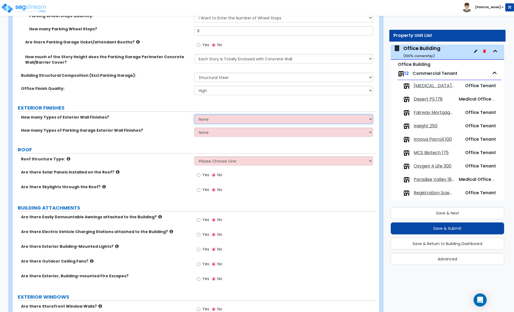
click at [210, 115] on select "None 1 2 3" at bounding box center [283, 118] width 178 height 9
select select "2"
click at [194, 114] on select "None 1 2 3" at bounding box center [283, 118] width 178 height 9
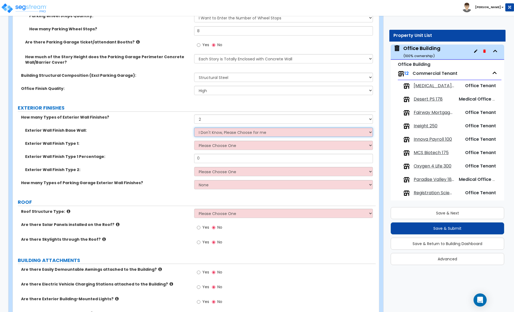
click at [215, 128] on select "I Don't Know, Please Choose for me Concrete Masonry Units (CMU) Cast-in-Place C…" at bounding box center [283, 132] width 178 height 9
click at [215, 141] on select "Please Choose One No Finish/Shared Wall No Wall Brick Veneer Stone Veneer Wood …" at bounding box center [283, 145] width 178 height 9
click at [237, 141] on select "Please Choose One No Finish/Shared Wall No Wall Brick Veneer Stone Veneer Wood …" at bounding box center [283, 145] width 178 height 9
select select "7"
click at [194, 141] on select "Please Choose One No Finish/Shared Wall No Wall Brick Veneer Stone Veneer Wood …" at bounding box center [283, 145] width 178 height 9
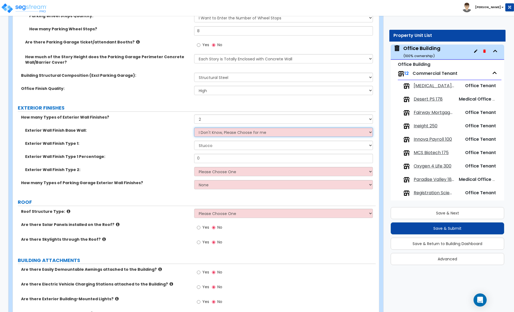
click at [228, 128] on select "I Don't Know, Please Choose for me Concrete Masonry Units (CMU) Cast-in-Place C…" at bounding box center [283, 132] width 178 height 9
select select "2"
click at [194, 128] on select "I Don't Know, Please Choose for me Concrete Masonry Units (CMU) Cast-in-Place C…" at bounding box center [283, 132] width 178 height 9
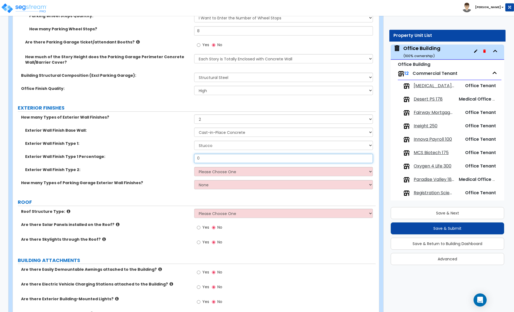
click at [207, 156] on input "0" at bounding box center [283, 158] width 178 height 9
click at [208, 154] on input "0" at bounding box center [283, 158] width 178 height 9
type input "35"
click at [206, 167] on select "Please Choose One No Finish/Shared Wall No Wall Brick Veneer Stone Veneer Wood …" at bounding box center [283, 171] width 178 height 9
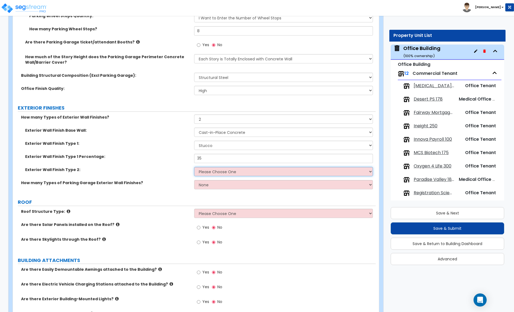
select select "13"
click at [194, 167] on select "Please Choose One No Finish/Shared Wall No Wall Brick Veneer Stone Veneer Wood …" at bounding box center [283, 171] width 178 height 9
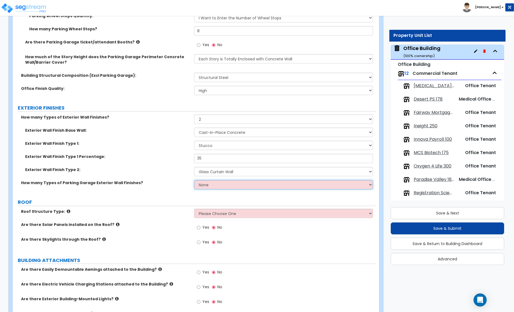
click at [214, 181] on select "None 1 2 3" at bounding box center [283, 184] width 178 height 9
select select "1"
click at [194, 180] on select "None 1 2 3" at bounding box center [283, 184] width 178 height 9
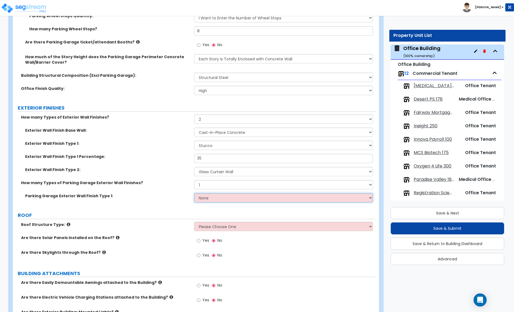
click at [209, 195] on select "None Paint Finish Stucco Finish Stone Veneer Brick Veneer Metal Composite Panels" at bounding box center [283, 197] width 178 height 9
click at [224, 194] on select "None Paint Finish Stucco Finish Stone Veneer Brick Veneer Metal Composite Panels" at bounding box center [283, 197] width 178 height 9
select select "1"
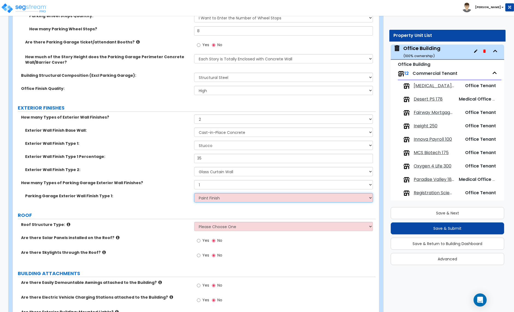
click at [194, 193] on select "None Paint Finish Stucco Finish Stone Veneer Brick Veneer Metal Composite Panels" at bounding box center [283, 197] width 178 height 9
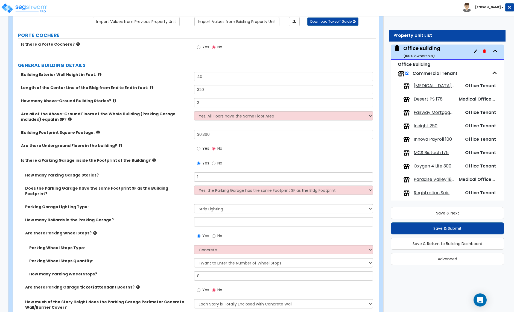
scroll to position [47, 0]
click at [199, 76] on input "40" at bounding box center [283, 76] width 178 height 9
type input "38"
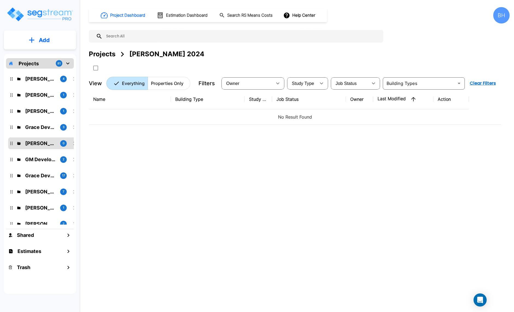
click at [35, 13] on img "mailbox folders" at bounding box center [39, 15] width 67 height 16
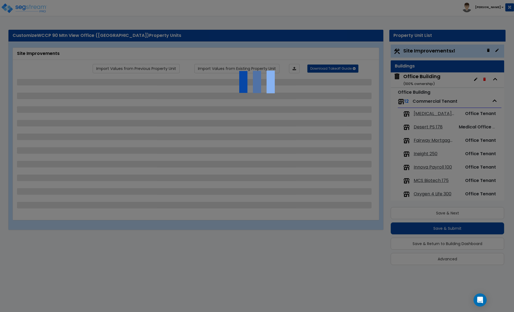
scroll to position [1, 0]
select select "2"
select select "1"
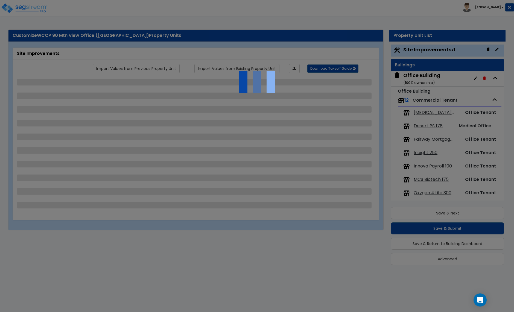
select select "3"
select select "1"
select select "2"
select select "4"
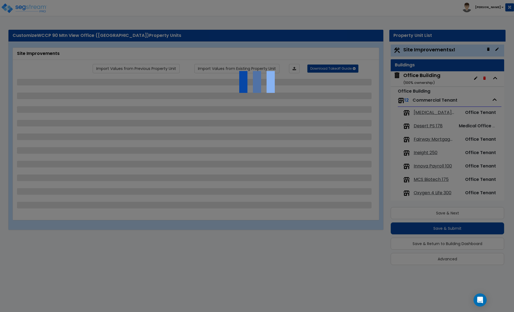
select select "1"
select select "2"
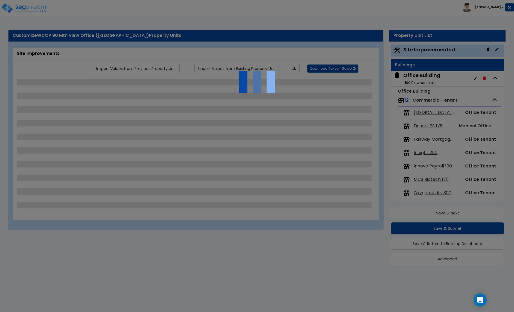
select select "2"
select select "3"
select select "1"
select select "3"
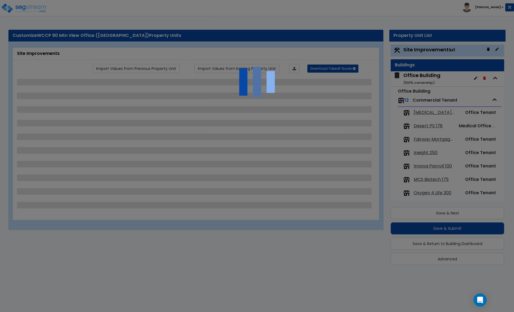
select select "1"
select select "2"
select select "4"
select select "3"
select select "2"
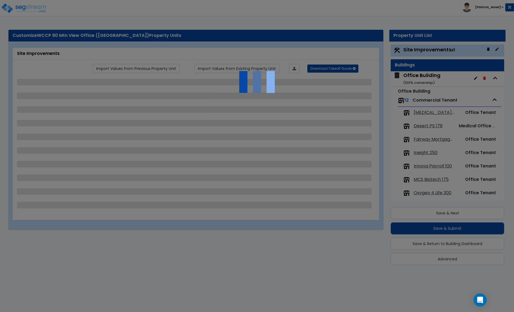
select select "4"
select select "3"
select select "2"
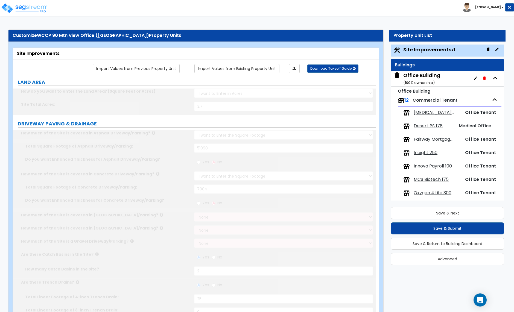
scroll to position [0, 0]
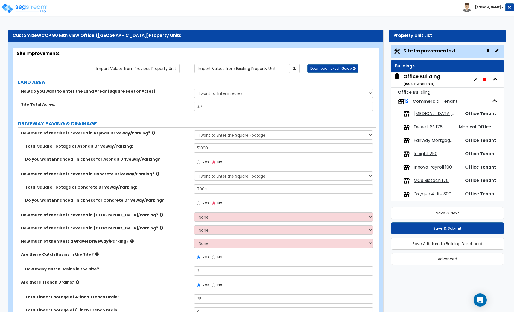
click at [431, 78] on div "Office Building ( 100 % ownership)" at bounding box center [421, 80] width 37 height 14
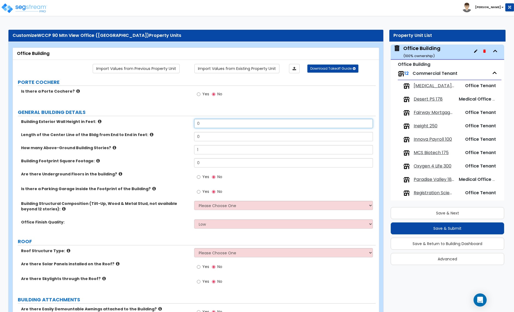
click at [210, 124] on input "0" at bounding box center [283, 123] width 178 height 9
type input "38"
click at [208, 137] on input "0" at bounding box center [283, 136] width 178 height 9
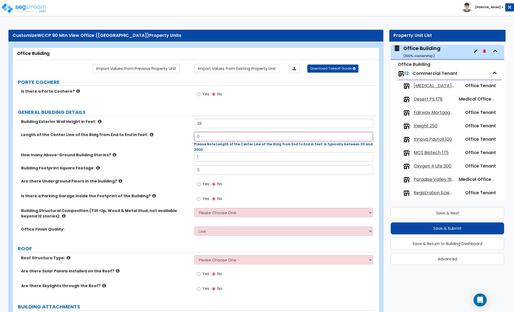
click at [204, 137] on input "0" at bounding box center [283, 136] width 178 height 9
type input "316"
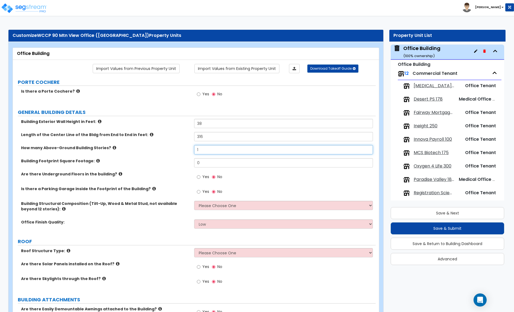
click at [203, 153] on input "1" at bounding box center [283, 149] width 178 height 9
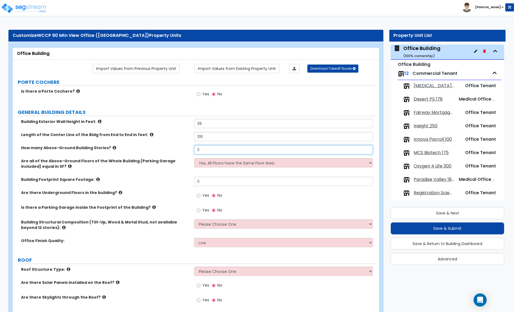
type input "3"
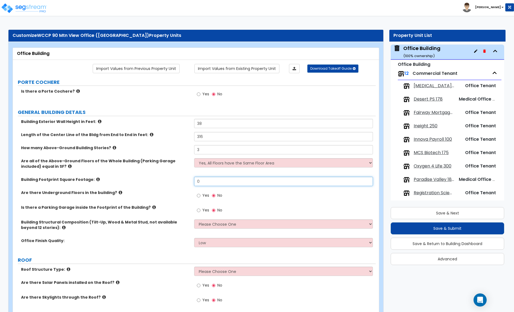
click at [203, 182] on input "0" at bounding box center [283, 181] width 178 height 9
type input "30,360"
drag, startPoint x: 199, startPoint y: 210, endPoint x: 233, endPoint y: 204, distance: 34.6
click at [199, 210] on input "Yes" at bounding box center [199, 210] width 4 height 6
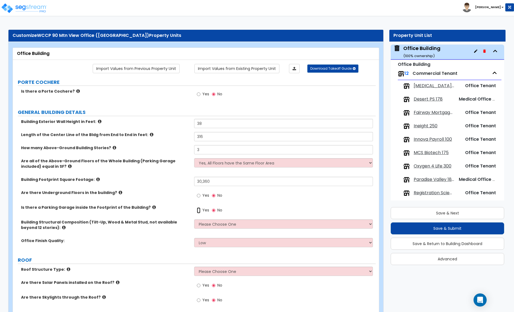
radio input "true"
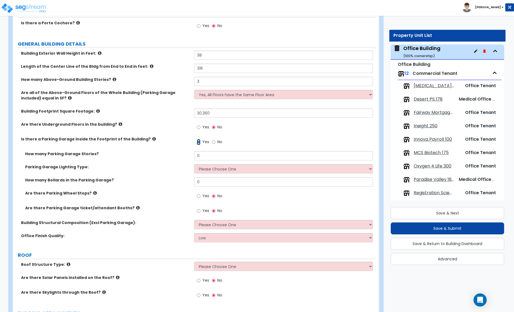
scroll to position [69, 0]
click at [206, 157] on input "0" at bounding box center [283, 155] width 178 height 9
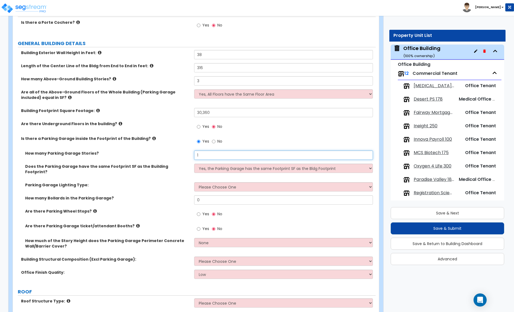
type input "1"
click at [228, 182] on select "Please Choose One Bay Lighting Strip Lighting" at bounding box center [283, 186] width 178 height 9
select select "2"
click at [194, 182] on select "Please Choose One Bay Lighting Strip Lighting" at bounding box center [283, 186] width 178 height 9
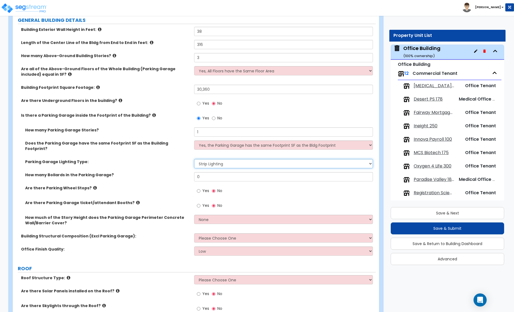
scroll to position [93, 0]
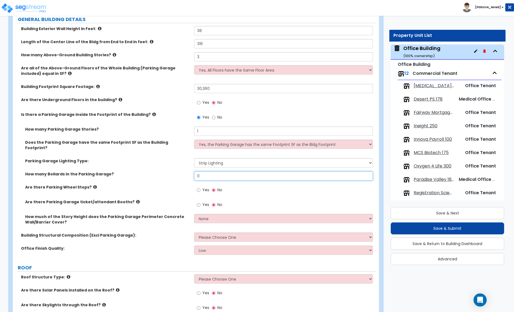
click at [202, 171] on input "0" at bounding box center [283, 175] width 178 height 9
click at [201, 171] on input "0" at bounding box center [283, 175] width 178 height 9
type input "6"
click at [198, 187] on input "Yes" at bounding box center [199, 190] width 4 height 6
radio input "true"
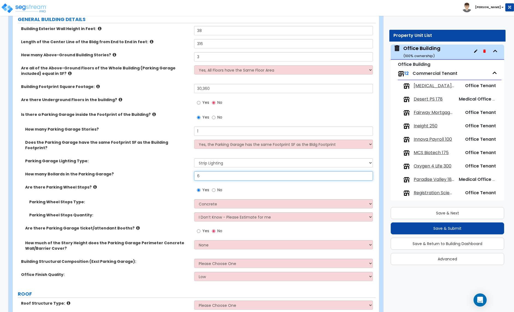
click at [200, 171] on input "6" at bounding box center [283, 175] width 178 height 9
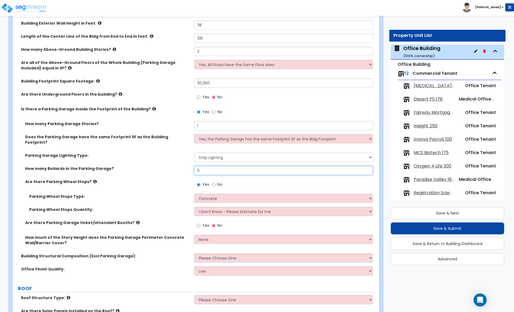
scroll to position [98, 0]
type input "0"
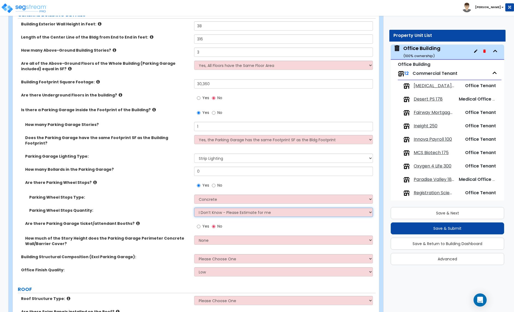
click at [212, 208] on select "I Don’t Know - Please Estimate for me I Want to Enter the Number of Wheel Stops" at bounding box center [283, 212] width 178 height 9
click at [194, 208] on select "I Don’t Know - Please Estimate for me I Want to Enter the Number of Wheel Stops" at bounding box center [283, 212] width 178 height 9
click at [212, 209] on select "I Don’t Know - Please Estimate for me I Want to Enter the Number of Wheel Stops" at bounding box center [283, 212] width 178 height 9
select select "1"
click at [194, 208] on select "I Don’t Know - Please Estimate for me I Want to Enter the Number of Wheel Stops" at bounding box center [283, 212] width 178 height 9
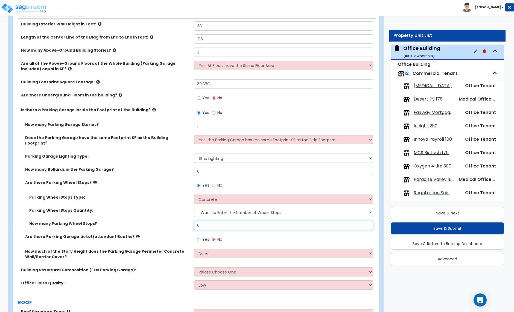
click at [201, 221] on input "0" at bounding box center [283, 225] width 178 height 9
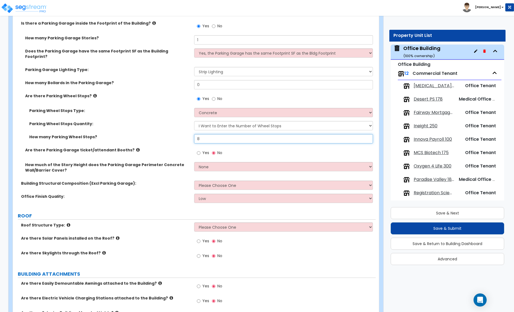
scroll to position [186, 0]
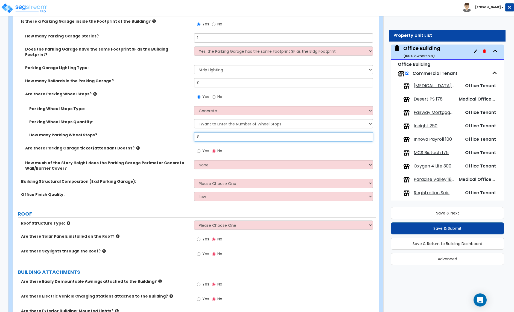
type input "8"
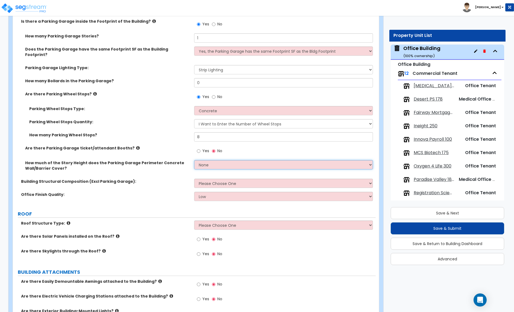
click at [214, 162] on select "None Only About Half of the Story Height Most of the Story Height is Covered Ea…" at bounding box center [283, 164] width 178 height 9
select select "3"
click at [194, 160] on select "None Only About Half of the Story Height Most of the Story Height is Covered Ea…" at bounding box center [283, 164] width 178 height 9
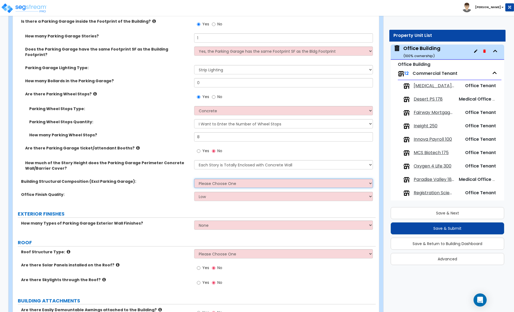
click at [220, 179] on select "Please Choose One Tilt-up Wall Construction Reinforced Concrete Structural Stee…" at bounding box center [283, 183] width 178 height 9
select select "4"
click at [194, 179] on select "Please Choose One Tilt-up Wall Construction Reinforced Concrete Structural Stee…" at bounding box center [283, 183] width 178 height 9
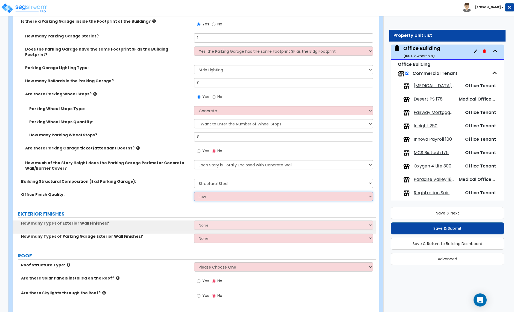
click at [211, 192] on select "Low Average High" at bounding box center [283, 196] width 178 height 9
select select "2"
click at [194, 192] on select "Low Average High" at bounding box center [283, 196] width 178 height 9
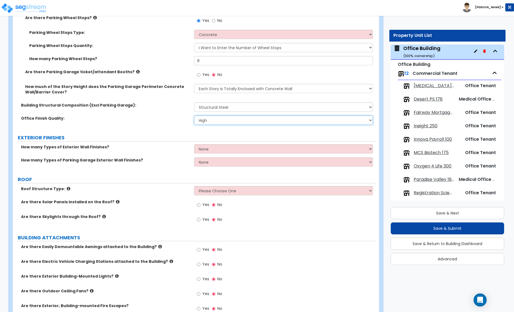
scroll to position [263, 0]
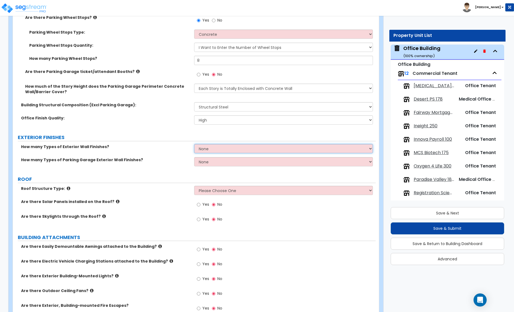
click at [212, 145] on select "None 1 2 3" at bounding box center [283, 148] width 178 height 9
select select "2"
click at [194, 144] on select "None 1 2 3" at bounding box center [283, 148] width 178 height 9
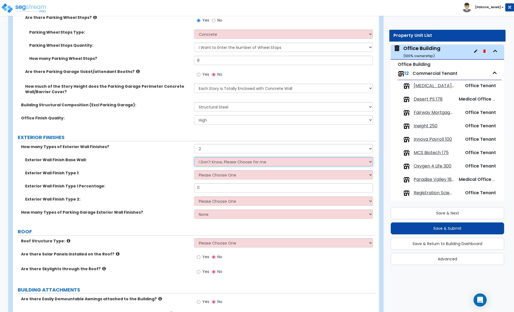
click at [211, 157] on select "I Don't Know, Please Choose for me Concrete Masonry Units (CMU) Cast-in-Place C…" at bounding box center [283, 161] width 178 height 9
select select "2"
click at [194, 157] on select "I Don't Know, Please Choose for me Concrete Masonry Units (CMU) Cast-in-Place C…" at bounding box center [283, 161] width 178 height 9
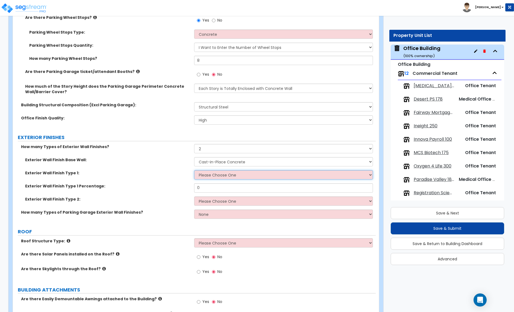
click at [217, 172] on select "Please Choose One No Finish/Shared Wall No Wall Brick Veneer Stone Veneer Wood …" at bounding box center [283, 174] width 178 height 9
select select "7"
click at [194, 170] on select "Please Choose One No Finish/Shared Wall No Wall Brick Veneer Stone Veneer Wood …" at bounding box center [283, 174] width 178 height 9
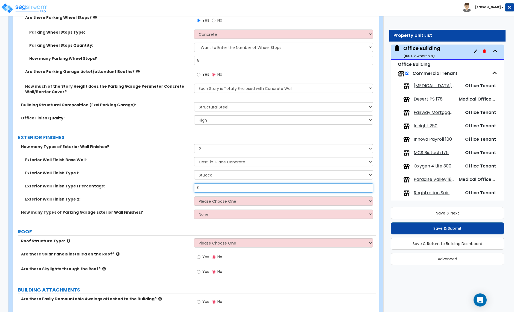
click at [214, 183] on input "0" at bounding box center [283, 187] width 178 height 9
click at [213, 183] on input "0" at bounding box center [283, 187] width 178 height 9
type input "40"
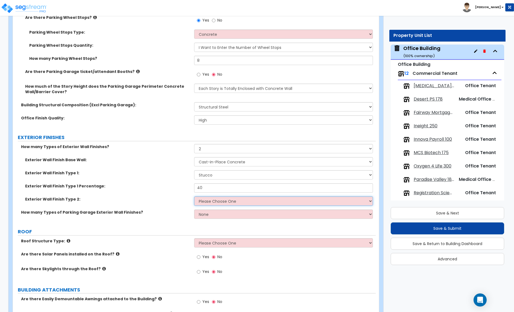
click at [219, 196] on select "Please Choose One No Finish/Shared Wall No Wall Brick Veneer Stone Veneer Wood …" at bounding box center [283, 200] width 178 height 9
select select "13"
click at [194, 196] on select "Please Choose One No Finish/Shared Wall No Wall Brick Veneer Stone Veneer Wood …" at bounding box center [283, 200] width 178 height 9
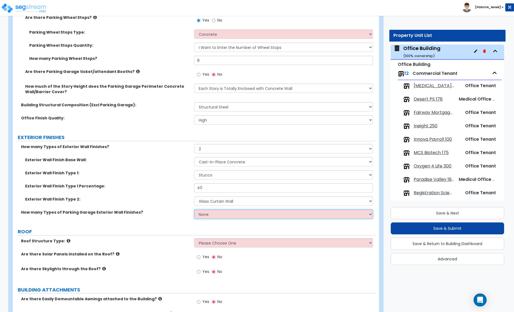
click at [213, 210] on select "None 1 2 3" at bounding box center [283, 214] width 178 height 9
click at [194, 210] on select "None 1 2 3" at bounding box center [283, 214] width 178 height 9
click at [213, 210] on select "None 1 2 3" at bounding box center [283, 214] width 178 height 9
select select "1"
click at [194, 210] on select "None 1 2 3" at bounding box center [283, 214] width 178 height 9
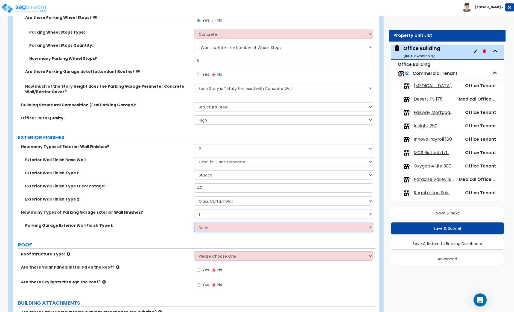
click at [214, 224] on select "None Paint Finish Stucco Finish Stone Veneer Brick Veneer Metal Composite Panels" at bounding box center [283, 227] width 178 height 9
click at [194, 223] on select "None Paint Finish Stucco Finish Stone Veneer Brick Veneer Metal Composite Panels" at bounding box center [283, 227] width 178 height 9
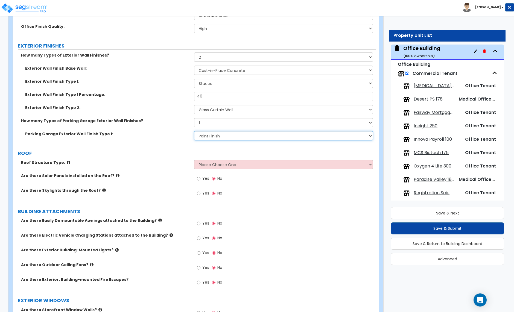
scroll to position [361, 0]
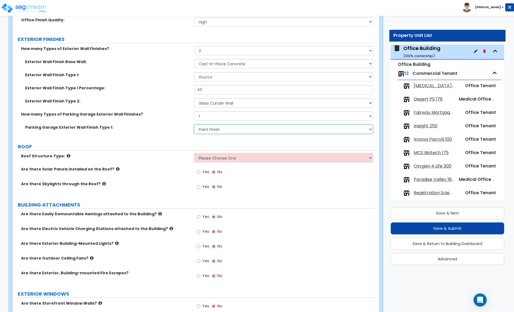
click at [230, 127] on select "None Paint Finish Stucco Finish Stone Veneer Brick Veneer Metal Composite Panels" at bounding box center [283, 129] width 178 height 9
click at [194, 125] on select "None Paint Finish Stucco Finish Stone Veneer Brick Veneer Metal Composite Panels" at bounding box center [283, 129] width 178 height 9
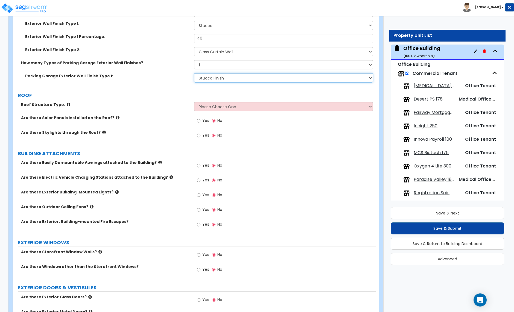
scroll to position [413, 0]
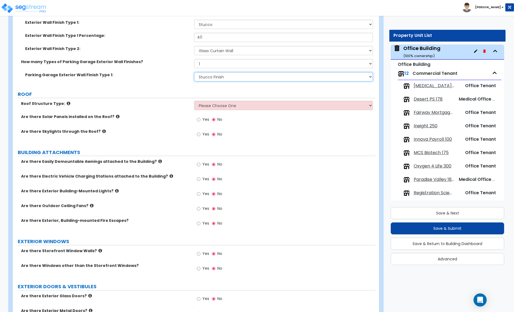
click at [229, 74] on select "None Paint Finish Stucco Finish Stone Veneer Brick Veneer Metal Composite Panels" at bounding box center [283, 76] width 178 height 9
click at [194, 72] on select "None Paint Finish Stucco Finish Stone Veneer Brick Veneer Metal Composite Panels" at bounding box center [283, 76] width 178 height 9
click at [239, 73] on select "None Paint Finish Stucco Finish Stone Veneer Brick Veneer Metal Composite Panels" at bounding box center [283, 76] width 178 height 9
click at [194, 72] on select "None Paint Finish Stucco Finish Stone Veneer Brick Veneer Metal Composite Panels" at bounding box center [283, 76] width 178 height 9
click at [238, 74] on select "None Paint Finish Stucco Finish Stone Veneer Brick Veneer Metal Composite Panels" at bounding box center [283, 76] width 178 height 9
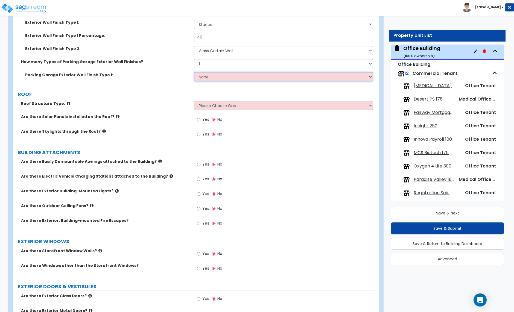
select select "1"
click at [194, 72] on select "None Paint Finish Stucco Finish Stone Veneer Brick Veneer Metal Composite Panels" at bounding box center [283, 76] width 178 height 9
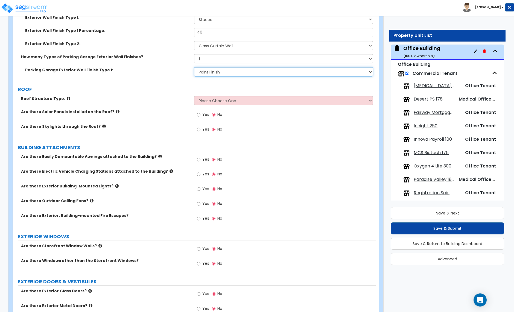
scroll to position [419, 0]
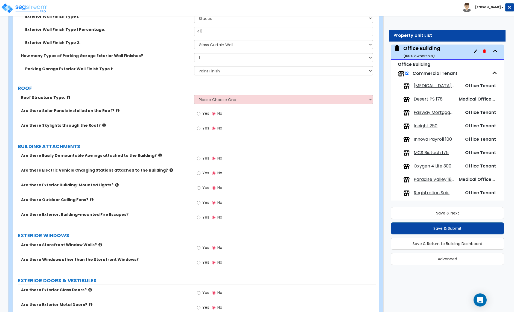
click at [215, 99] on div "Roof Structure Type: Please Choose One Gable Roof Flat Roof Hybrid Gable & Flat…" at bounding box center [194, 101] width 363 height 13
click at [215, 97] on select "Please Choose One Gable Roof Flat Roof Hybrid Gable & Flat Roof" at bounding box center [283, 99] width 178 height 9
select select "2"
click at [194, 95] on select "Please Choose One Gable Roof Flat Roof Hybrid Gable & Flat Roof" at bounding box center [283, 99] width 178 height 9
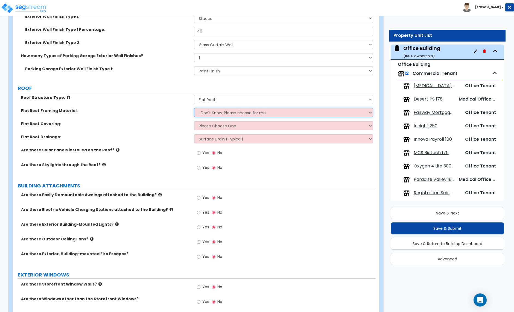
click at [210, 108] on select "I Don't Know, Please choose for me Metal Wood Concrete" at bounding box center [283, 112] width 178 height 9
click at [194, 108] on select "I Don't Know, Please choose for me Metal Wood Concrete" at bounding box center [283, 112] width 178 height 9
click at [210, 108] on select "I Don't Know, Please choose for me Metal Wood Concrete" at bounding box center [283, 112] width 178 height 9
select select "1"
click at [194, 108] on select "I Don't Know, Please choose for me Metal Wood Concrete" at bounding box center [283, 112] width 178 height 9
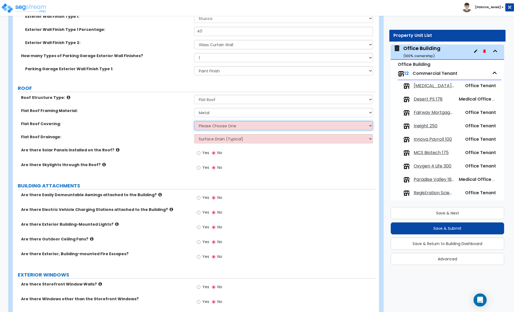
click at [202, 122] on select "Please Choose One Rolled Asphalt PVC Membrane Plastic (EPDM) Membrane Asphalt F…" at bounding box center [283, 125] width 178 height 9
select select "3"
click at [194, 121] on select "Please Choose One Rolled Asphalt PVC Membrane Plastic (EPDM) Membrane Asphalt F…" at bounding box center [283, 125] width 178 height 9
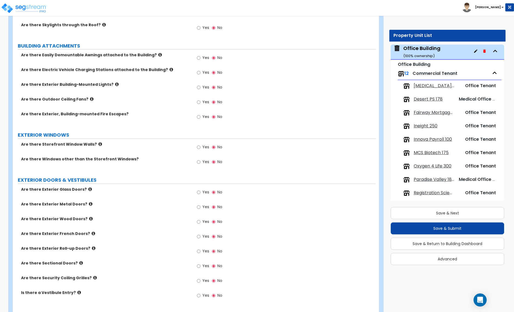
scroll to position [576, 0]
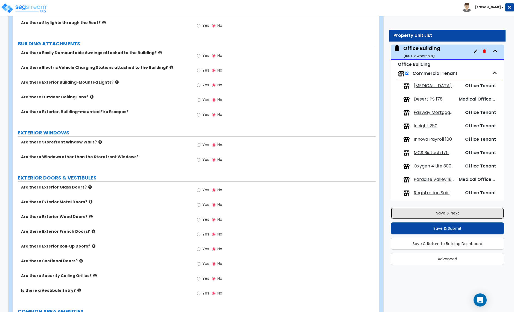
click at [442, 215] on button "Save & Next" at bounding box center [446, 213] width 113 height 12
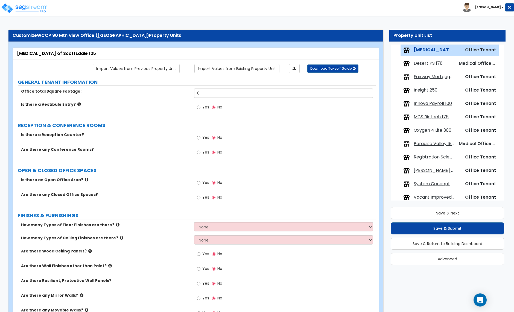
scroll to position [0, 0]
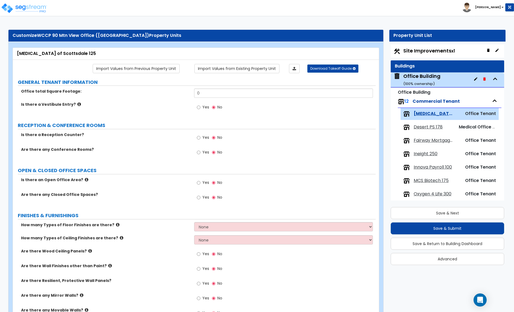
click at [445, 81] on div "Office Building ( 100 % ownership)" at bounding box center [446, 79] width 113 height 15
click at [446, 78] on div "Office Building ( 100 % ownership)" at bounding box center [446, 79] width 113 height 15
click at [418, 77] on div "Office Building ( 100 % ownership)" at bounding box center [421, 80] width 37 height 14
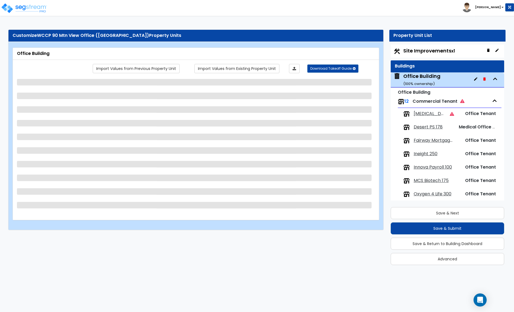
scroll to position [28, 0]
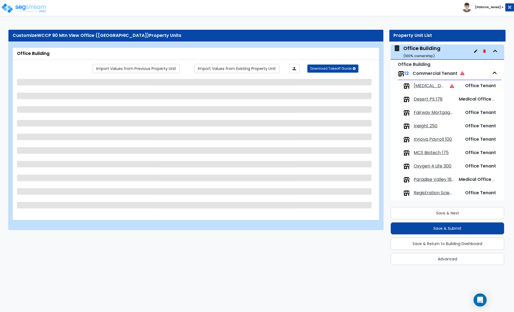
select select "2"
select select "1"
select select "3"
select select "4"
select select "2"
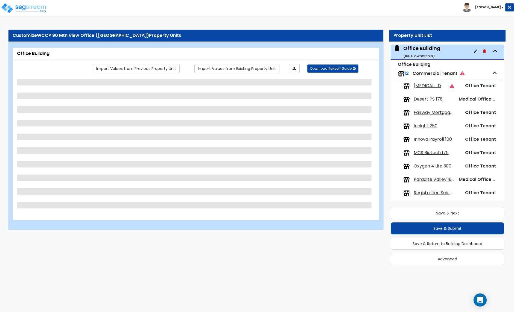
select select "2"
select select "7"
select select "13"
select select "1"
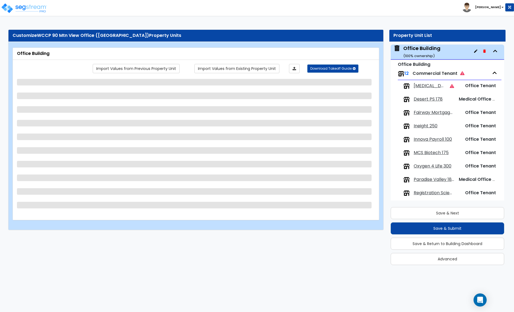
select select "1"
select select "2"
select select "1"
select select "3"
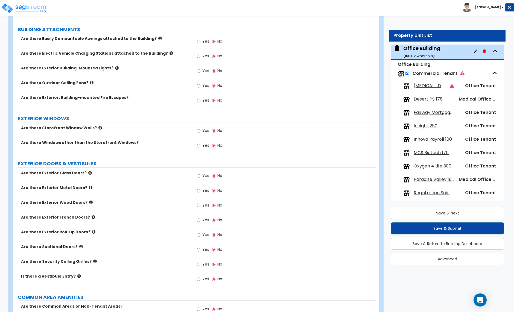
scroll to position [593, 0]
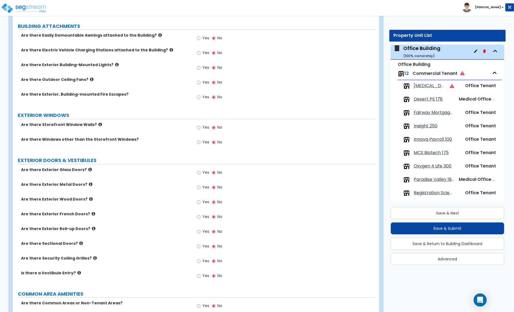
click at [98, 122] on icon at bounding box center [100, 124] width 4 height 4
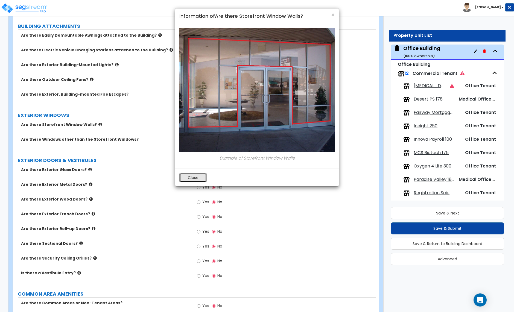
click at [195, 176] on button "Close" at bounding box center [192, 177] width 27 height 9
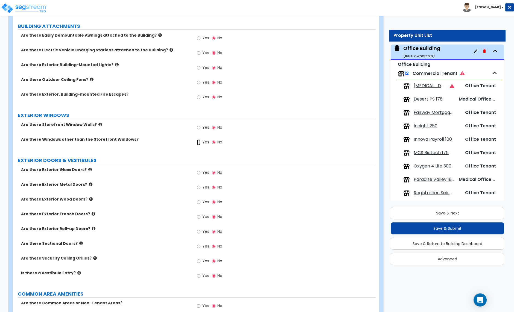
click at [197, 139] on input "Yes" at bounding box center [199, 142] width 4 height 6
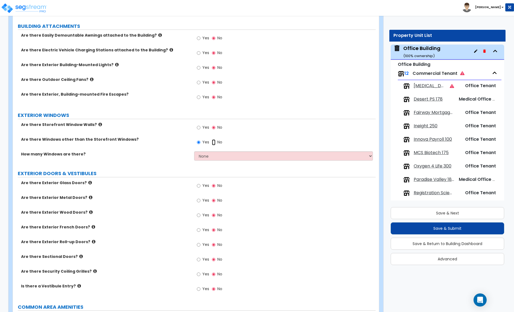
click at [213, 139] on input "No" at bounding box center [214, 142] width 4 height 6
radio input "false"
radio input "true"
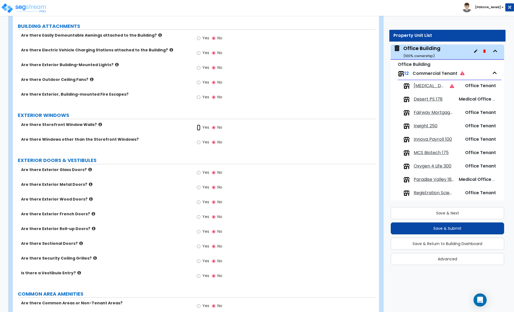
click at [197, 125] on input "Yes" at bounding box center [199, 128] width 4 height 6
radio input "true"
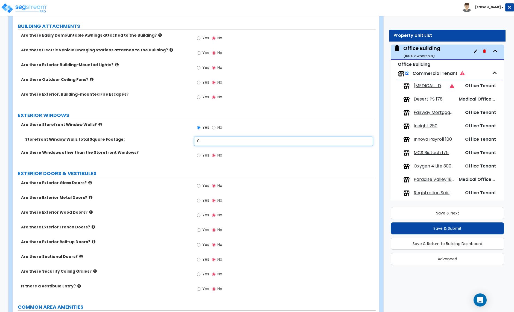
click at [210, 139] on input "0" at bounding box center [283, 141] width 178 height 9
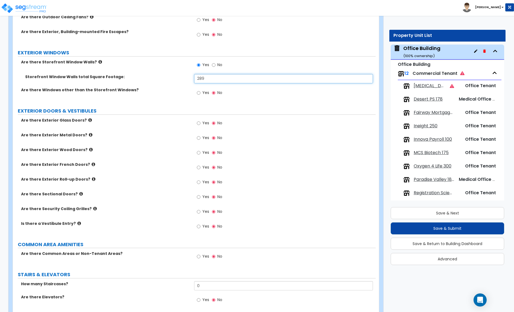
scroll to position [657, 0]
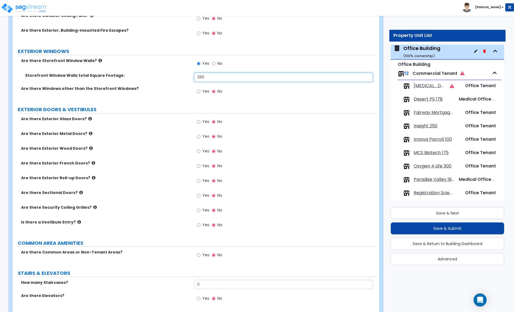
type input "289"
click at [199, 119] on input "Yes" at bounding box center [199, 122] width 4 height 6
radio input "true"
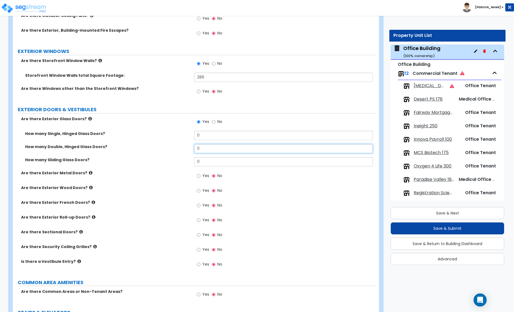
click at [201, 145] on input "0" at bounding box center [283, 148] width 178 height 9
type input "1"
click at [205, 131] on input "0" at bounding box center [283, 135] width 178 height 9
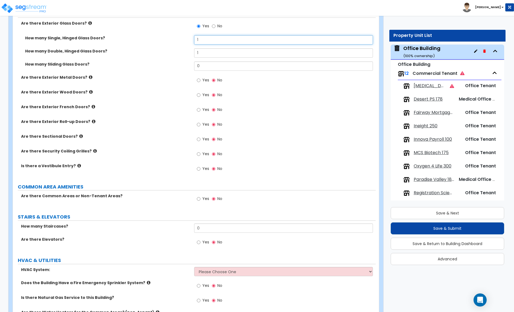
scroll to position [753, 0]
type input "1"
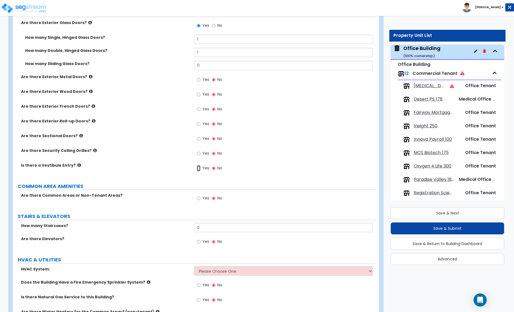
click at [199, 165] on input "Yes" at bounding box center [199, 168] width 4 height 6
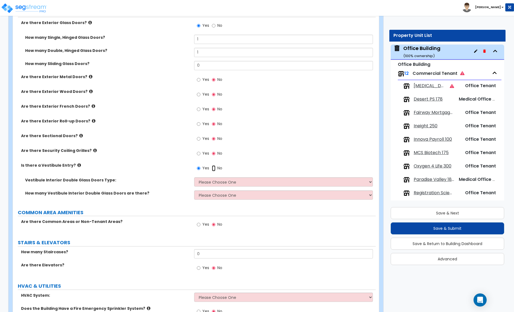
click at [214, 165] on input "No" at bounding box center [214, 168] width 4 height 6
radio input "false"
radio input "true"
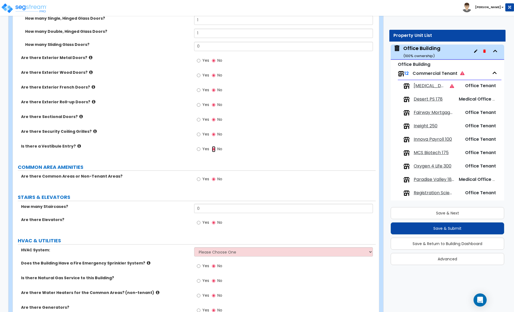
scroll to position [801, 0]
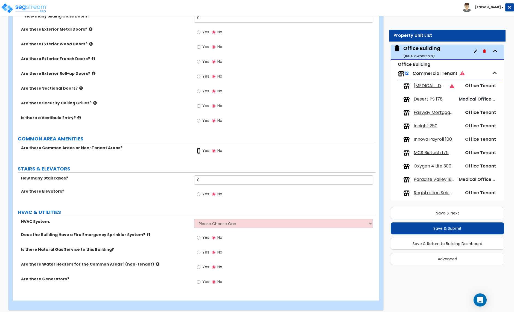
click at [198, 148] on input "Yes" at bounding box center [199, 151] width 4 height 6
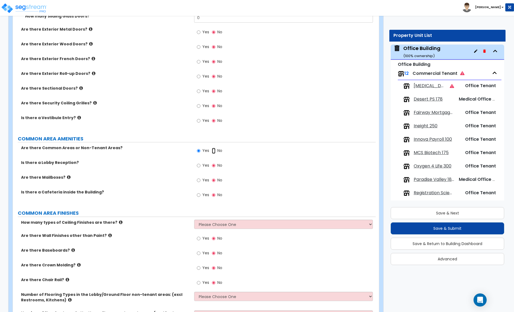
click at [212, 148] on input "No" at bounding box center [214, 151] width 4 height 6
radio input "false"
radio input "true"
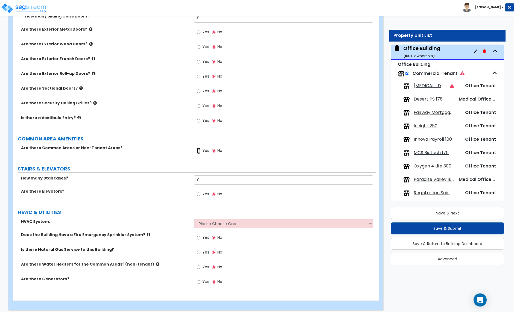
click at [197, 148] on input "Yes" at bounding box center [199, 151] width 4 height 6
radio input "true"
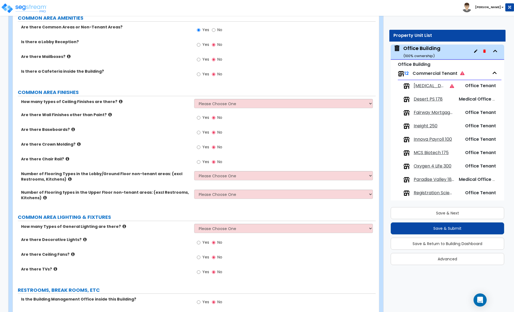
scroll to position [923, 0]
click at [210, 100] on select "Please Choose One 1 2 3" at bounding box center [283, 102] width 178 height 9
select select "1"
click at [194, 98] on select "Please Choose One 1 2 3" at bounding box center [283, 102] width 178 height 9
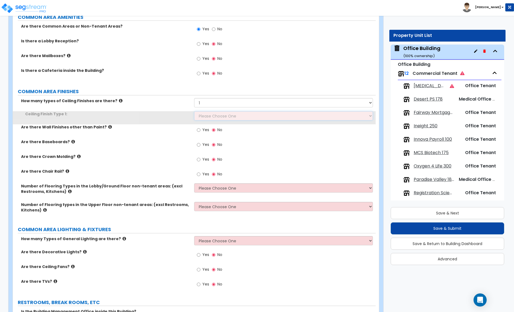
click at [210, 113] on select "Please Choose One Drop Ceiling Drywall Ceiling Open Ceiling" at bounding box center [283, 115] width 178 height 9
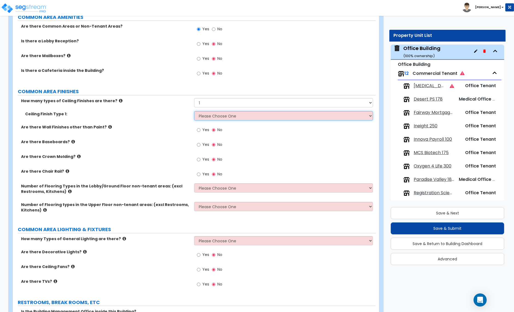
select select "1"
click at [194, 111] on select "Please Choose One Drop Ceiling Drywall Ceiling Open Ceiling" at bounding box center [283, 115] width 178 height 9
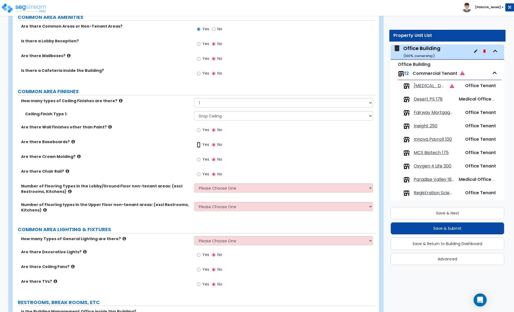
click at [198, 142] on input "Yes" at bounding box center [199, 145] width 4 height 6
radio input "true"
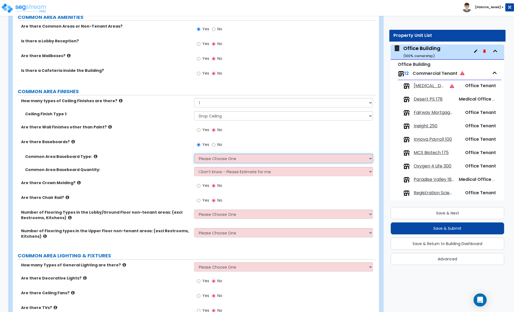
click at [222, 154] on select "Please Choose One Wood Vinyl Carpet Tile" at bounding box center [283, 158] width 178 height 9
select select "4"
click at [194, 154] on select "Please Choose One Wood Vinyl Carpet Tile" at bounding box center [283, 158] width 178 height 9
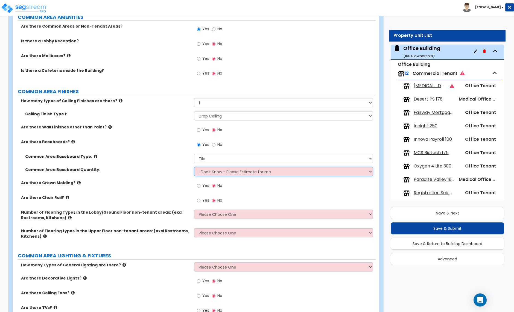
click at [226, 168] on select "I Don’t Know - Please Estimate for me I want to Enter the Linear Footage" at bounding box center [283, 171] width 178 height 9
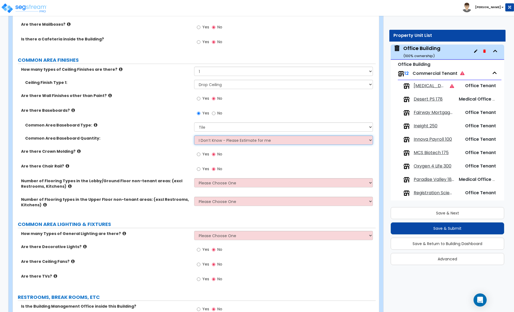
scroll to position [954, 0]
click at [207, 183] on div "Number of Flooring Types in the Lobby/Ground Floor non-tenant areas: (excl Rest…" at bounding box center [194, 187] width 363 height 19
click at [208, 181] on select "Please Choose One 1 2 3 4" at bounding box center [283, 182] width 178 height 9
select select "1"
click at [194, 178] on select "Please Choose One 1 2 3 4" at bounding box center [283, 182] width 178 height 9
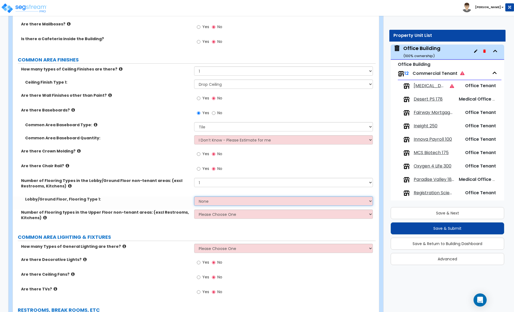
click at [205, 196] on select "None Tile Flooring Hardwood Flooring Resilient Laminate Flooring VCT Flooring S…" at bounding box center [283, 200] width 178 height 9
select select "1"
click at [194, 196] on select "None Tile Flooring Hardwood Flooring Resilient Laminate Flooring VCT Flooring S…" at bounding box center [283, 200] width 178 height 9
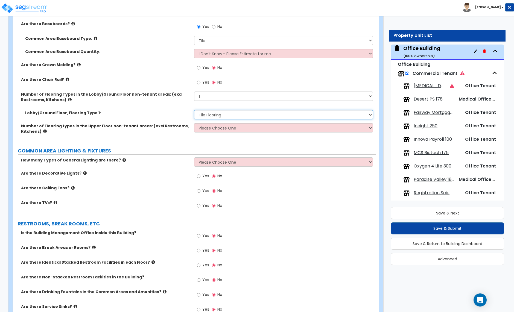
scroll to position [1043, 0]
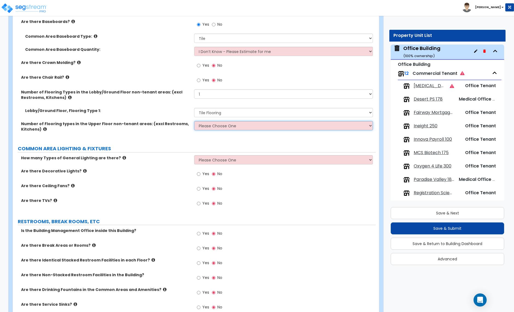
click at [225, 121] on select "Please Choose One 1 2 3 4" at bounding box center [283, 125] width 178 height 9
select select "1"
click at [194, 121] on select "Please Choose One 1 2 3 4" at bounding box center [283, 125] width 178 height 9
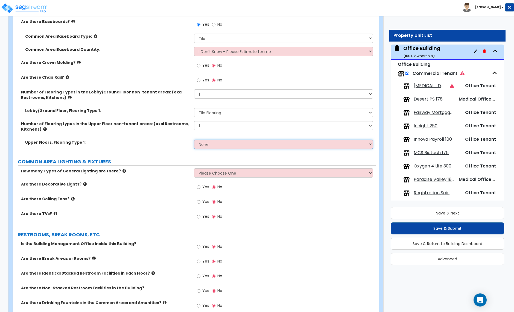
click at [217, 140] on select "None Tile Flooring Hardwood Flooring Resilient Laminate Flooring VCT Flooring S…" at bounding box center [283, 144] width 178 height 9
click at [216, 141] on select "None Tile Flooring Hardwood Flooring Resilient Laminate Flooring VCT Flooring S…" at bounding box center [283, 144] width 178 height 9
select select "1"
click at [194, 140] on select "None Tile Flooring Hardwood Flooring Resilient Laminate Flooring VCT Flooring S…" at bounding box center [283, 144] width 178 height 9
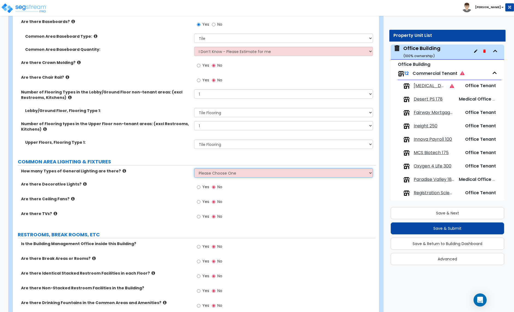
click at [242, 169] on select "Please Choose One 1 2 3" at bounding box center [283, 172] width 178 height 9
select select "1"
click at [194, 168] on select "Please Choose One 1 2 3" at bounding box center [283, 172] width 178 height 9
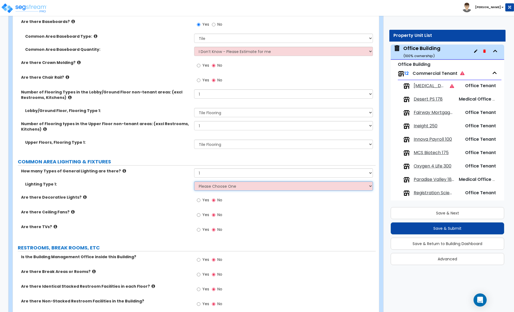
click at [223, 183] on select "Please Choose One LED Surface-Mounted LED Recessed Fluorescent Surface-Mounted …" at bounding box center [283, 185] width 178 height 9
select select "2"
click at [194, 181] on select "Please Choose One LED Surface-Mounted LED Recessed Fluorescent Surface-Mounted …" at bounding box center [283, 185] width 178 height 9
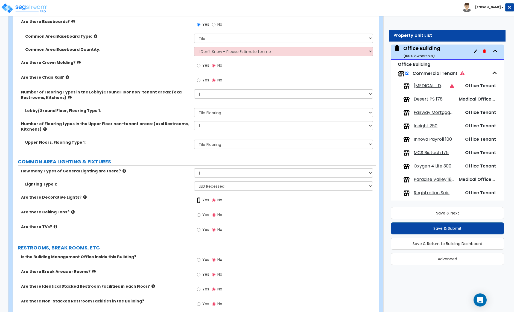
click at [197, 197] on input "Yes" at bounding box center [199, 200] width 4 height 6
radio input "true"
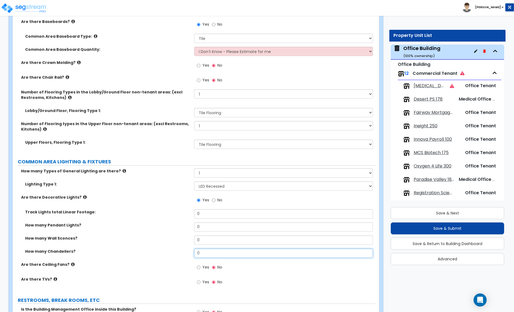
click at [212, 249] on input "0" at bounding box center [283, 253] width 178 height 9
click at [210, 249] on input "0" at bounding box center [283, 253] width 178 height 9
type input "1"
click at [214, 170] on select "Please Choose One 1 2 3" at bounding box center [283, 172] width 178 height 9
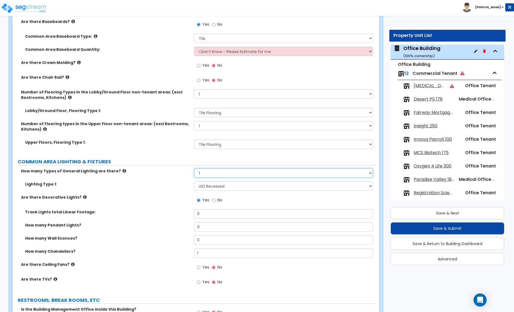
click at [214, 170] on select "Please Choose One 1 2 3" at bounding box center [283, 172] width 178 height 9
click at [213, 172] on select "Please Choose One 1 2 3" at bounding box center [283, 172] width 178 height 9
select select "2"
click at [194, 168] on select "Please Choose One 1 2 3" at bounding box center [283, 172] width 178 height 9
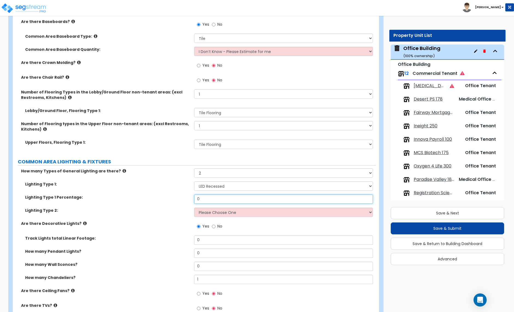
click at [203, 197] on input "0" at bounding box center [283, 199] width 178 height 9
type input "80"
click at [218, 208] on select "Please Choose One LED Surface-Mounted LED Recessed Fluorescent Surface-Mounted …" at bounding box center [283, 212] width 178 height 9
select select "2"
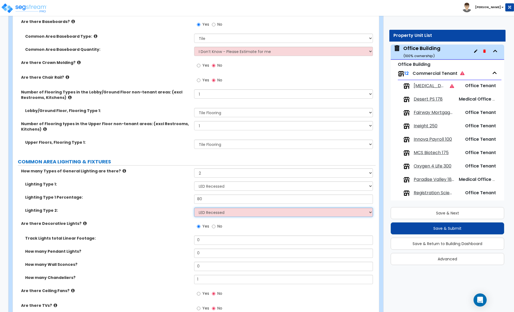
click at [194, 208] on select "Please Choose One LED Surface-Mounted LED Recessed Fluorescent Surface-Mounted …" at bounding box center [283, 212] width 178 height 9
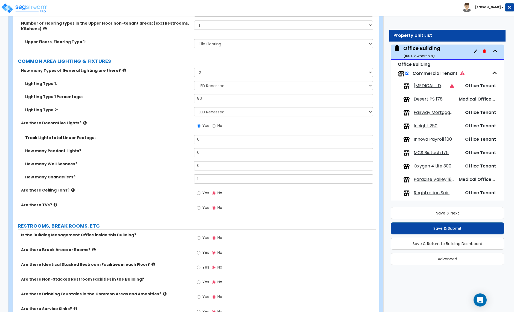
scroll to position [1144, 0]
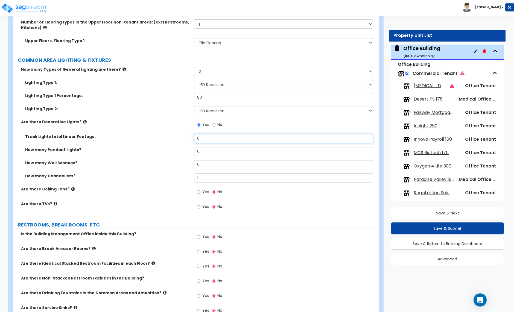
click at [203, 135] on input "0" at bounding box center [283, 138] width 178 height 9
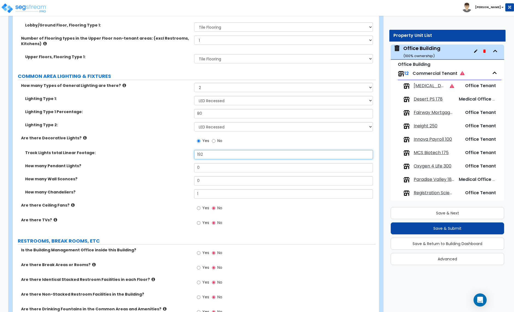
scroll to position [1127, 0]
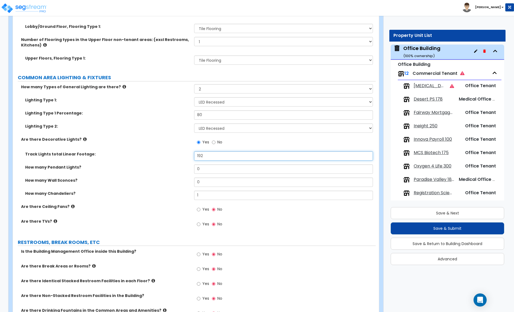
click at [207, 152] on input "192" at bounding box center [283, 155] width 178 height 9
click at [207, 152] on input "204" at bounding box center [283, 155] width 178 height 9
type input "460"
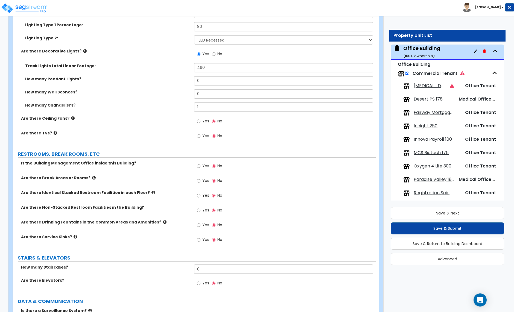
scroll to position [1217, 0]
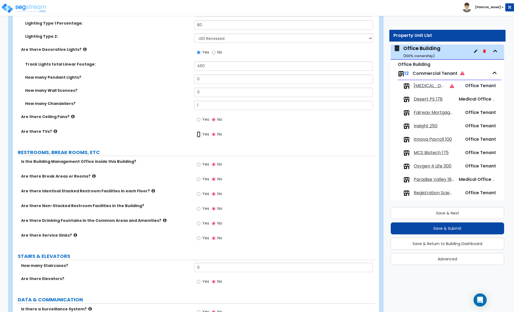
click at [199, 131] on input "Yes" at bounding box center [199, 134] width 4 height 6
radio input "true"
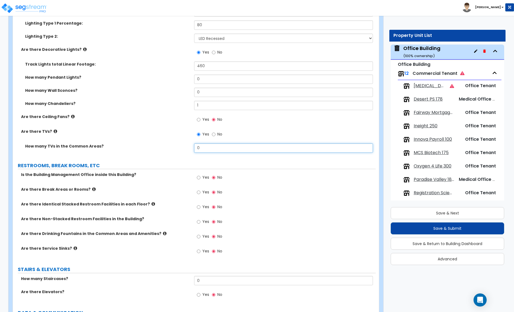
click at [201, 144] on input "0" at bounding box center [283, 147] width 178 height 9
click at [203, 145] on input "0" at bounding box center [283, 147] width 178 height 9
click at [202, 144] on input "0" at bounding box center [283, 147] width 178 height 9
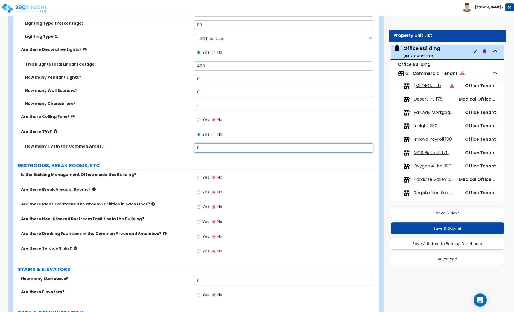
click at [202, 145] on input "0" at bounding box center [283, 147] width 178 height 9
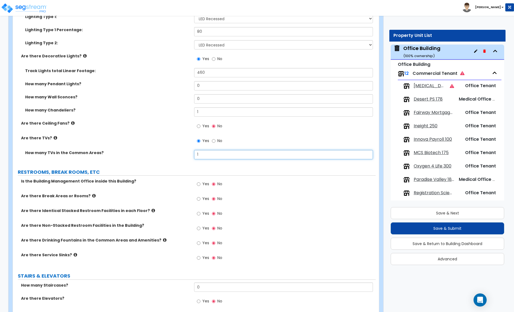
scroll to position [1223, 0]
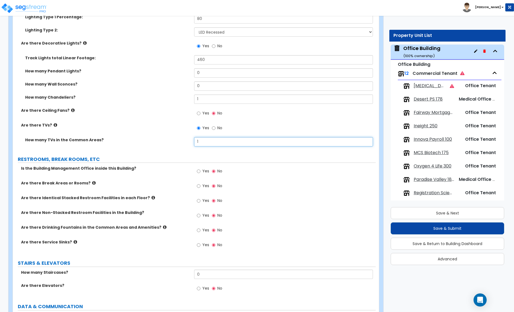
type input "1"
click at [156, 210] on label "Are there Non-Stacked Restroom Facilities in the Building?" at bounding box center [105, 212] width 169 height 5
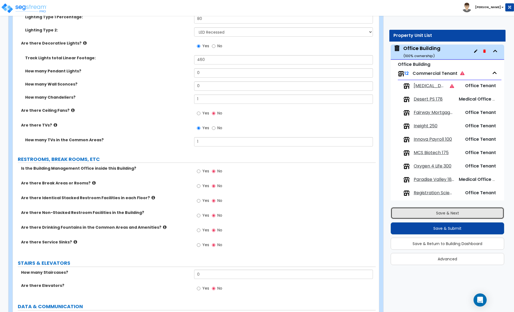
click at [438, 214] on button "Save & Next" at bounding box center [446, 213] width 113 height 12
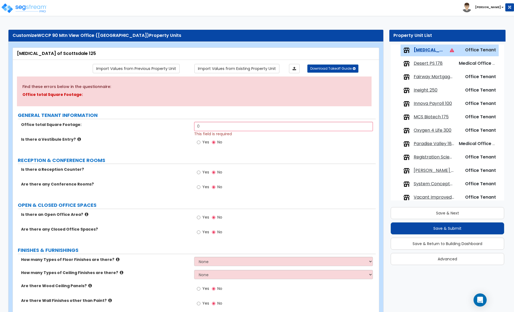
scroll to position [0, 0]
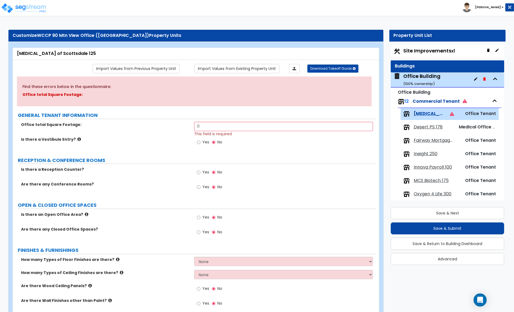
click at [450, 80] on div "Office Building ( 100 % ownership)" at bounding box center [446, 79] width 113 height 15
click at [446, 101] on span "Commercial Tenant" at bounding box center [439, 101] width 54 height 6
click at [446, 96] on div "12 Commercial Tenant" at bounding box center [449, 102] width 104 height 12
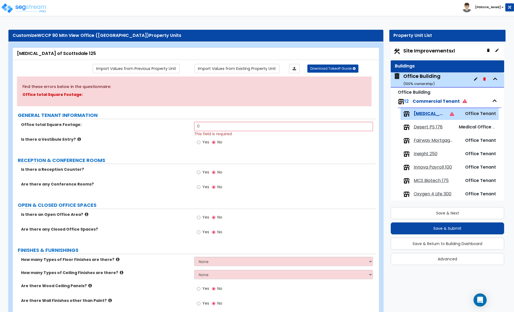
click at [443, 79] on div "Office Building ( 100 % ownership)" at bounding box center [446, 79] width 113 height 15
click at [418, 78] on div "Office Building ( 100 % ownership)" at bounding box center [421, 80] width 37 height 14
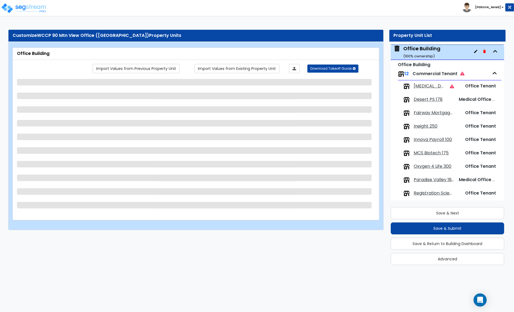
scroll to position [28, 0]
select select "2"
select select "1"
select select "3"
select select "4"
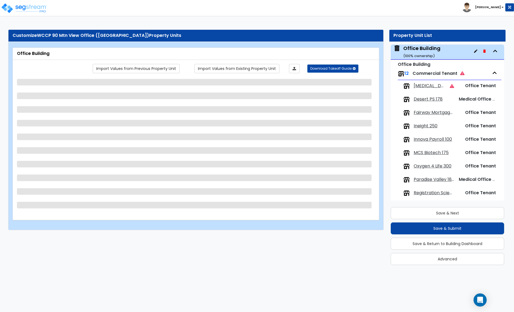
select select "2"
select select "7"
select select "13"
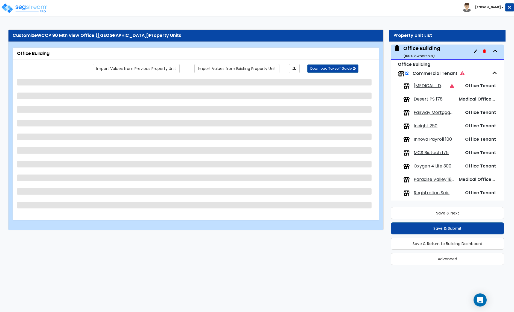
select select "1"
select select "2"
select select "1"
select select "3"
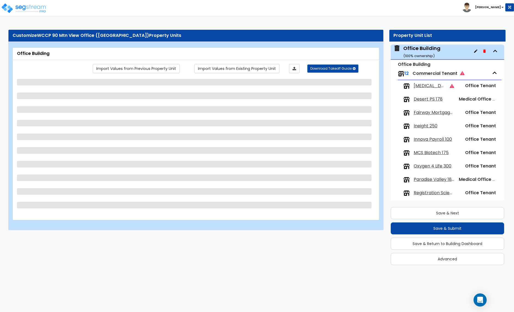
select select "1"
select select "4"
select select "1"
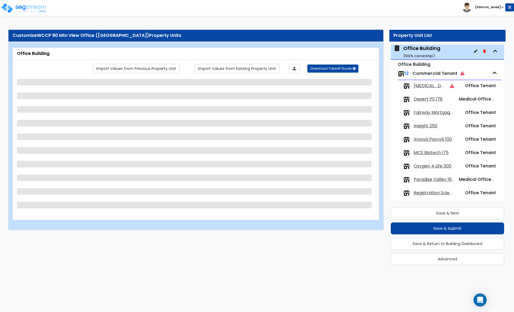
select select "1"
select select "2"
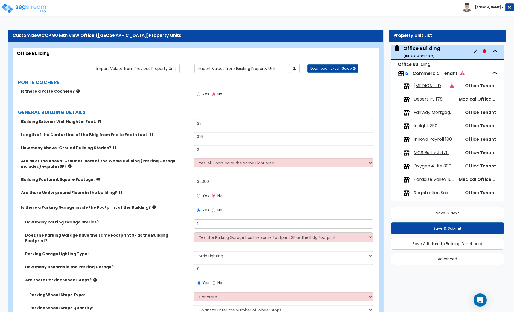
scroll to position [0, 0]
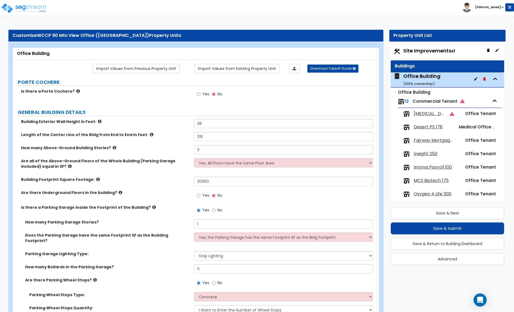
click at [460, 95] on div "Office Building 12 Commercial Tenant Audiology of Scottsdale 125 Office Tenant …" at bounding box center [446, 179] width 113 height 182
click at [461, 101] on icon at bounding box center [462, 101] width 4 height 4
click at [476, 100] on div "12 Commercial Tenant" at bounding box center [449, 102] width 104 height 12
click at [406, 93] on small "Office Building" at bounding box center [413, 92] width 33 height 6
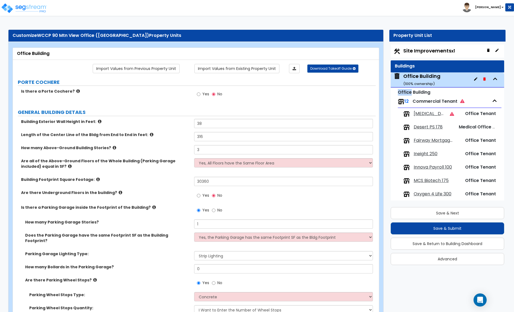
click at [406, 93] on small "Office Building" at bounding box center [413, 92] width 33 height 6
click at [461, 98] on span "Commercial Tenant" at bounding box center [438, 101] width 52 height 6
click at [467, 50] on div "Site Improvements x1" at bounding box center [446, 51] width 113 height 13
click at [453, 50] on small "x1" at bounding box center [453, 51] width 4 height 6
select select "2"
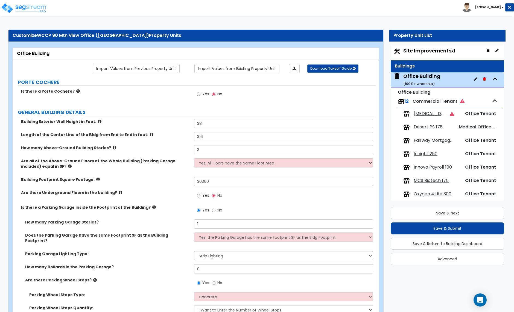
select select "2"
select select "1"
select select "3"
select select "1"
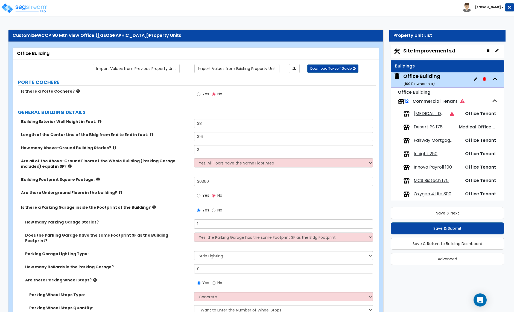
select select "1"
select select "2"
select select "4"
select select "1"
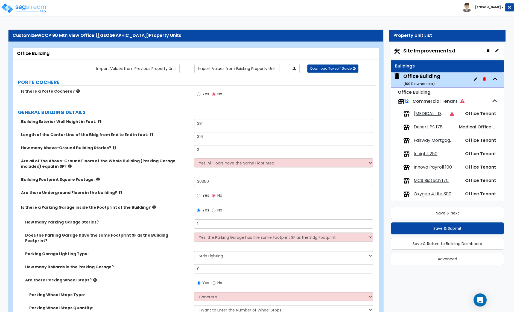
select select "1"
select select "2"
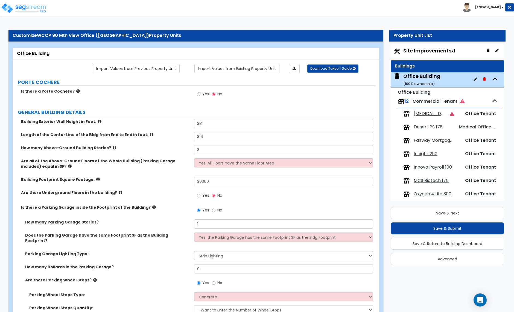
select select "3"
select select "1"
select select "3"
select select "1"
select select "2"
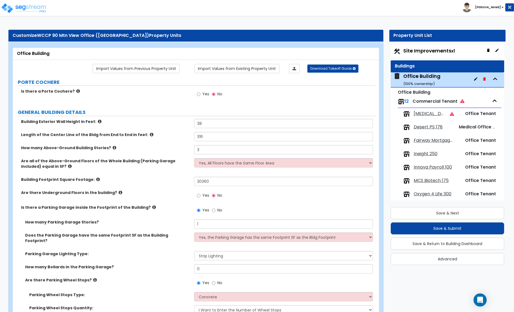
select select "4"
select select "3"
select select "2"
select select "4"
select select "3"
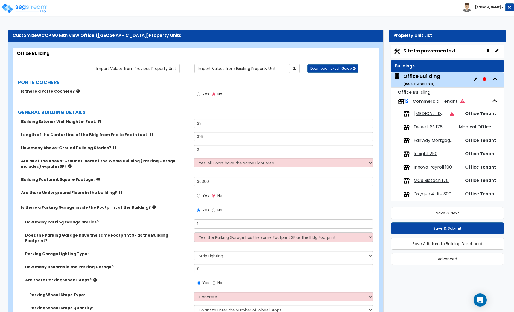
select select "2"
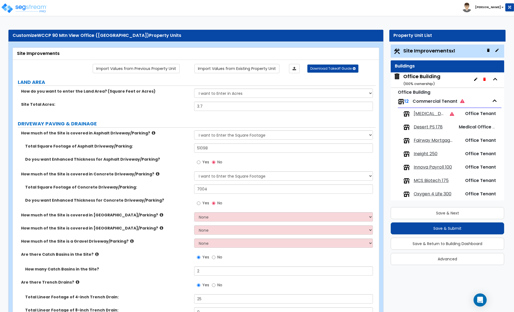
click at [444, 76] on div "Office Building ( 100 % ownership)" at bounding box center [446, 79] width 113 height 15
click at [421, 78] on div "Office Building ( 100 % ownership)" at bounding box center [421, 80] width 37 height 14
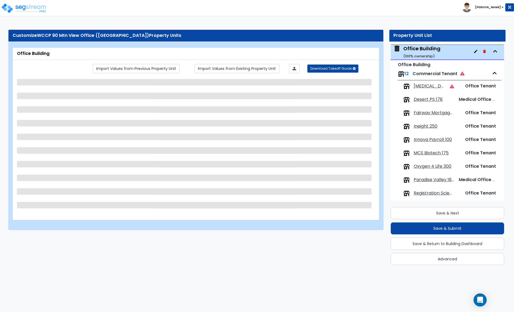
scroll to position [28, 0]
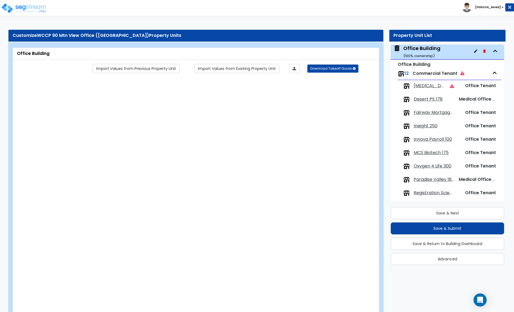
type input "38"
type input "316"
type input "3"
type input "30360"
radio input "true"
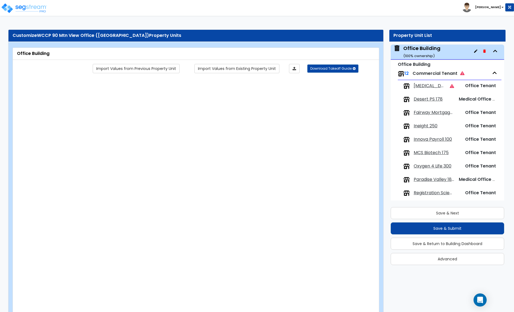
type input "1"
select select "2"
radio input "true"
select select "1"
type input "8"
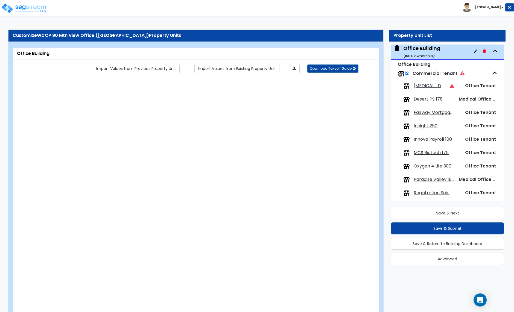
select select "3"
select select "4"
select select "2"
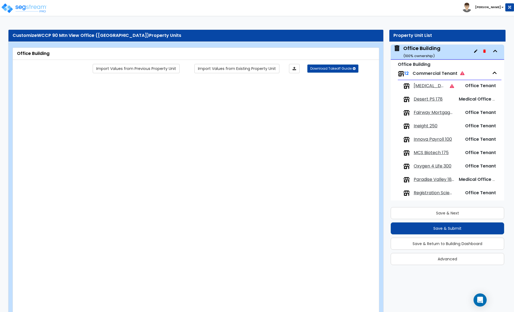
select select "7"
type input "40"
select select "13"
select select "1"
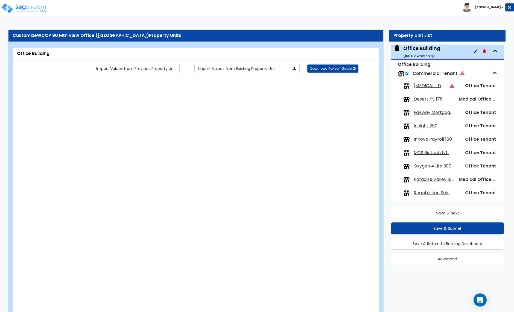
select select "2"
select select "1"
select select "3"
radio input "true"
type input "289"
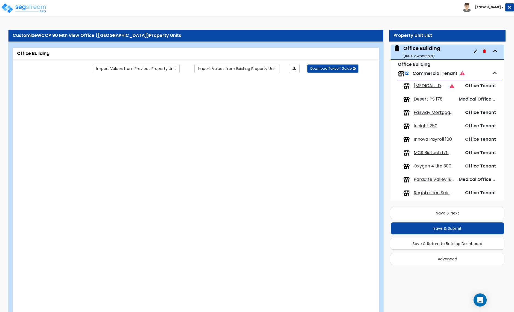
radio input "true"
type input "1"
radio input "true"
select select "1"
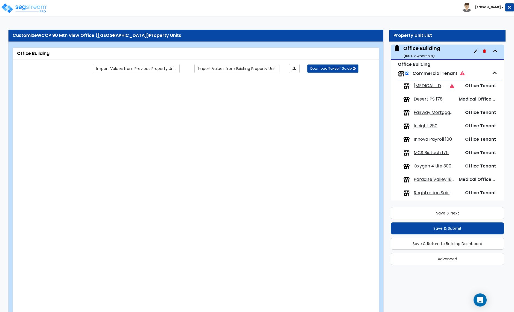
select select "1"
radio input "true"
select select "4"
select select "1"
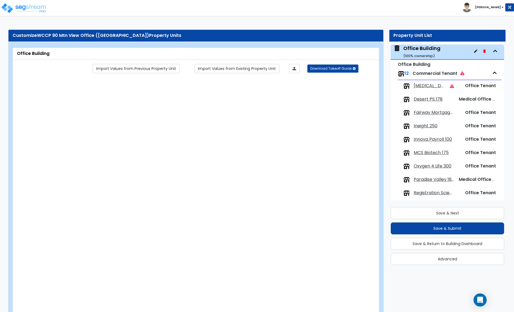
select select "1"
select select "2"
type input "80"
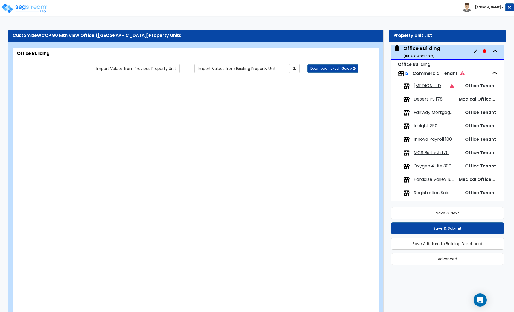
select select "2"
radio input "true"
type input "460"
type input "1"
radio input "true"
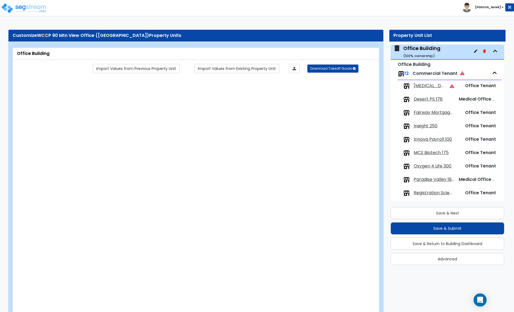
type input "1"
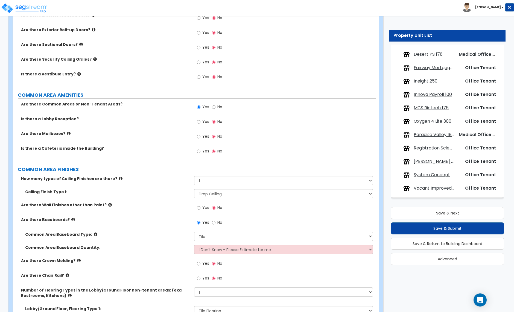
scroll to position [845, 0]
click at [67, 131] on icon at bounding box center [69, 133] width 4 height 4
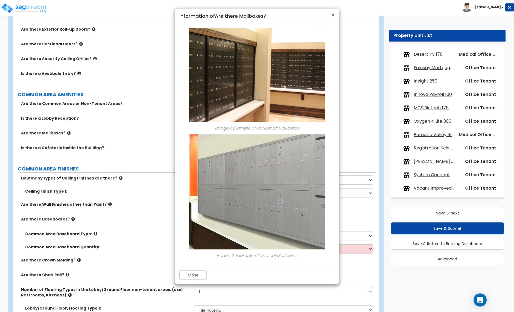
click at [332, 14] on span "×" at bounding box center [333, 15] width 4 height 8
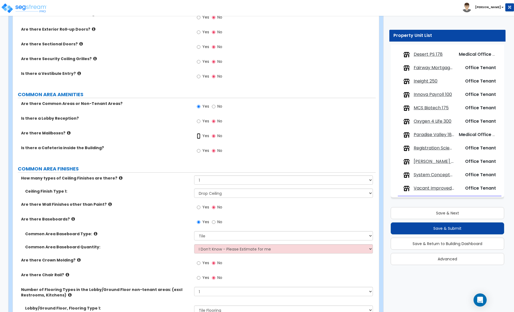
click at [199, 133] on input "Yes" at bounding box center [199, 136] width 4 height 6
radio input "true"
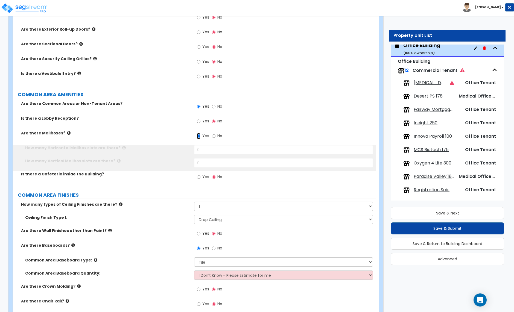
scroll to position [28, 0]
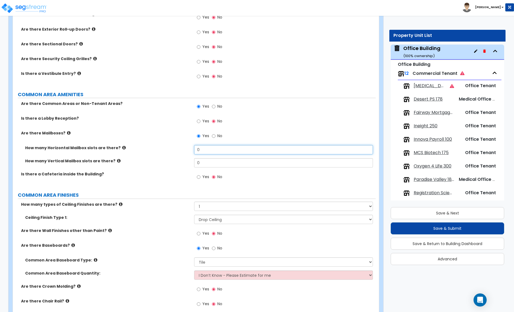
click at [212, 146] on input "0" at bounding box center [283, 149] width 178 height 9
type input "24"
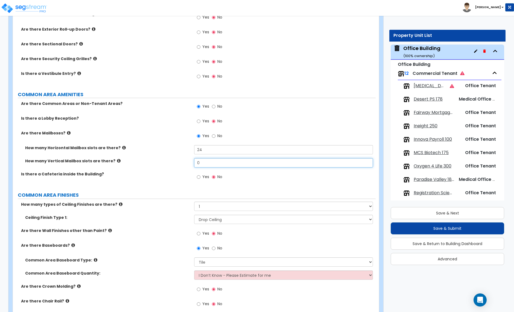
click at [210, 158] on input "0" at bounding box center [283, 162] width 178 height 9
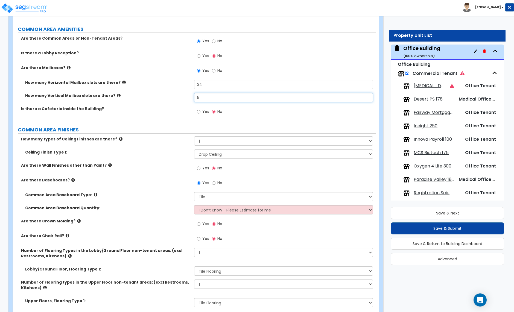
scroll to position [911, 0]
type input "5"
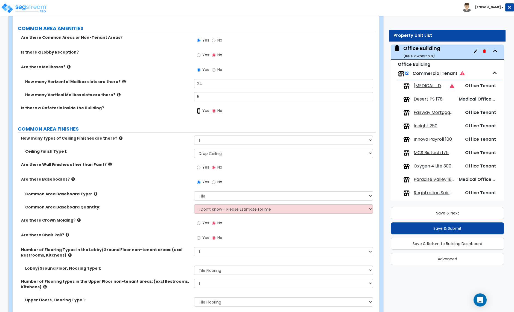
click at [199, 108] on input "Yes" at bounding box center [199, 111] width 4 height 6
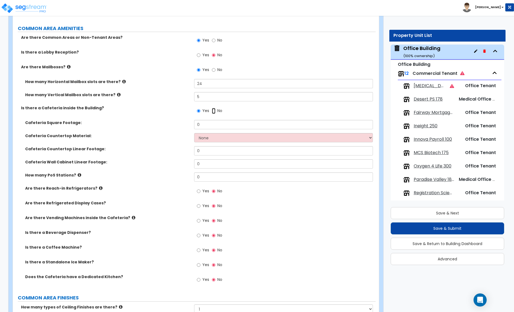
click at [215, 108] on input "No" at bounding box center [214, 111] width 4 height 6
radio input "false"
radio input "true"
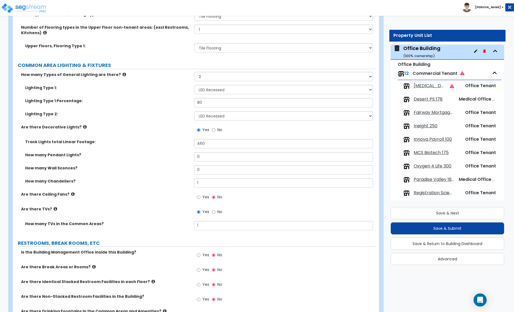
scroll to position [73, 0]
